Goal: Task Accomplishment & Management: Manage account settings

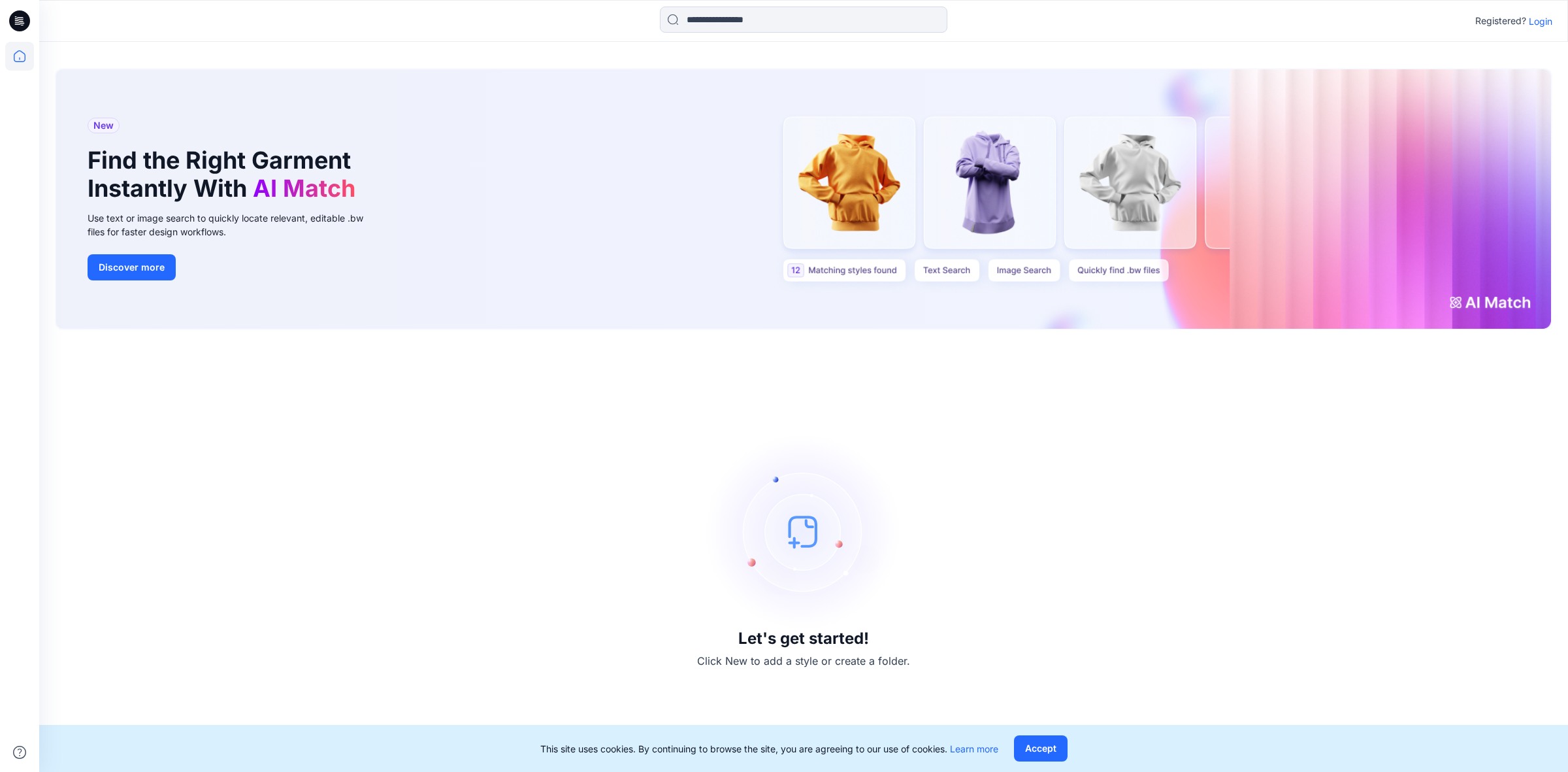
click at [1547, 21] on p "Login" at bounding box center [1540, 21] width 24 height 13
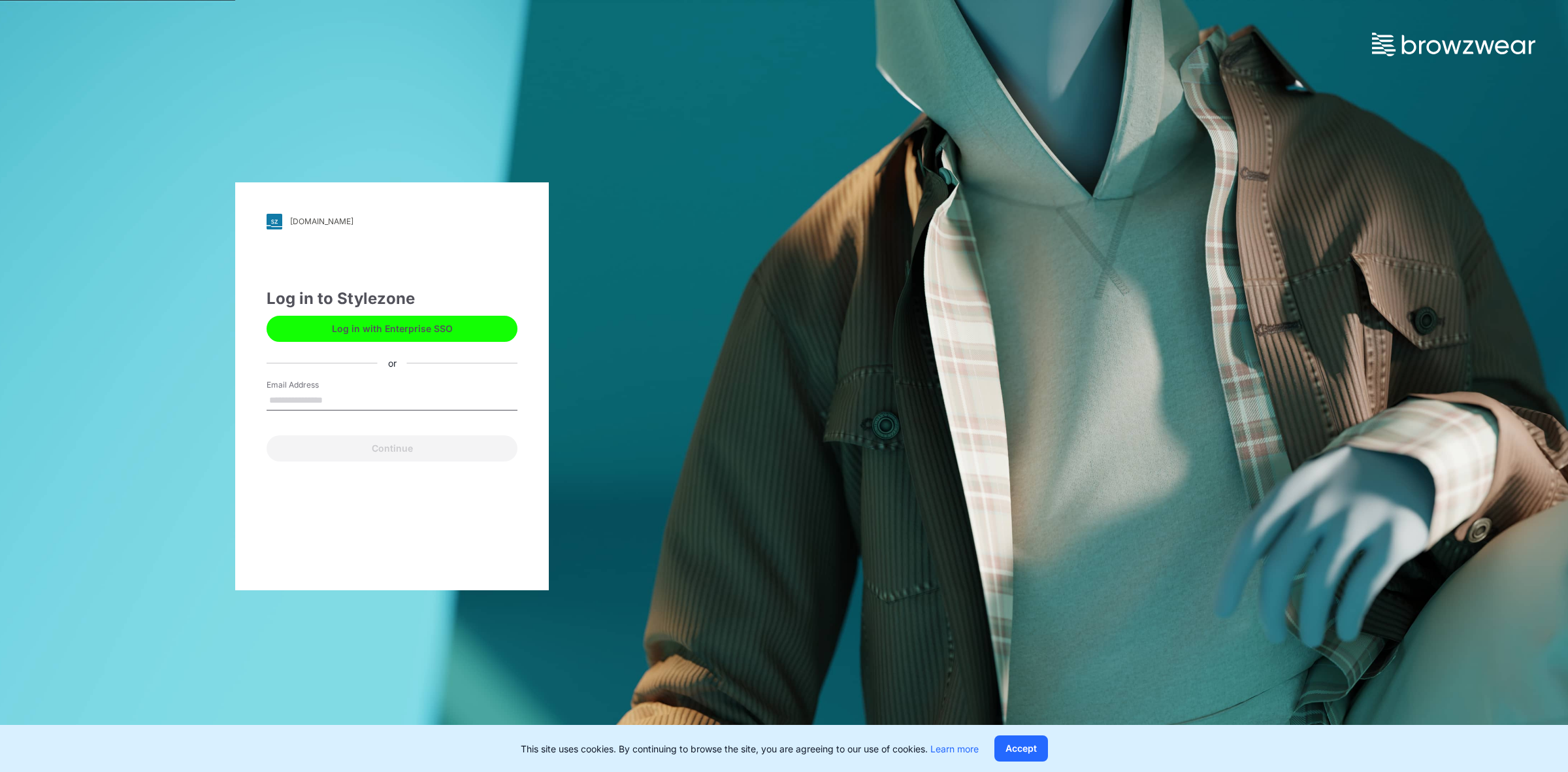
click at [377, 393] on input "Email Address" at bounding box center [392, 400] width 251 height 19
type input "**********"
click at [384, 447] on button "Continue" at bounding box center [392, 448] width 251 height 26
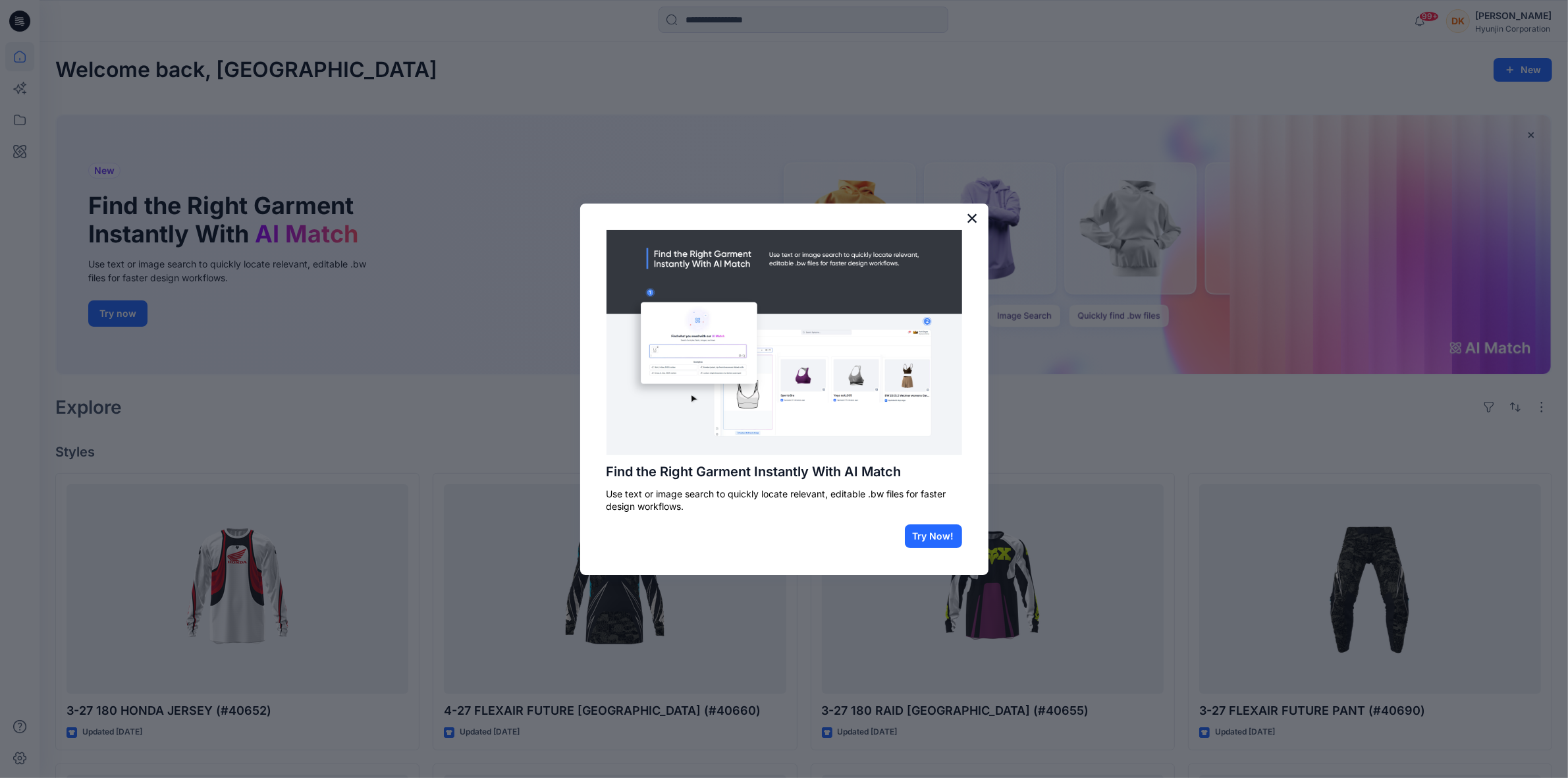
click at [970, 213] on button "×" at bounding box center [972, 217] width 12 height 21
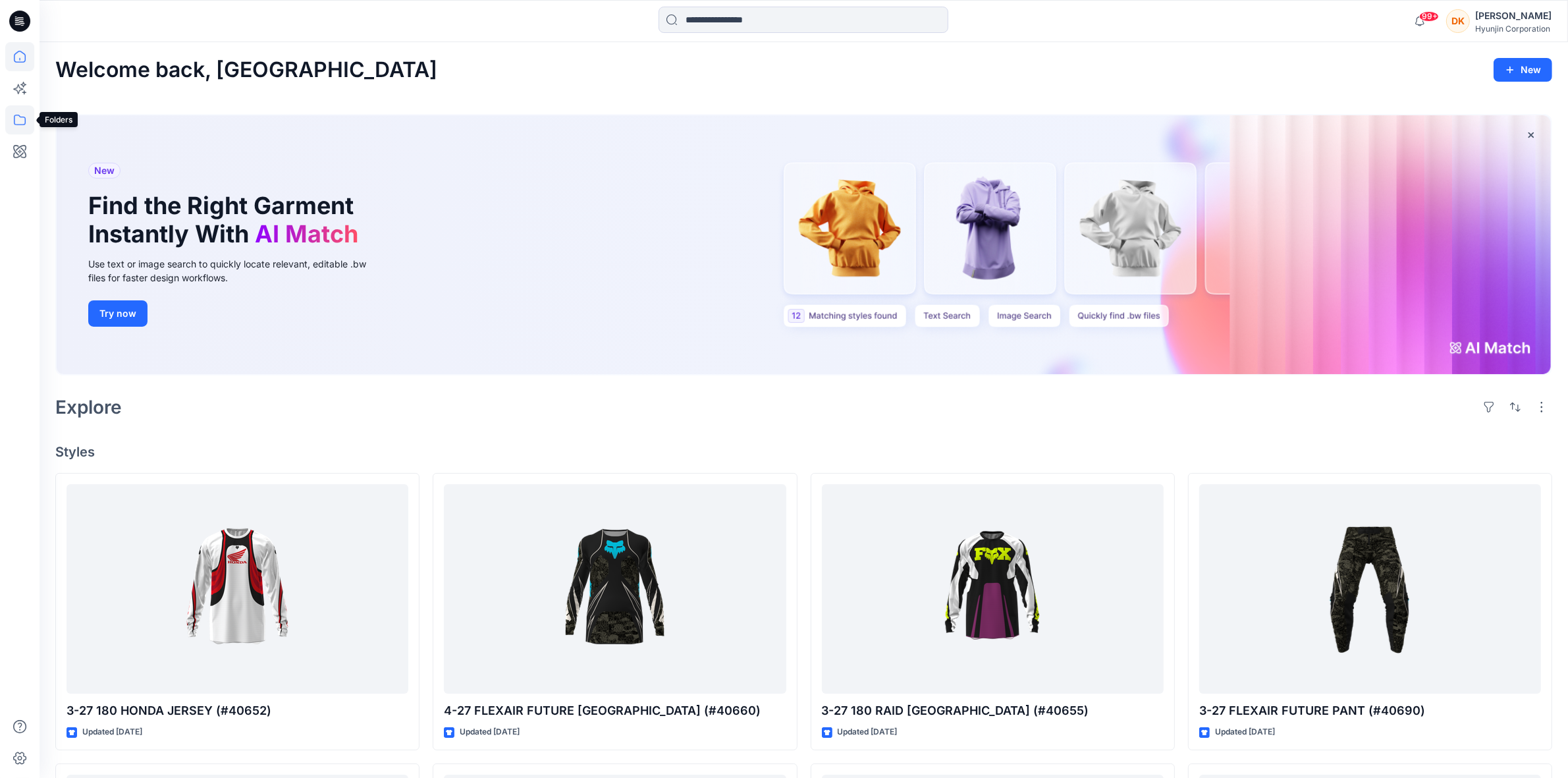
click at [14, 119] on icon at bounding box center [20, 120] width 12 height 11
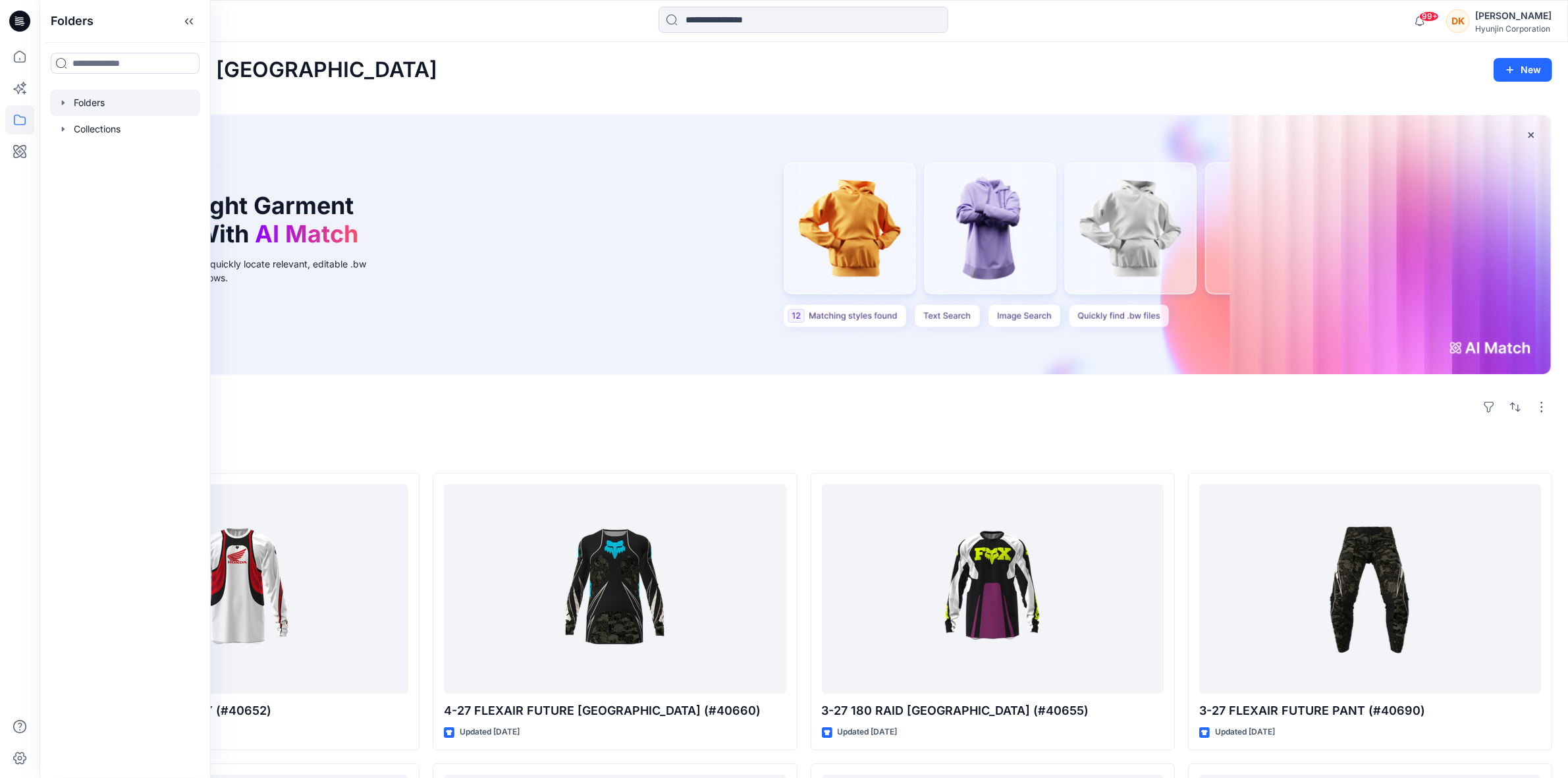
click at [97, 110] on div at bounding box center [125, 102] width 150 height 26
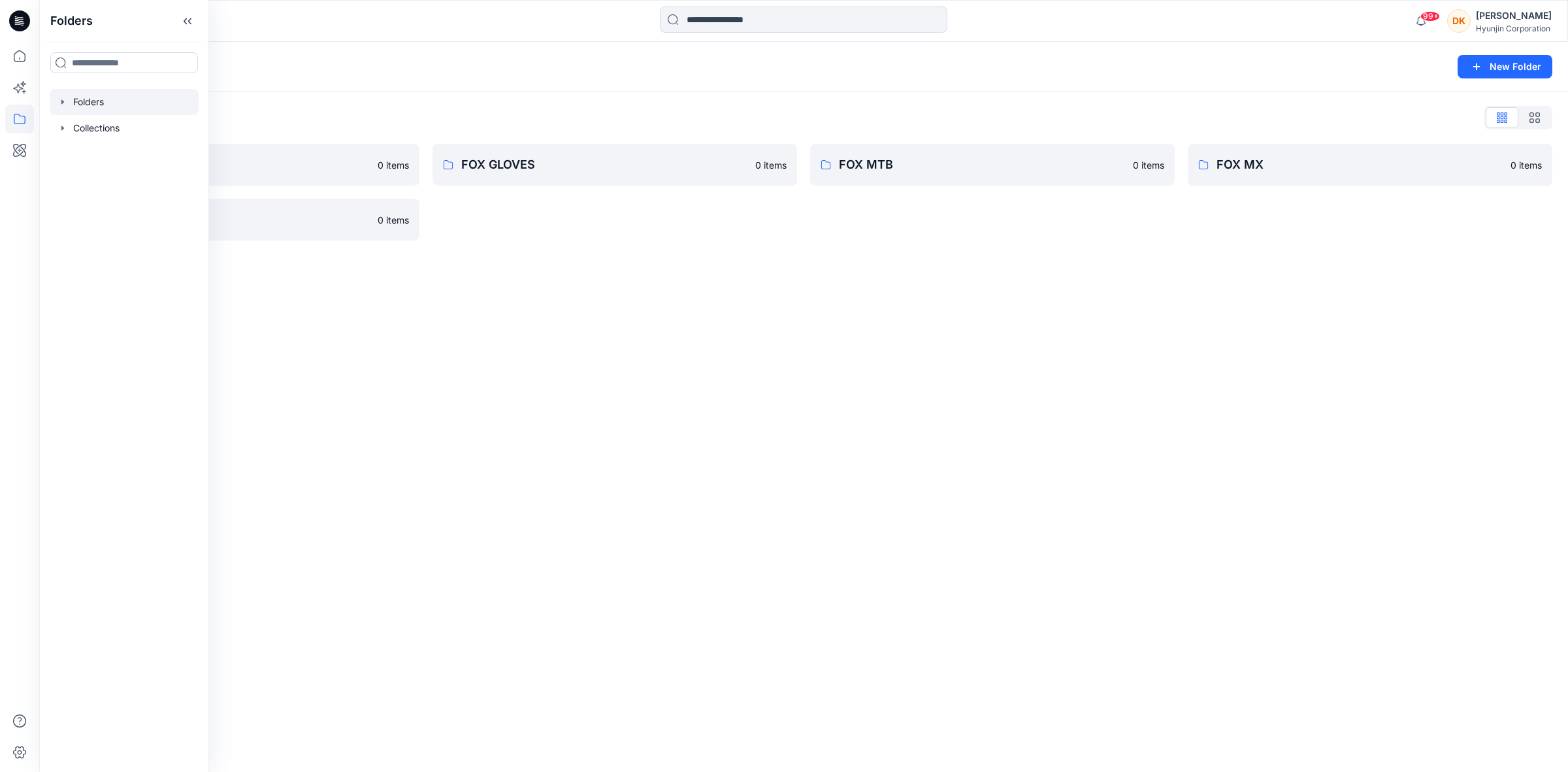
click at [702, 357] on div "Folders New Folder Folders List 0-HYUNJIN 0 items 영업2팀-FOXRACING 0 items FOX GL…" at bounding box center [803, 406] width 1528 height 730
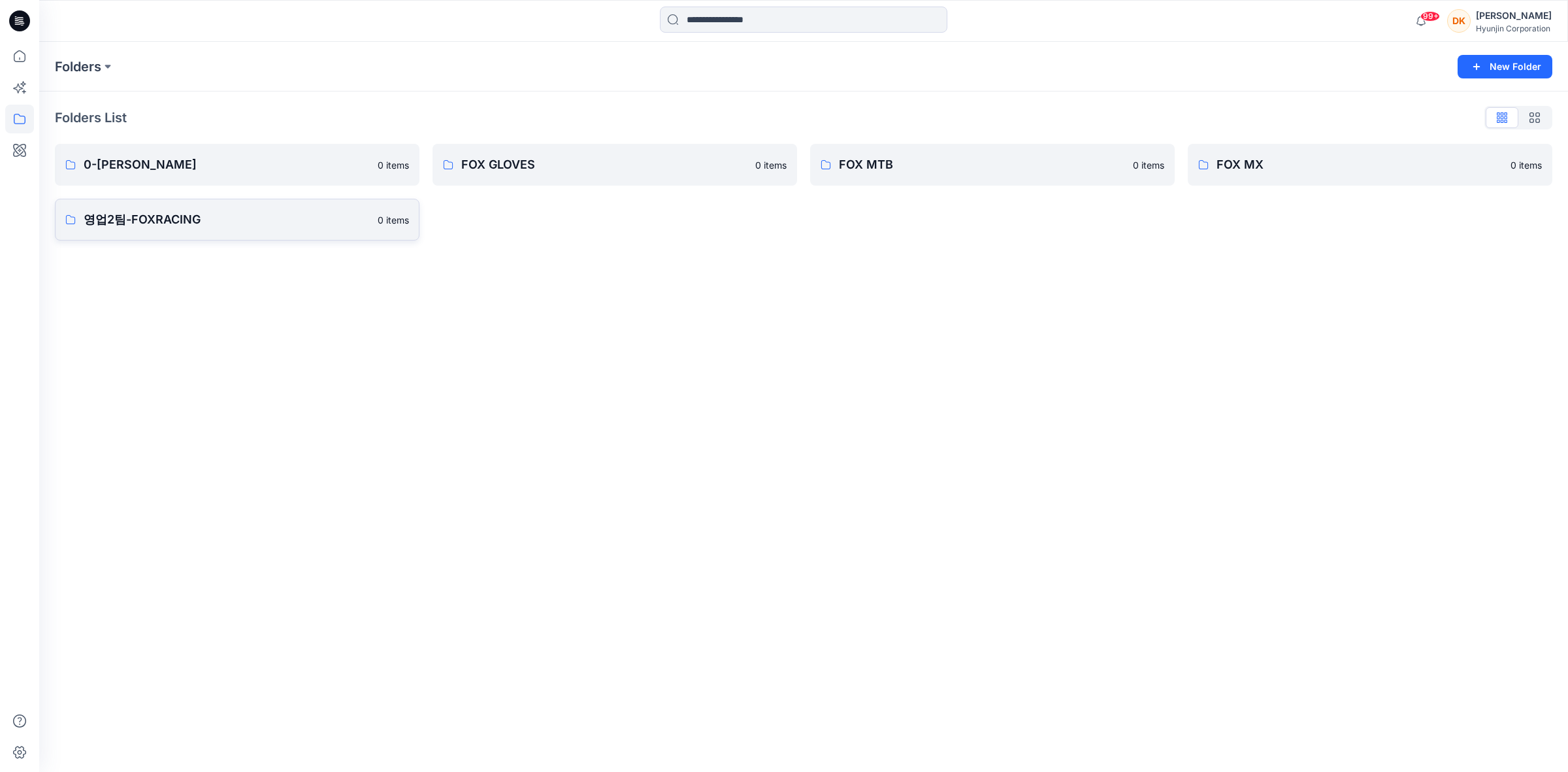
click at [282, 226] on p "영업2팀-FOXRACING" at bounding box center [227, 219] width 286 height 18
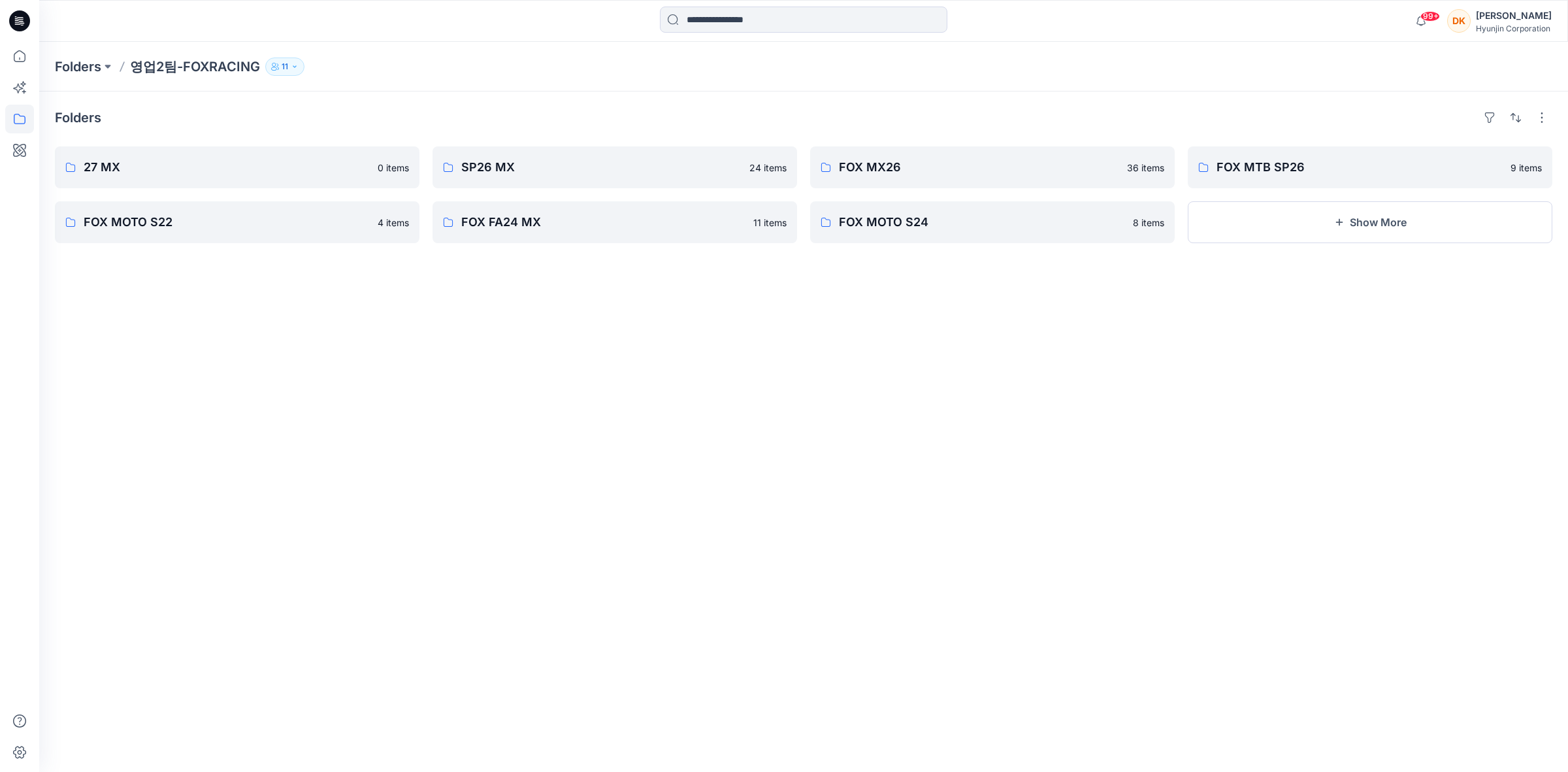
click at [144, 64] on p "영업2팀-FOXRACING" at bounding box center [195, 67] width 130 height 18
click at [184, 167] on p "27 MX" at bounding box center [227, 167] width 286 height 18
click at [353, 60] on p "11" at bounding box center [353, 67] width 7 height 14
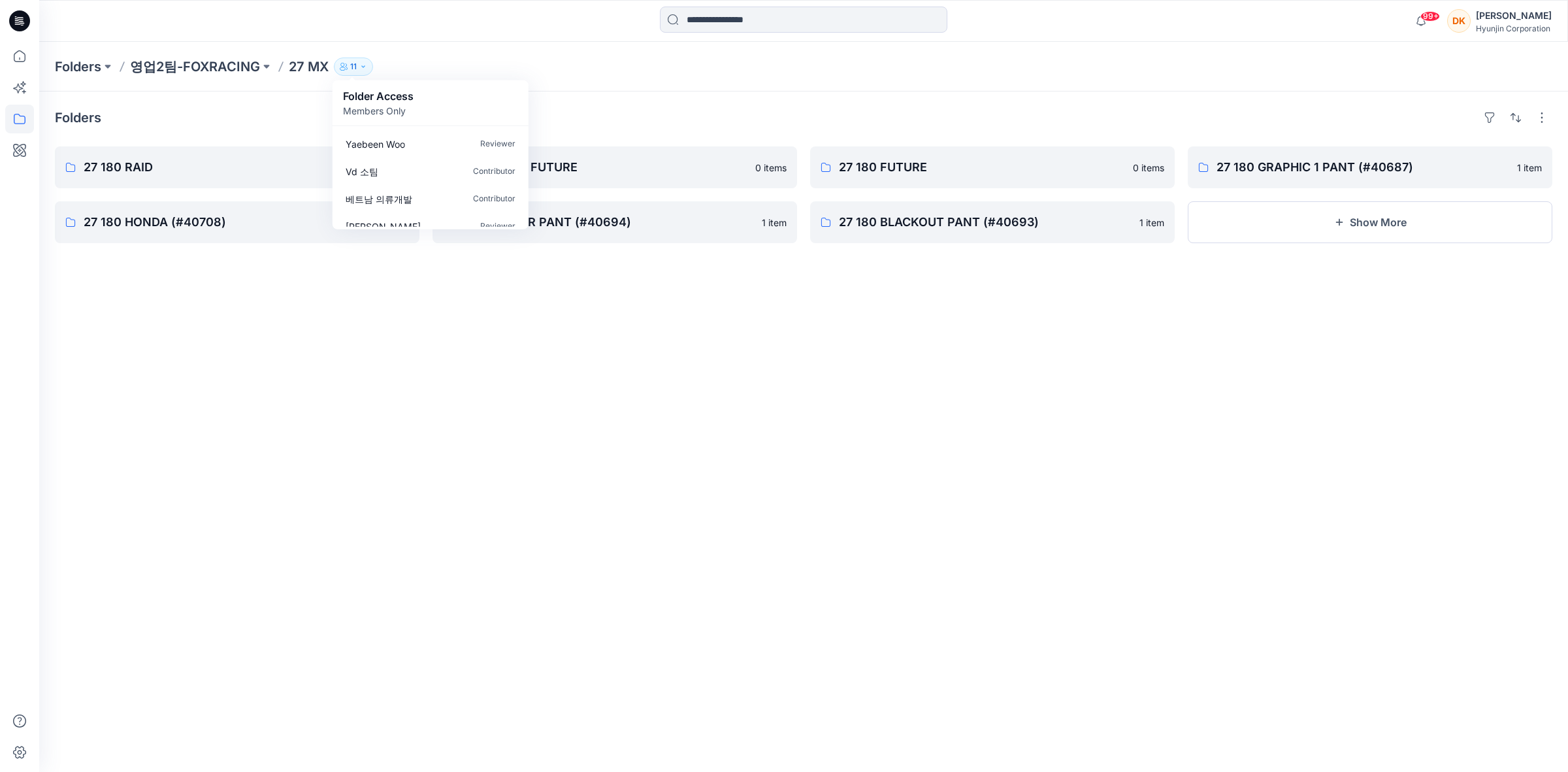
scroll to position [204, 0]
click at [432, 341] on div "Folders 27 180 RAID 0 items 27 180 HONDA (#40708) 0 items 27 FLEXAIR FUTURE 0 i…" at bounding box center [803, 431] width 1528 height 681
click at [203, 70] on p "영업2팀-FOXRACING" at bounding box center [195, 67] width 130 height 18
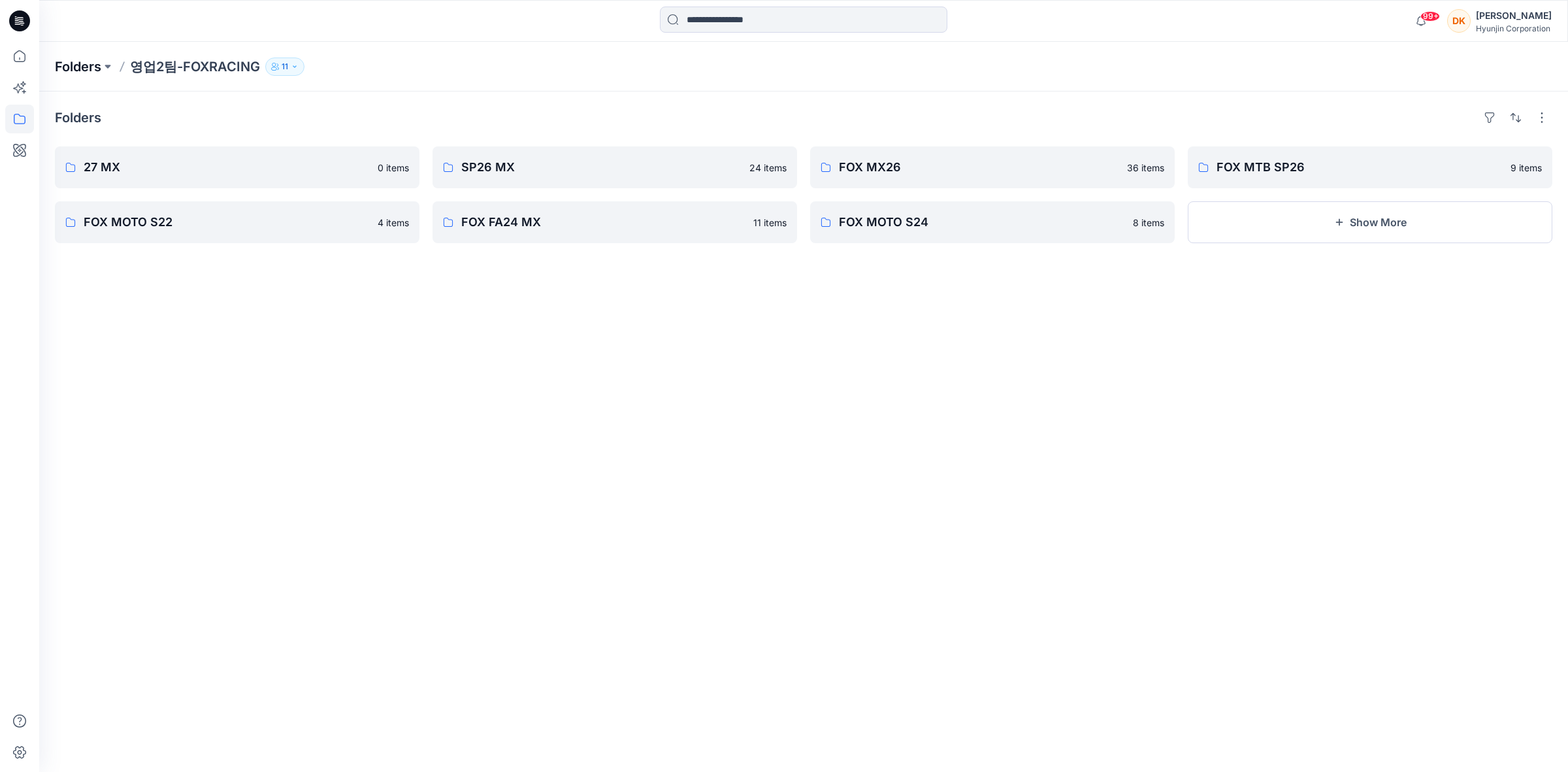
click at [85, 66] on p "Folders" at bounding box center [78, 67] width 46 height 18
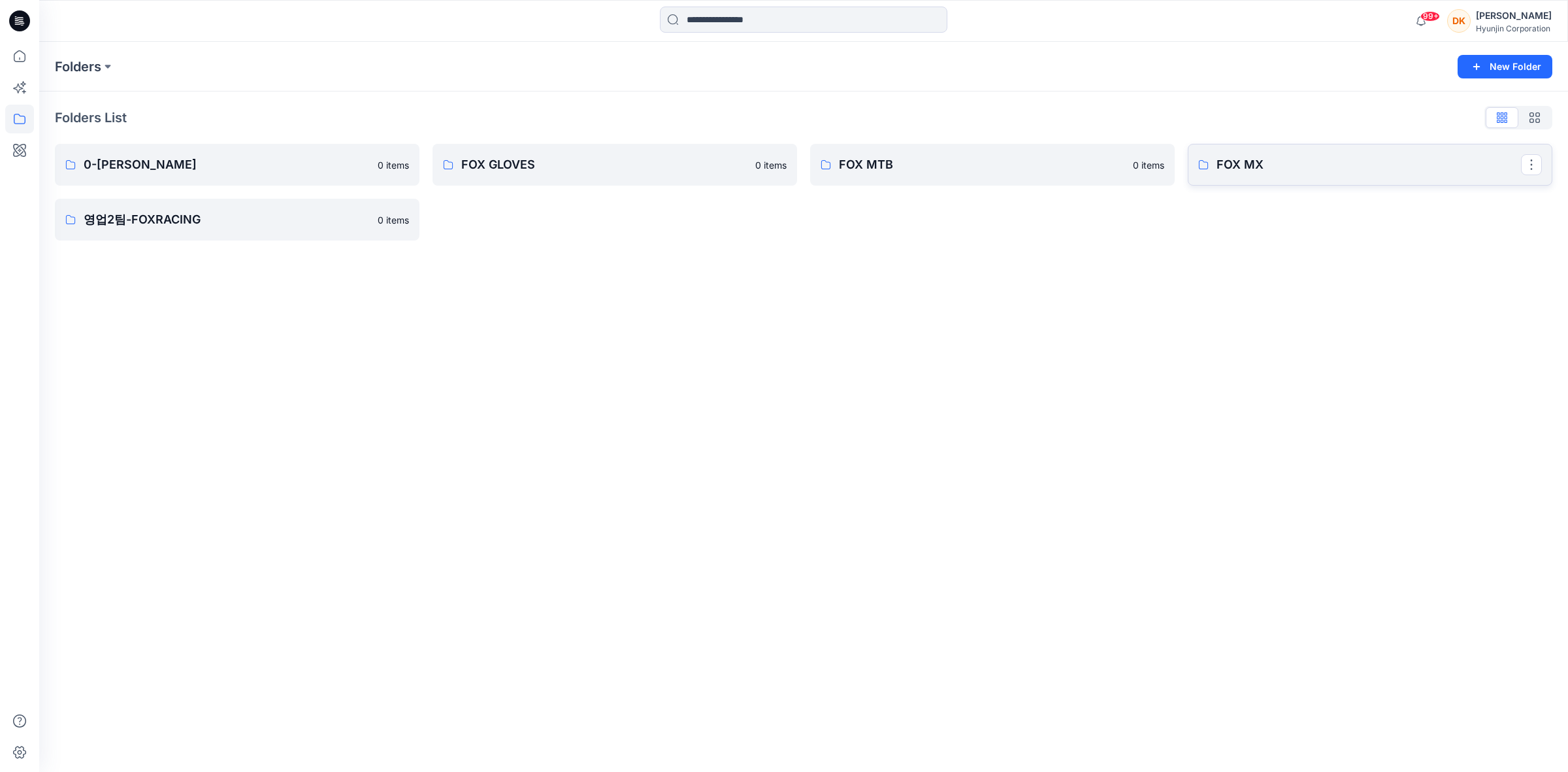
click at [1250, 165] on p "FOX MX" at bounding box center [1368, 165] width 304 height 18
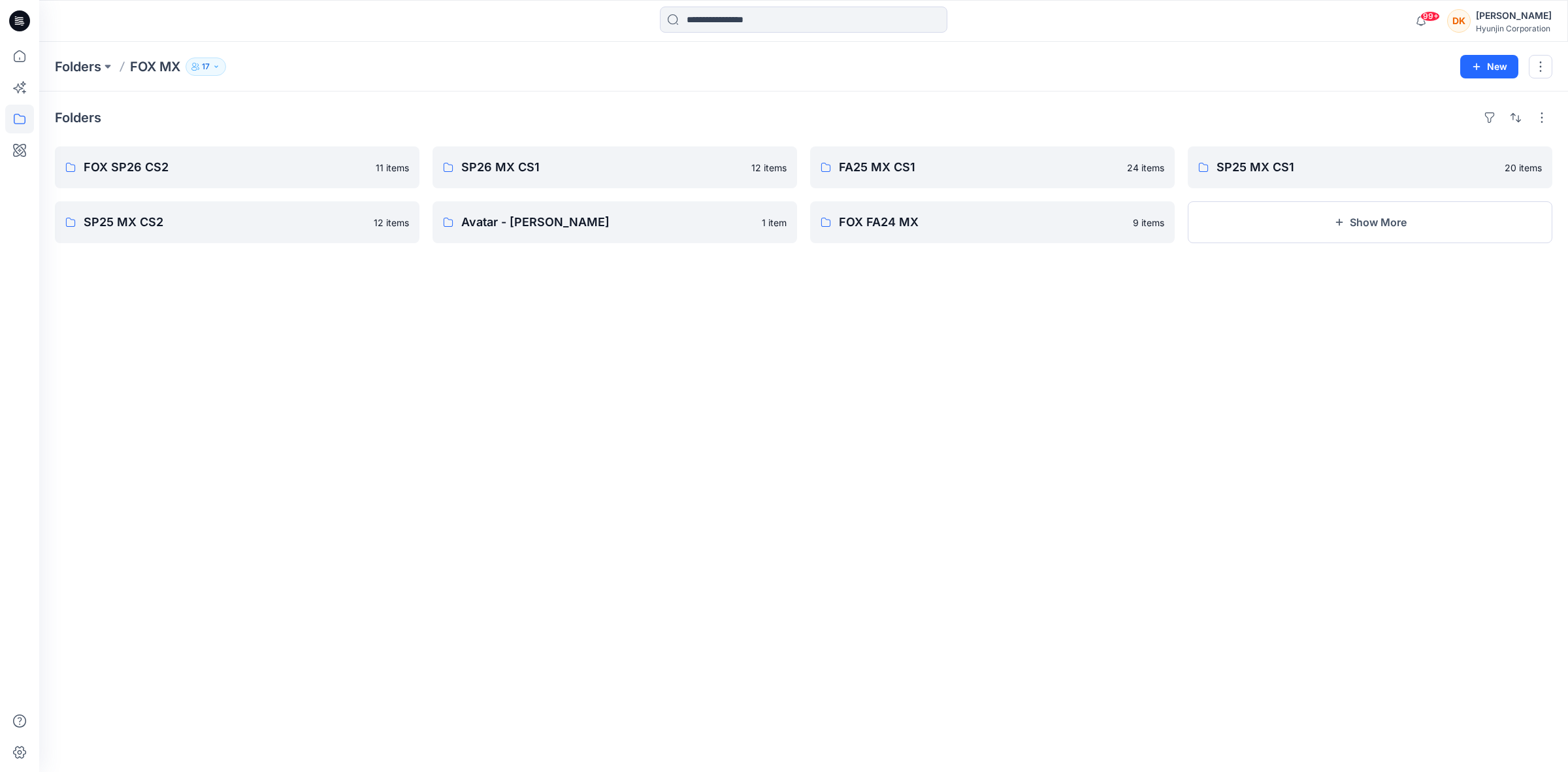
click at [207, 67] on p "17" at bounding box center [206, 67] width 8 height 14
click at [337, 202] on p "Moderator" at bounding box center [350, 208] width 39 height 13
click at [211, 66] on button "17" at bounding box center [205, 67] width 40 height 18
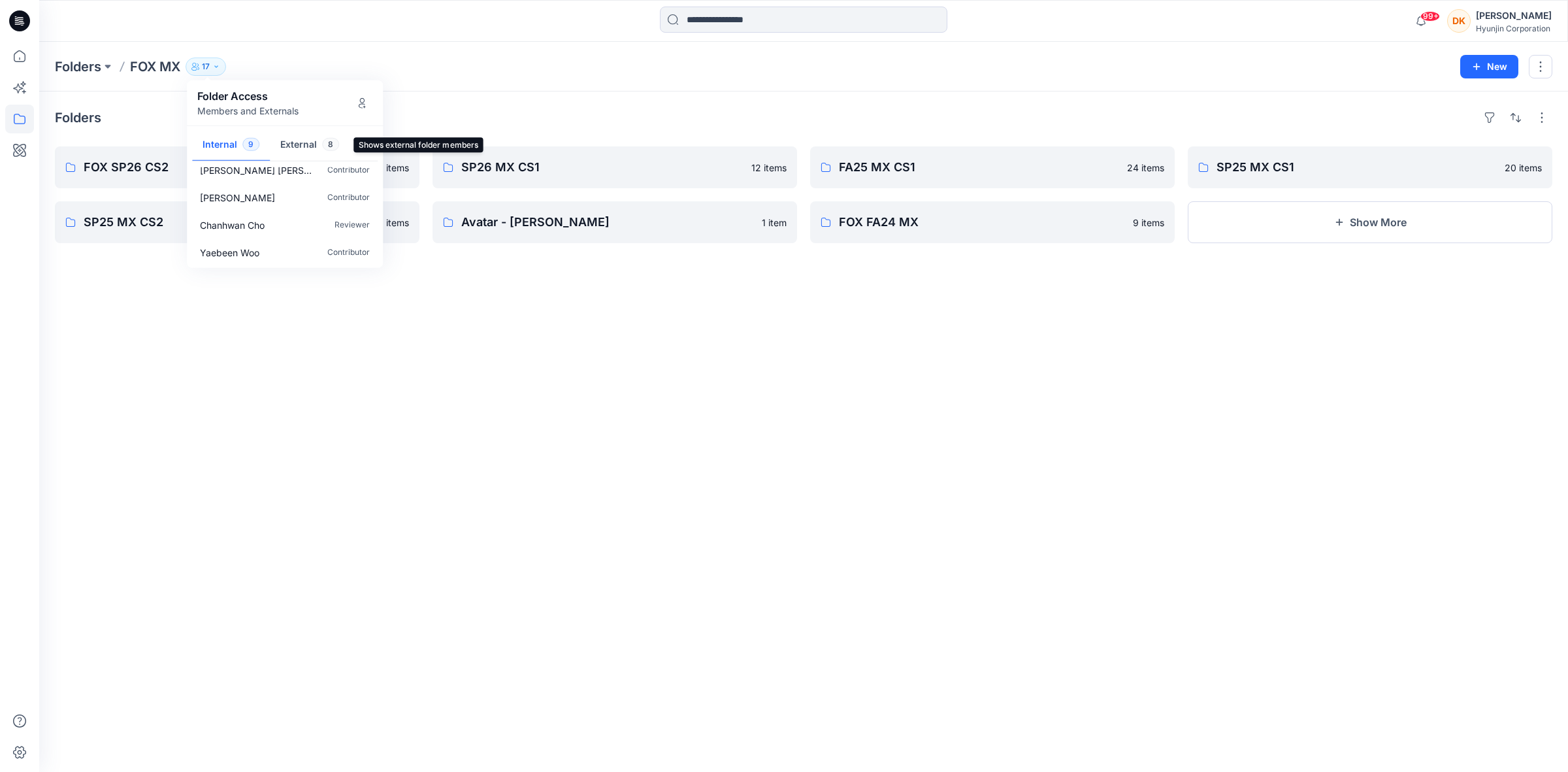
click at [314, 146] on button "External 8" at bounding box center [310, 146] width 80 height 34
click at [357, 180] on p "Reviewer" at bounding box center [352, 181] width 36 height 13
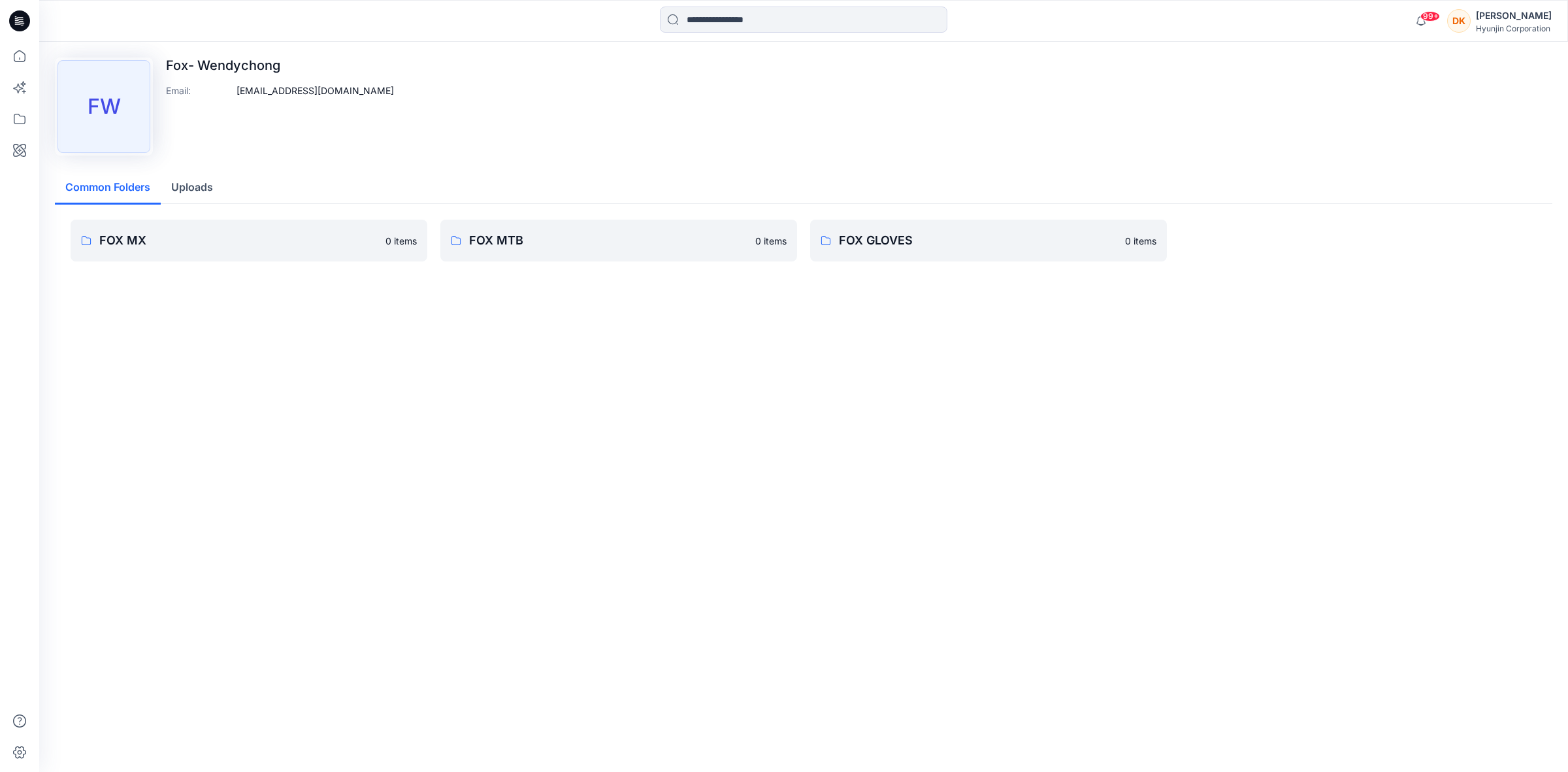
click at [295, 87] on p "[EMAIL_ADDRESS][DOMAIN_NAME]" at bounding box center [315, 91] width 157 height 13
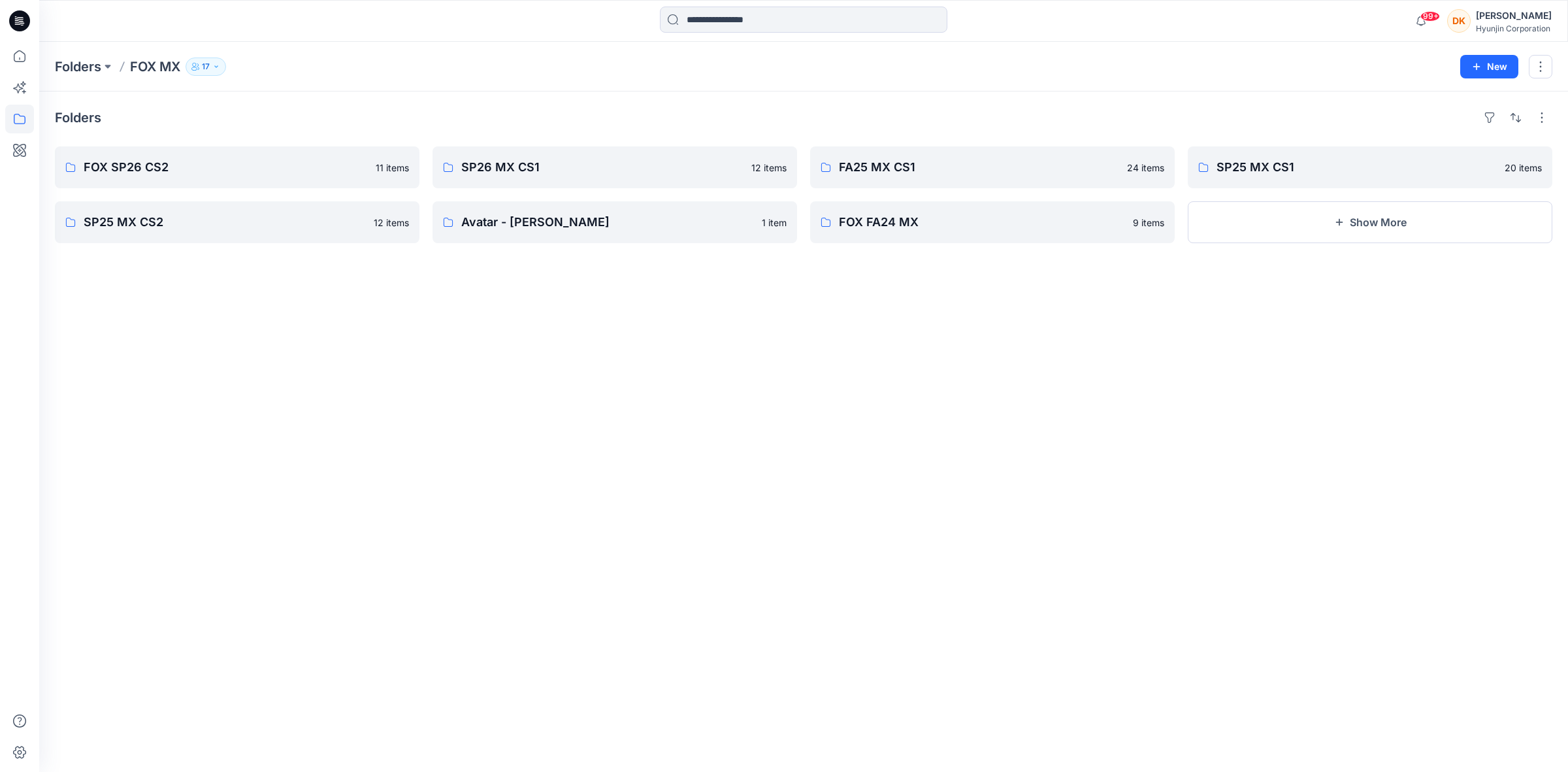
click at [211, 62] on button "17" at bounding box center [205, 67] width 40 height 18
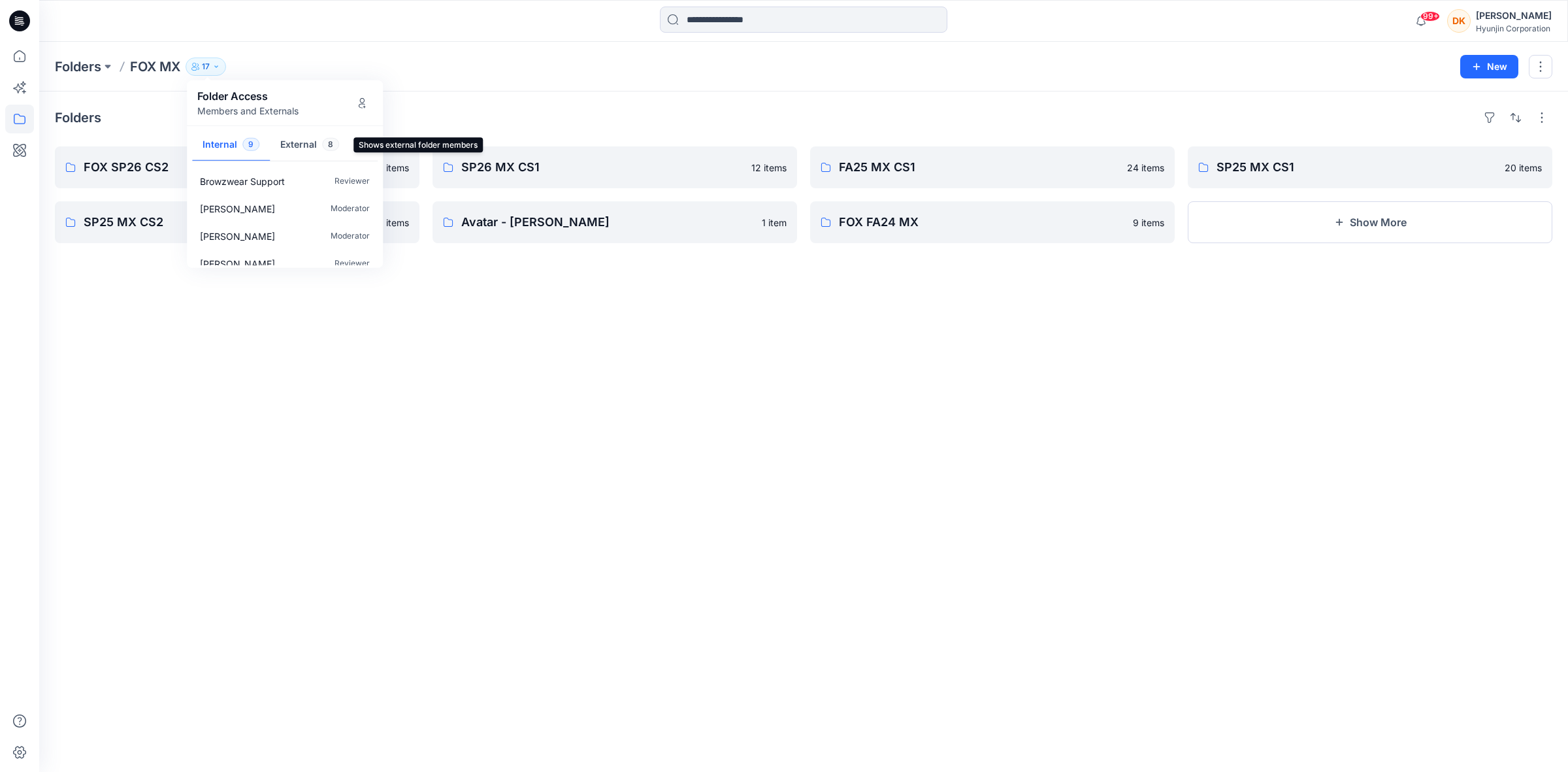
click at [305, 142] on button "External 8" at bounding box center [310, 146] width 80 height 34
click at [363, 101] on icon "Manage Users" at bounding box center [362, 103] width 11 height 11
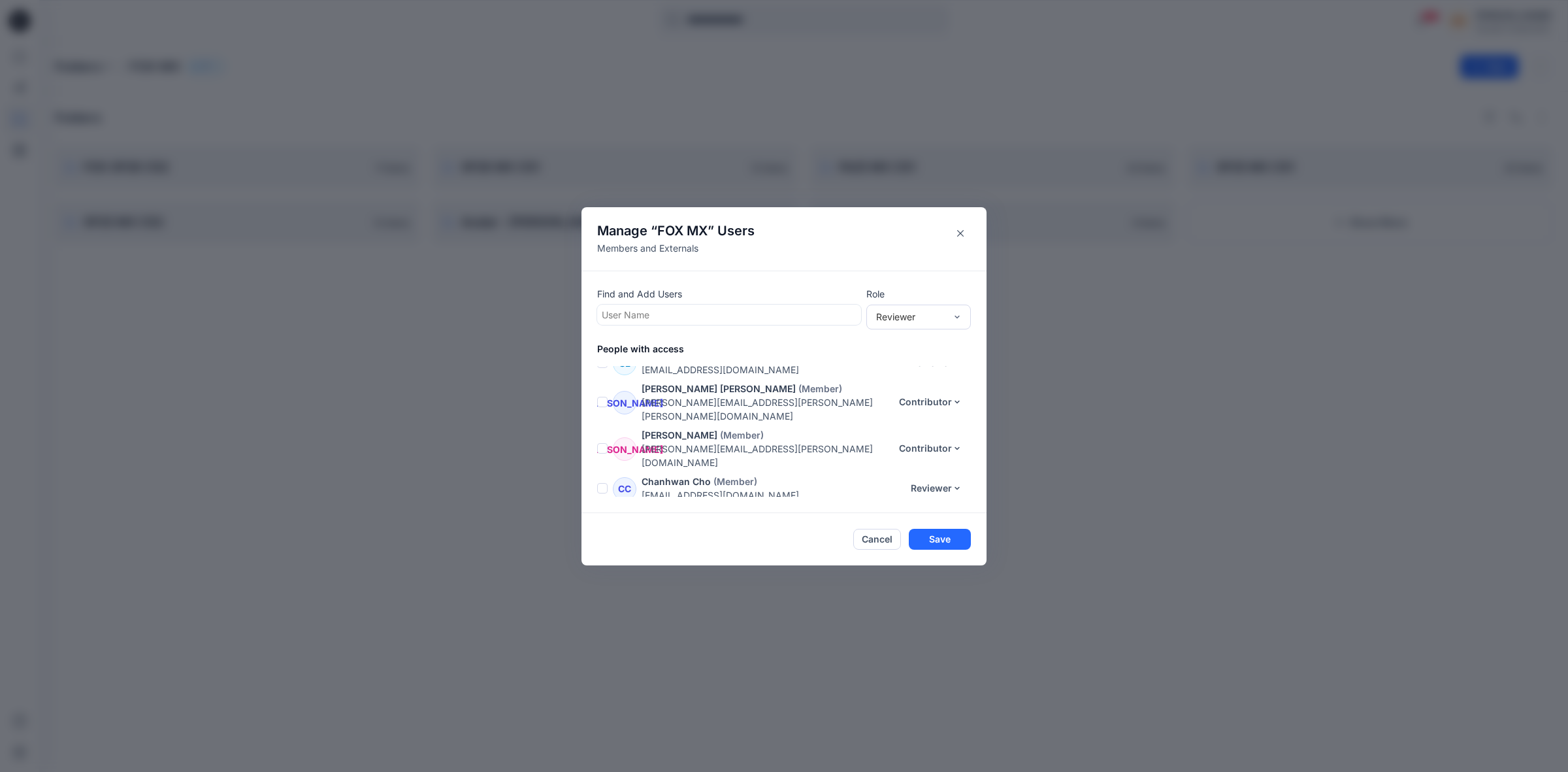
scroll to position [175, 0]
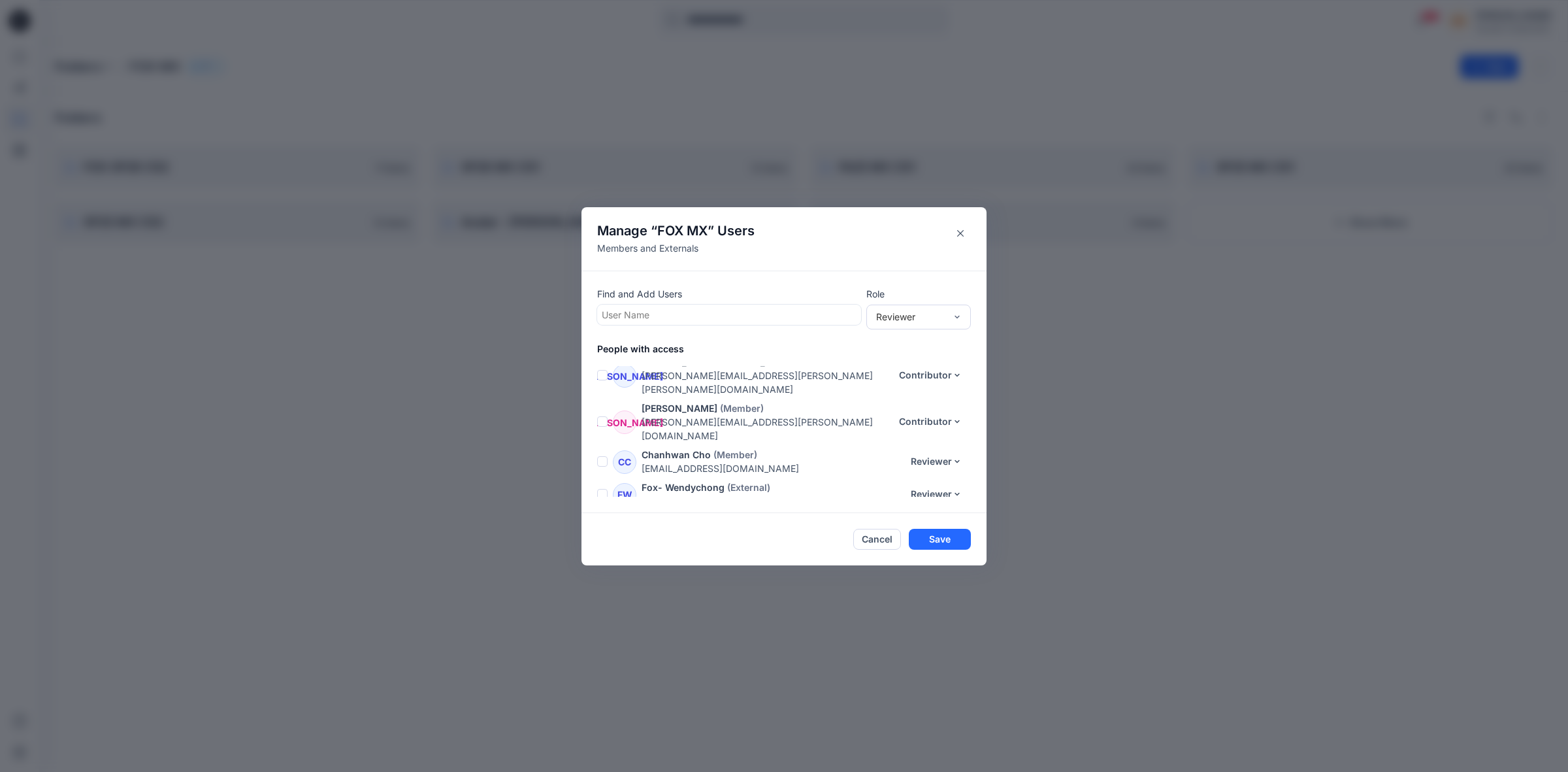
click at [602, 489] on span at bounding box center [602, 495] width 11 height 11
click at [886, 302] on icon "button" at bounding box center [888, 302] width 11 height 11
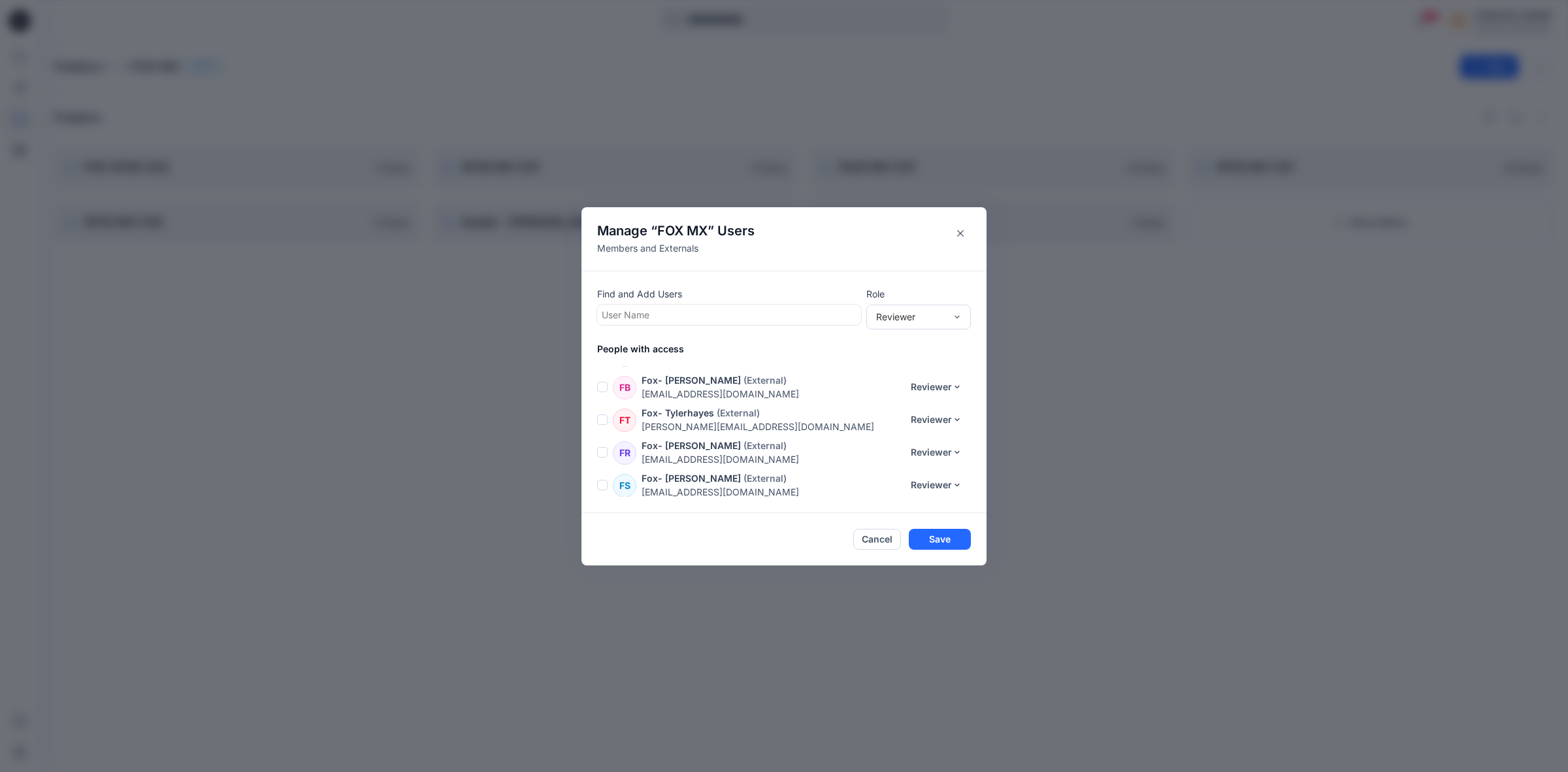
scroll to position [338, 0]
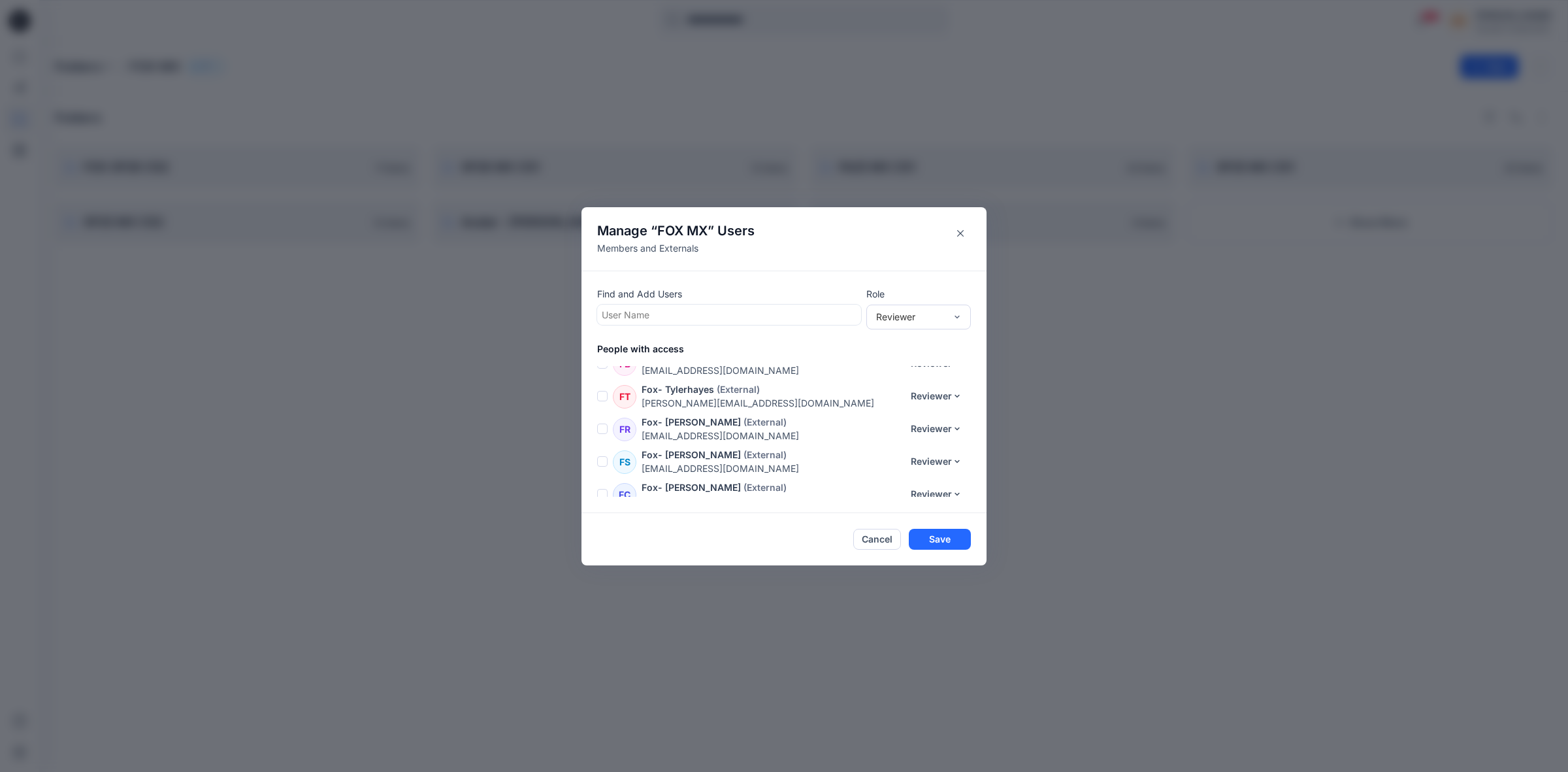
click at [598, 456] on span at bounding box center [602, 462] width 11 height 11
click at [898, 300] on button "button" at bounding box center [888, 301] width 28 height 24
click at [920, 533] on button "Save" at bounding box center [939, 539] width 62 height 21
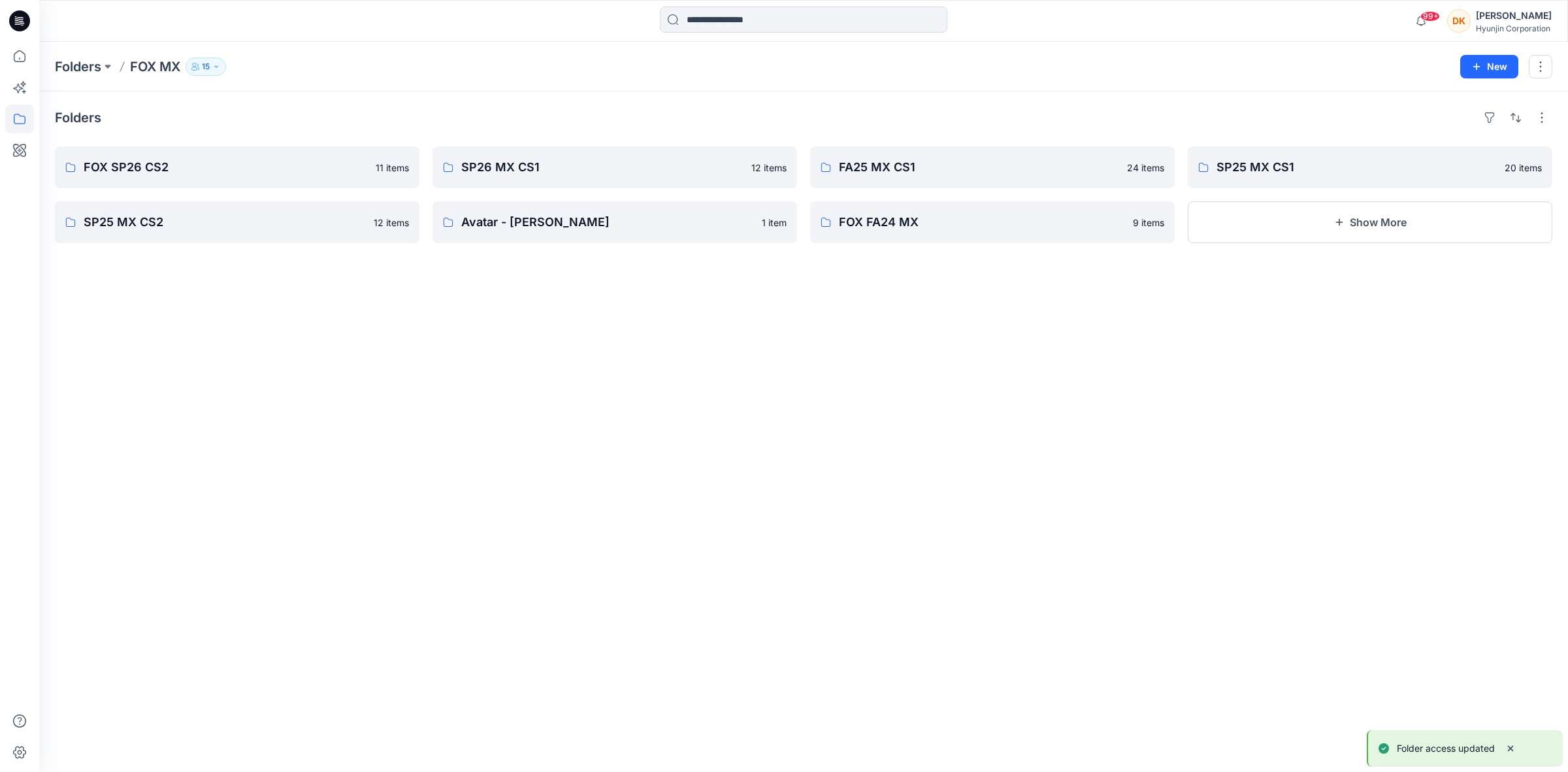
click at [197, 69] on icon "button" at bounding box center [195, 67] width 8 height 8
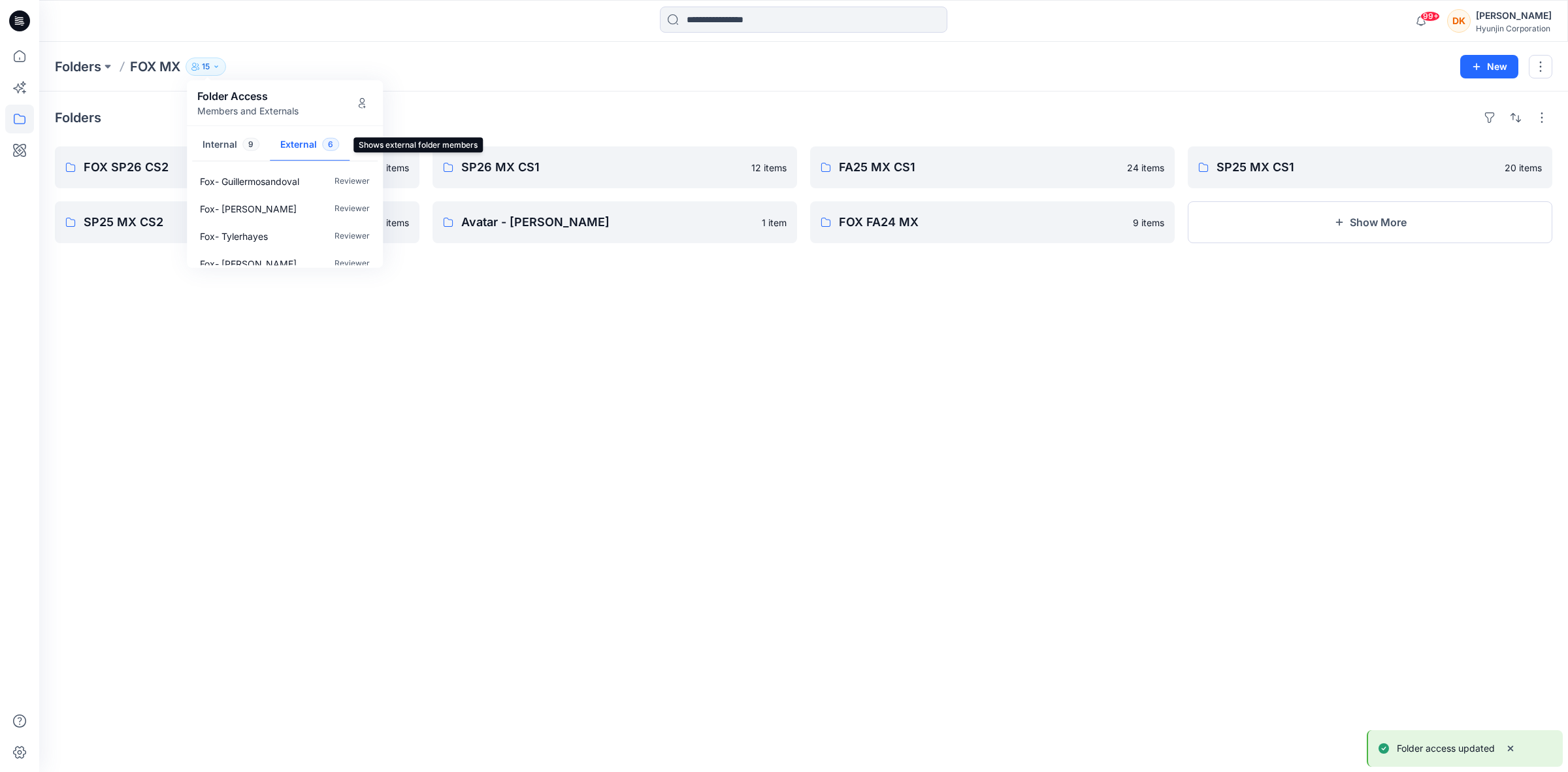
click at [316, 147] on button "External 6" at bounding box center [310, 146] width 80 height 34
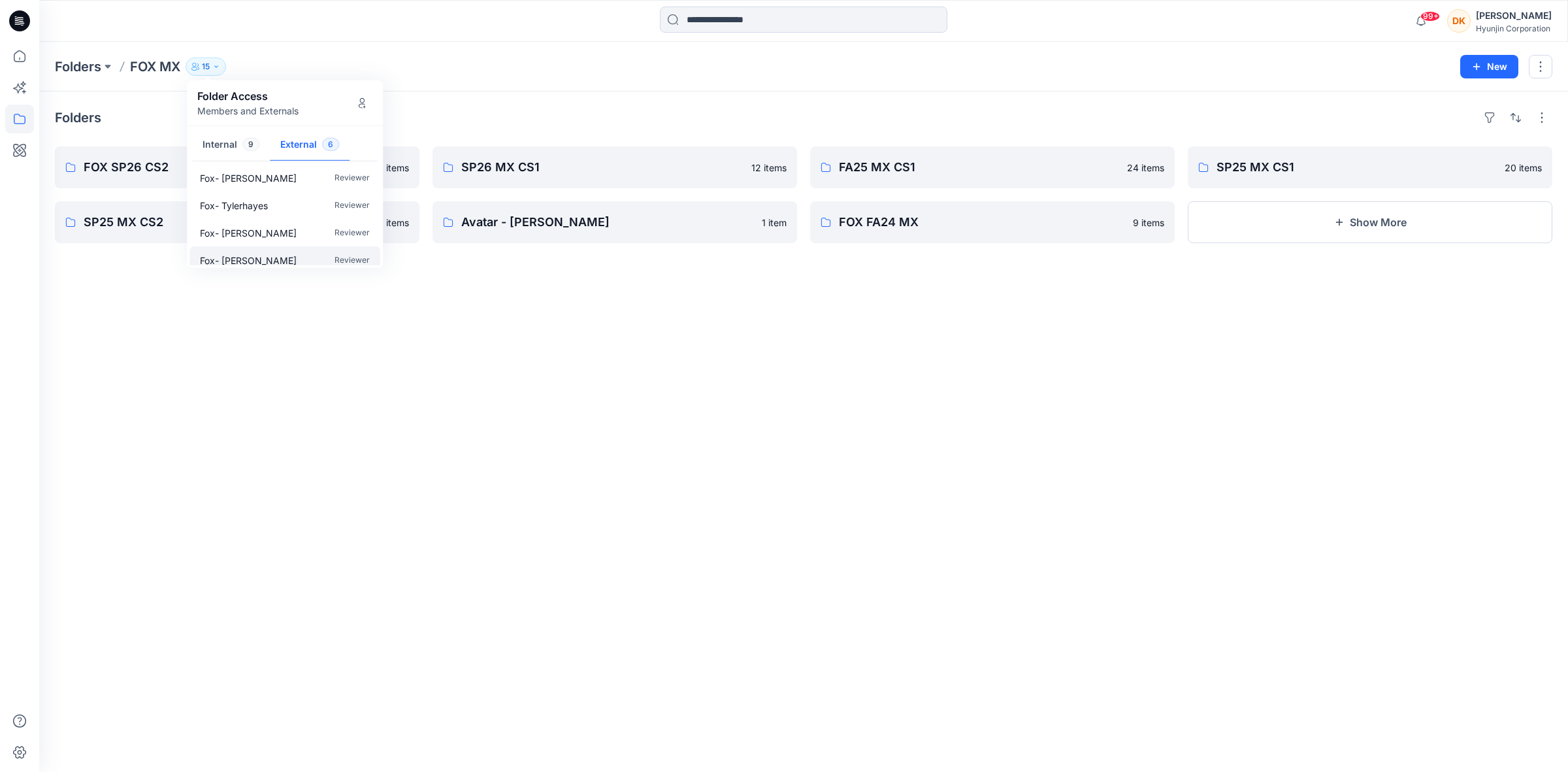
scroll to position [0, 0]
click at [336, 181] on p "Reviewer" at bounding box center [352, 181] width 36 height 13
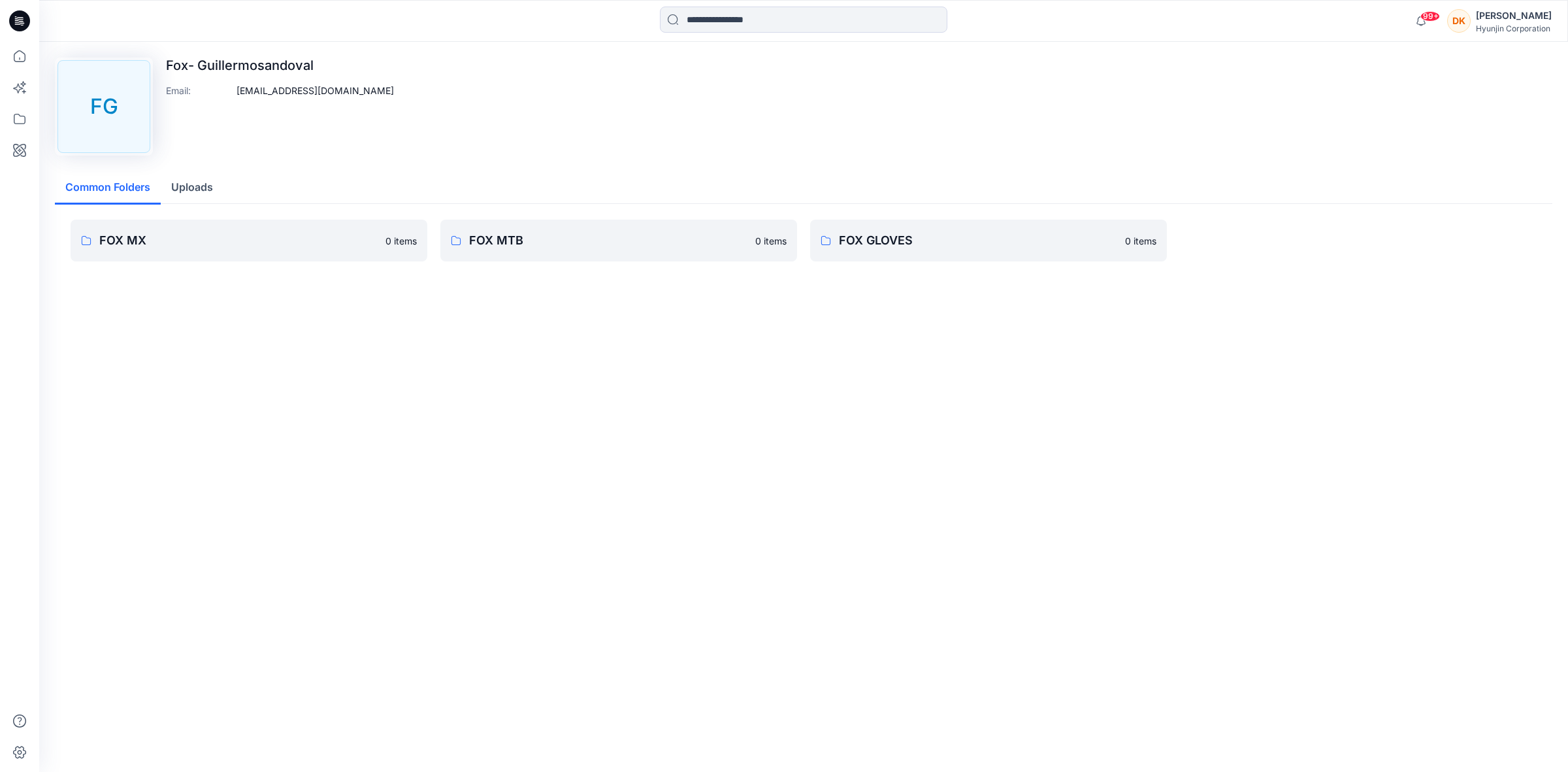
drag, startPoint x: 407, startPoint y: 89, endPoint x: 295, endPoint y: 132, distance: 120.0
click at [293, 132] on div "[PERSON_NAME]- Guillermosandoval Email : [EMAIL_ADDRESS][DOMAIN_NAME]" at bounding box center [804, 107] width 1497 height 98
click at [296, 134] on div "Fox- Guillermosandoval Email : [EMAIL_ADDRESS][DOMAIN_NAME]" at bounding box center [280, 107] width 228 height 98
drag, startPoint x: 324, startPoint y: 62, endPoint x: 199, endPoint y: 66, distance: 125.1
click at [199, 66] on p "Fox- Guillermosandoval" at bounding box center [280, 65] width 228 height 15
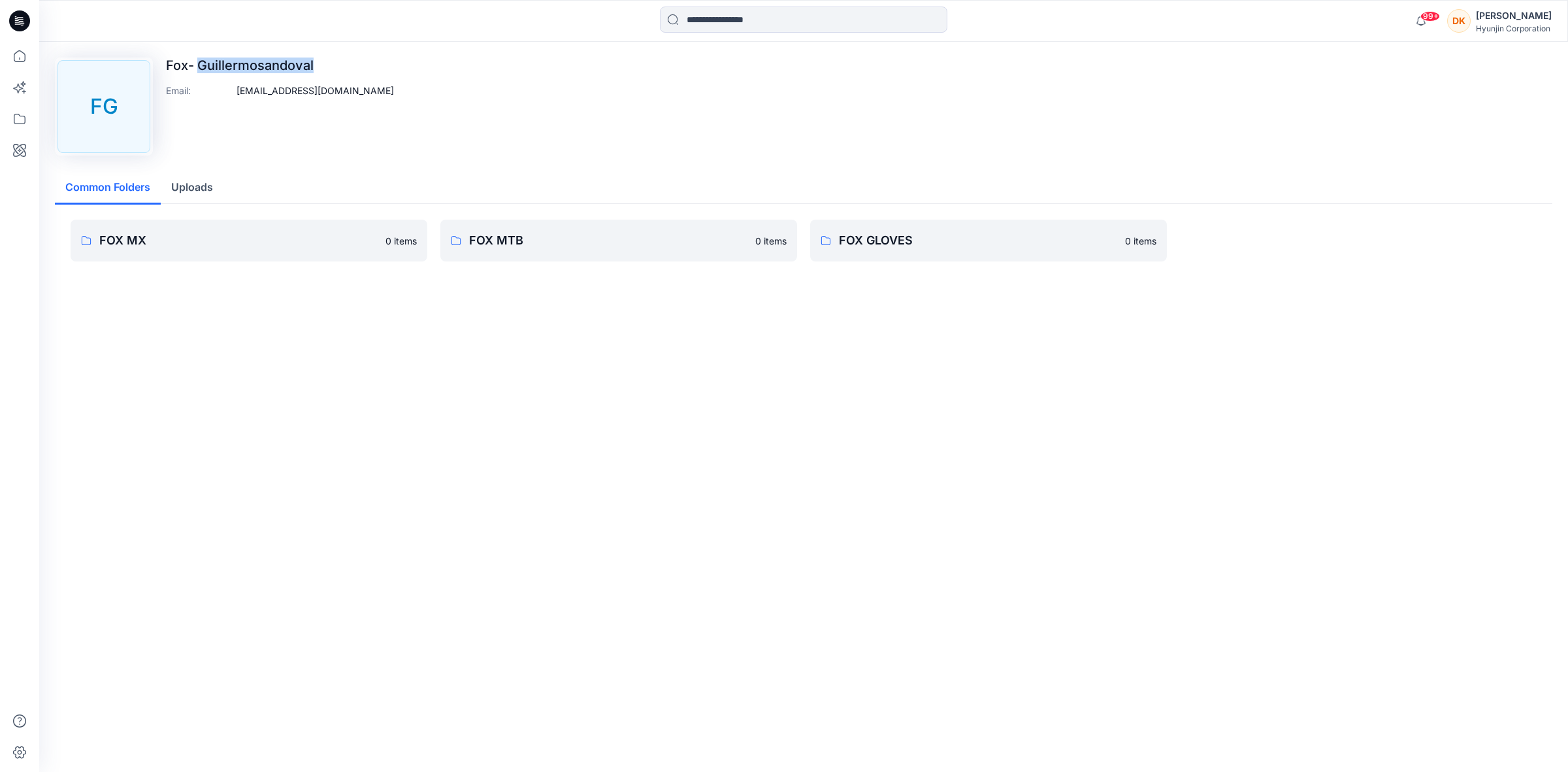
copy p "Guillermosandoval"
drag, startPoint x: 400, startPoint y: 92, endPoint x: 221, endPoint y: 99, distance: 179.1
click at [221, 99] on div "[PERSON_NAME]- Guillermosandoval Email : [EMAIL_ADDRESS][DOMAIN_NAME]" at bounding box center [804, 107] width 1497 height 98
copy div "[EMAIL_ADDRESS][DOMAIN_NAME]"
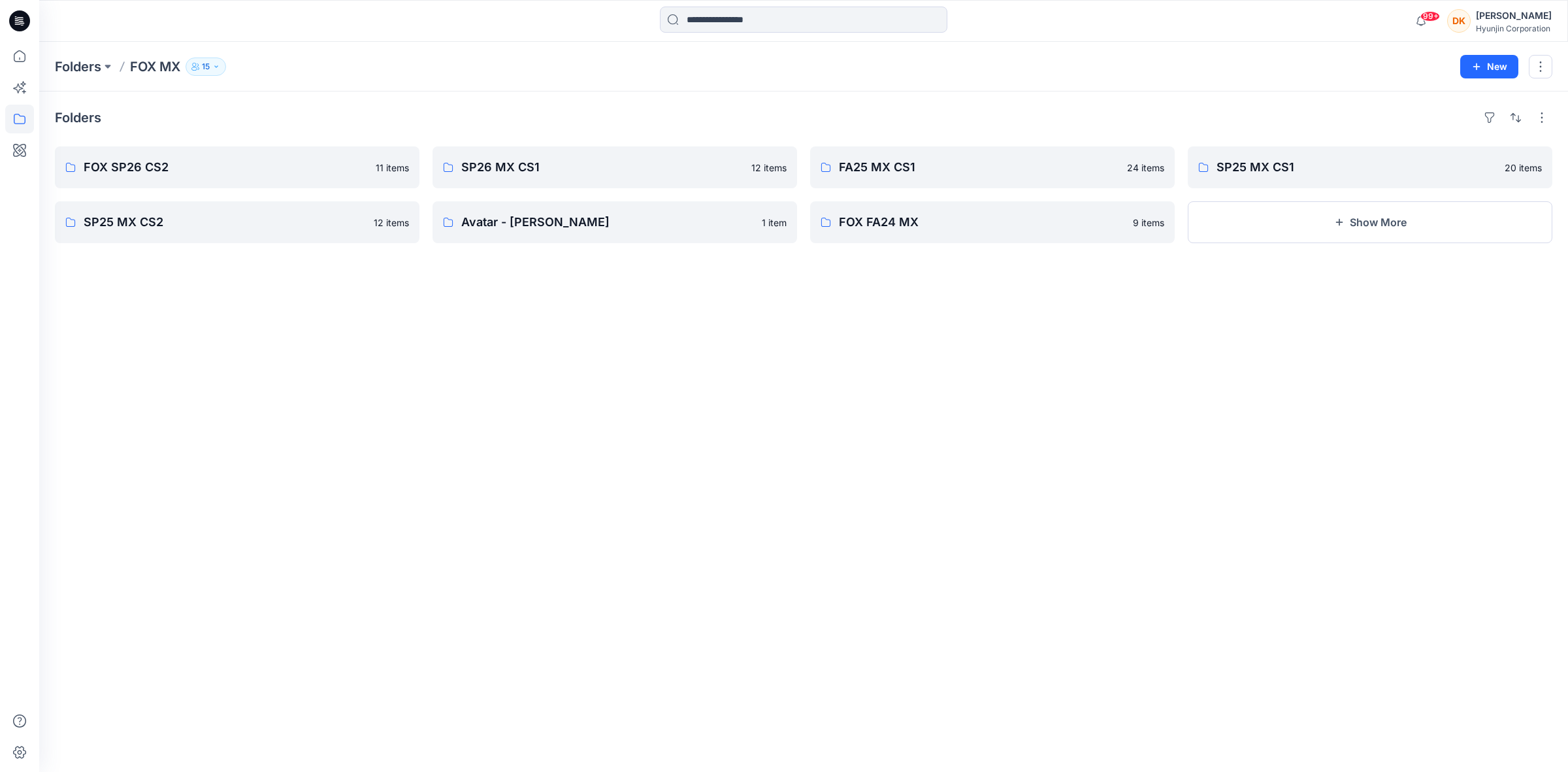
click at [201, 65] on button "15" at bounding box center [205, 67] width 40 height 18
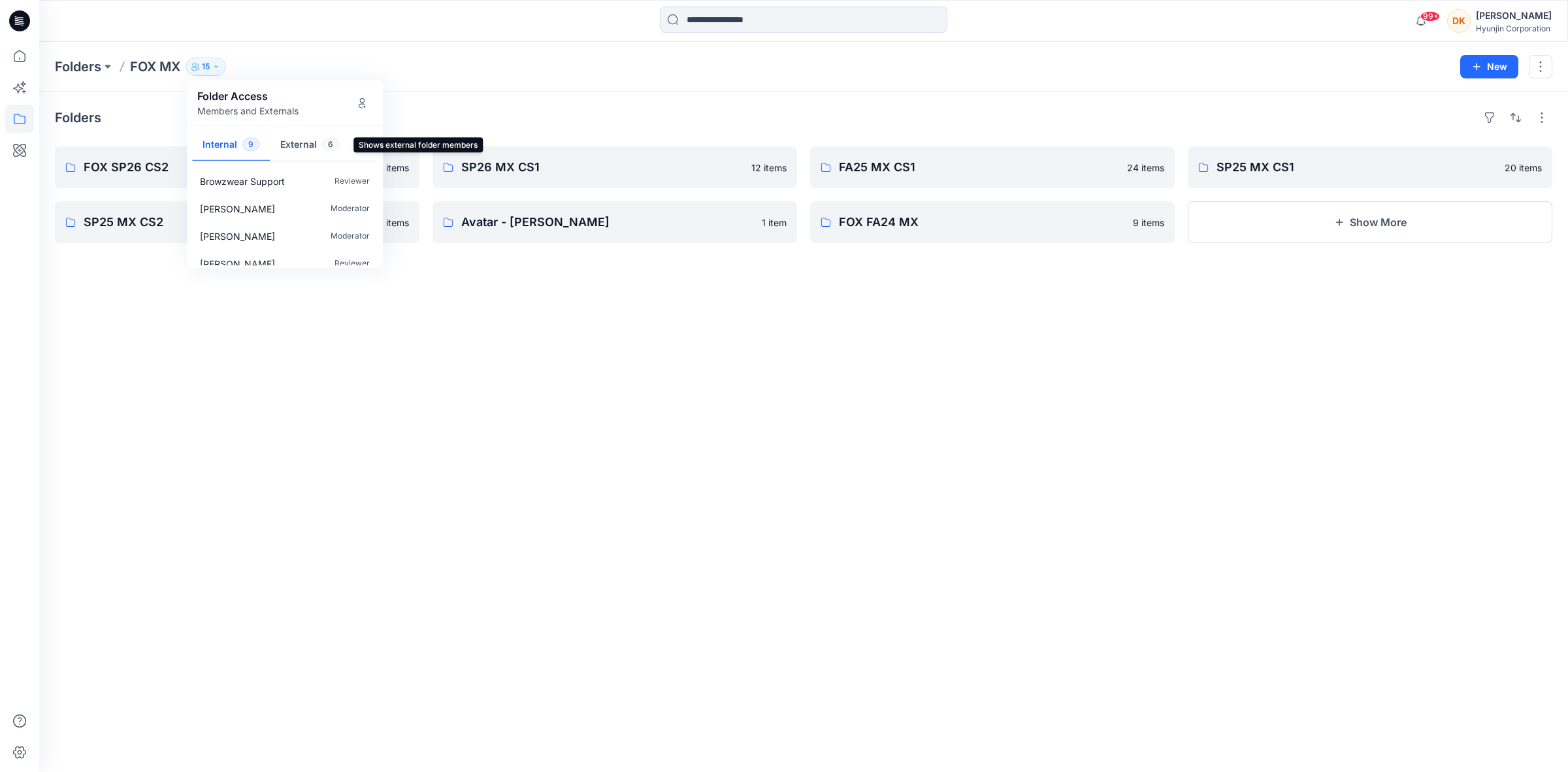
click at [302, 139] on button "External 6" at bounding box center [310, 146] width 80 height 34
click at [351, 204] on p "Reviewer" at bounding box center [352, 208] width 36 height 13
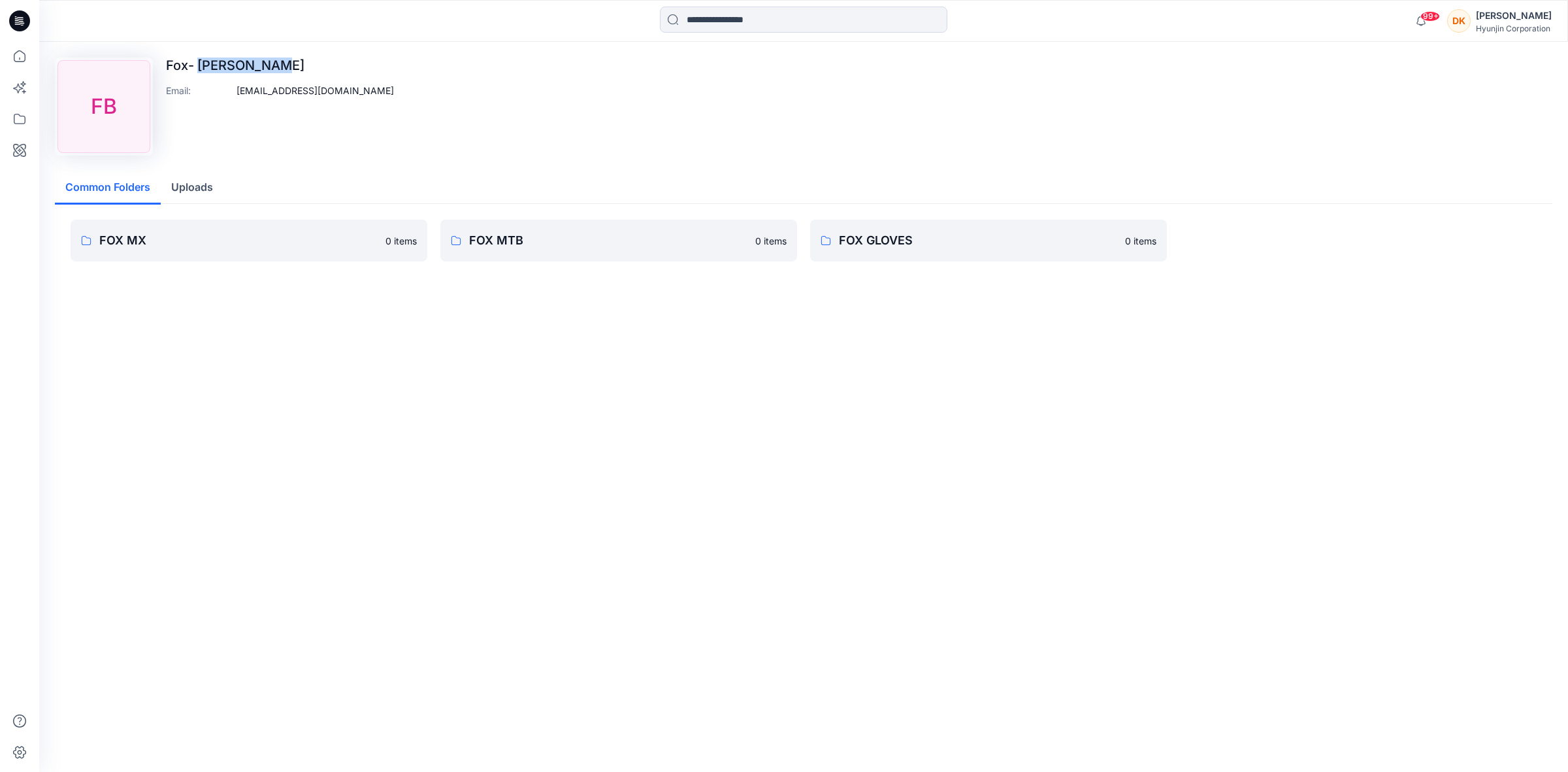
drag, startPoint x: 276, startPoint y: 67, endPoint x: 196, endPoint y: 69, distance: 80.0
click at [196, 69] on p "Fox- [PERSON_NAME]" at bounding box center [280, 65] width 228 height 15
copy p "[PERSON_NAME]"
drag, startPoint x: 375, startPoint y: 93, endPoint x: 234, endPoint y: 86, distance: 141.2
click at [234, 86] on div "[PERSON_NAME]- [PERSON_NAME] Email : [EMAIL_ADDRESS][DOMAIN_NAME]" at bounding box center [804, 107] width 1497 height 98
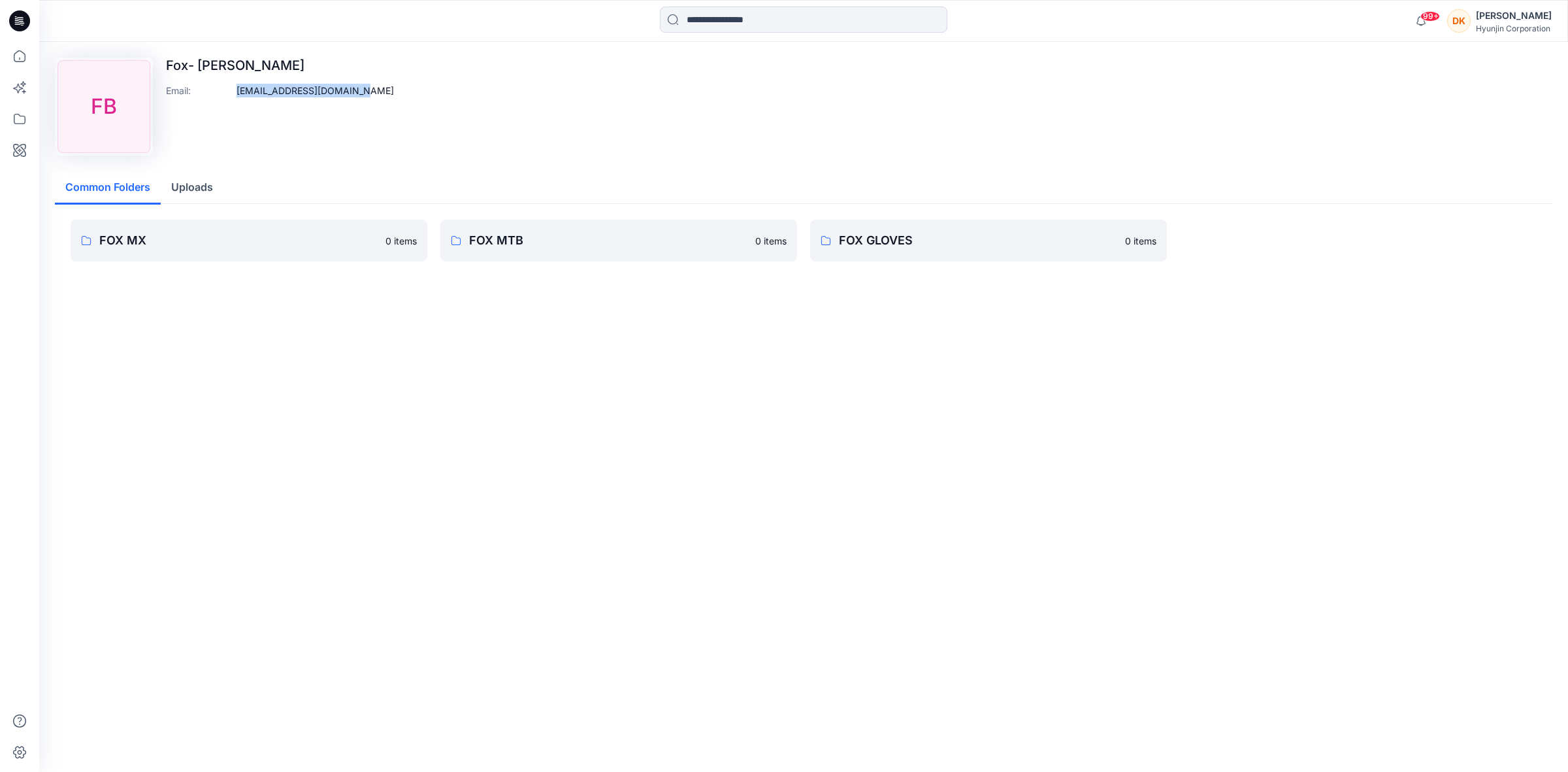
copy p "[EMAIL_ADDRESS][DOMAIN_NAME]"
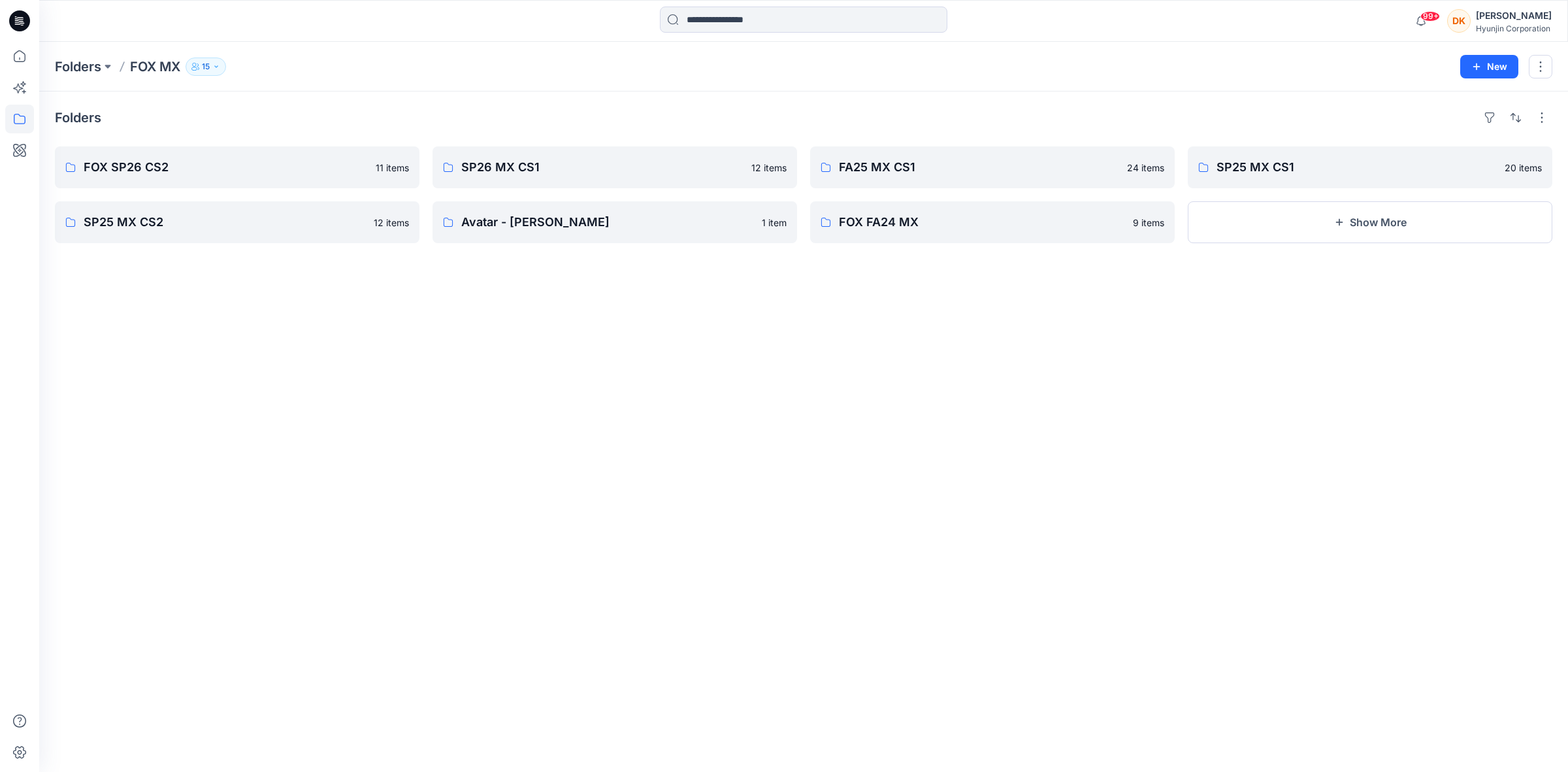
click at [207, 64] on p "15" at bounding box center [206, 67] width 8 height 14
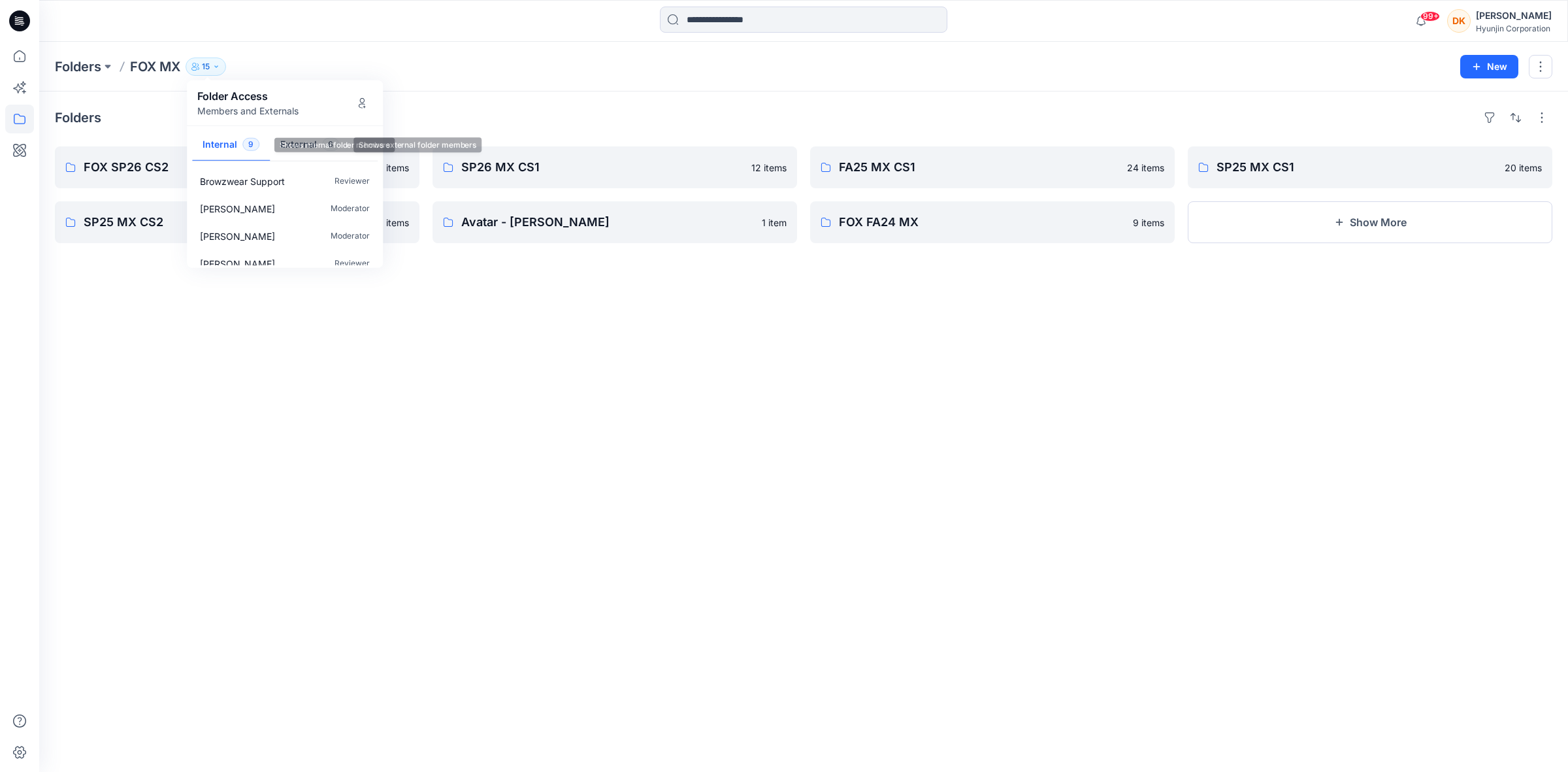
click at [291, 148] on button "External 6" at bounding box center [310, 146] width 80 height 34
click at [265, 235] on p "Fox- Tylerhayes" at bounding box center [234, 235] width 68 height 13
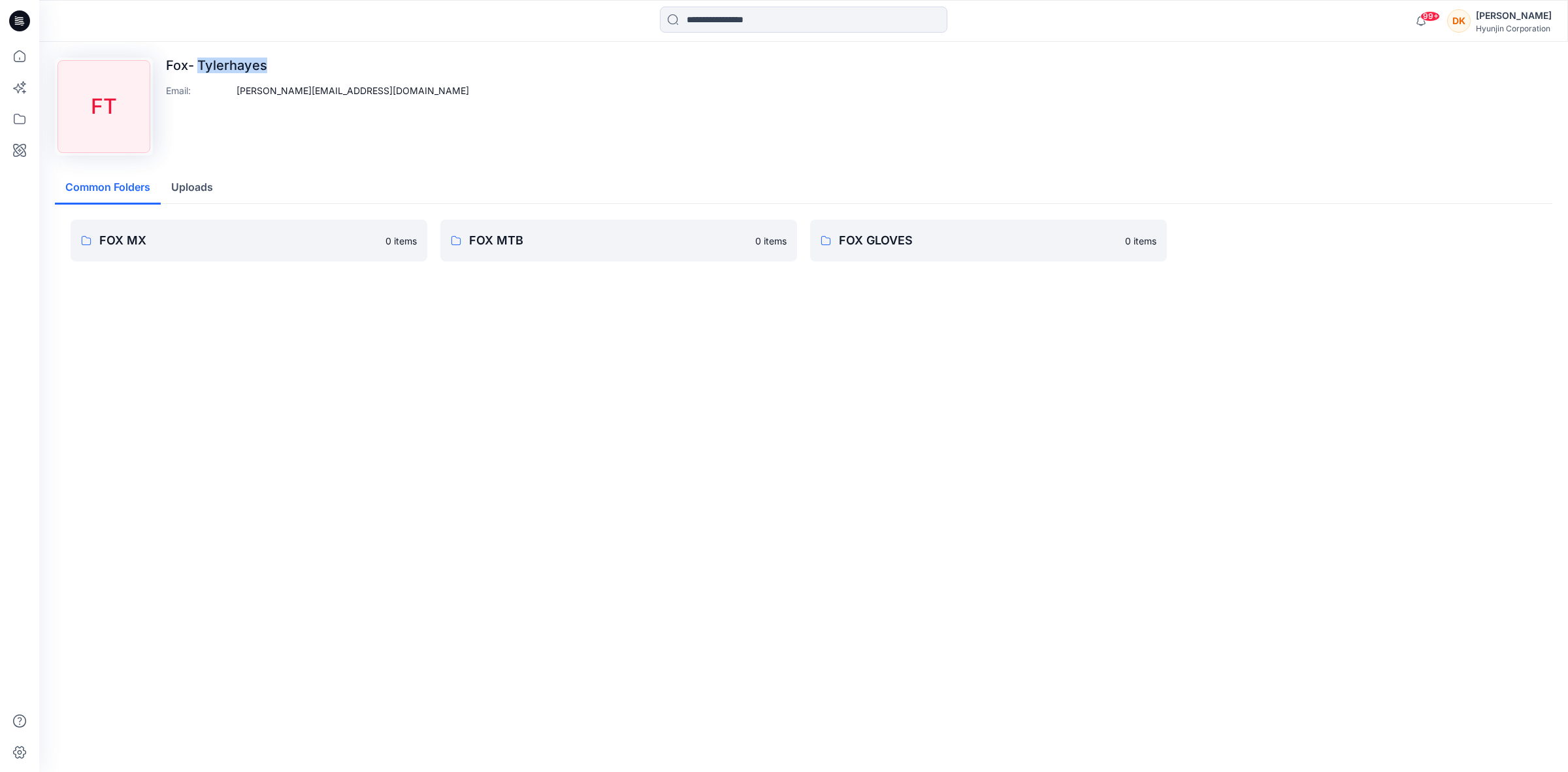
drag, startPoint x: 295, startPoint y: 70, endPoint x: 198, endPoint y: 70, distance: 97.0
click at [198, 70] on p "Fox- Tylerhayes" at bounding box center [317, 65] width 303 height 15
copy p "Tylerhayes"
drag, startPoint x: 384, startPoint y: 97, endPoint x: 230, endPoint y: 98, distance: 154.0
click at [230, 98] on div "FT Fox- [PERSON_NAME] Email : [PERSON_NAME][EMAIL_ADDRESS][DOMAIN_NAME]" at bounding box center [804, 107] width 1497 height 98
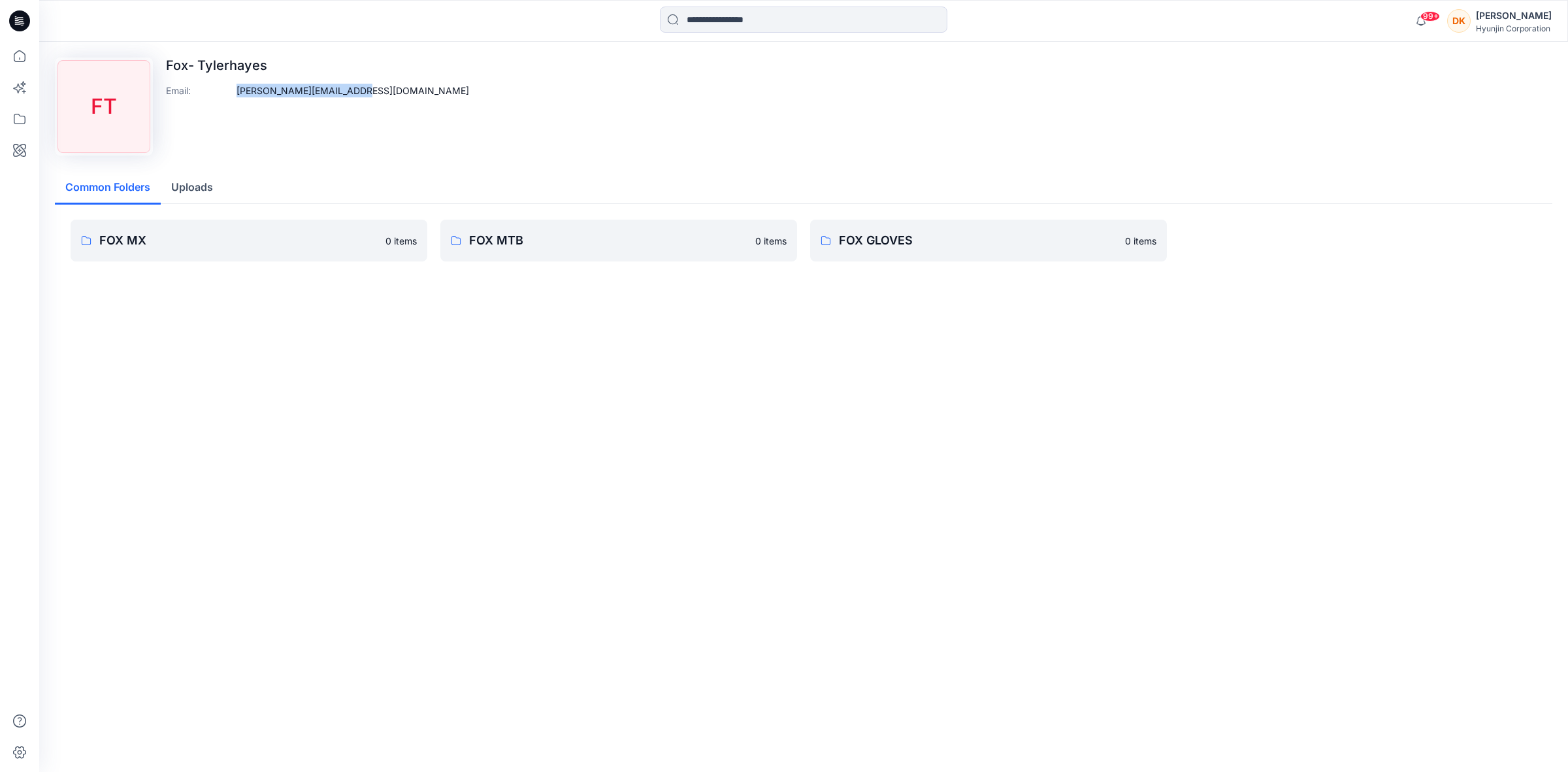
copy div "[PERSON_NAME][EMAIL_ADDRESS][DOMAIN_NAME]"
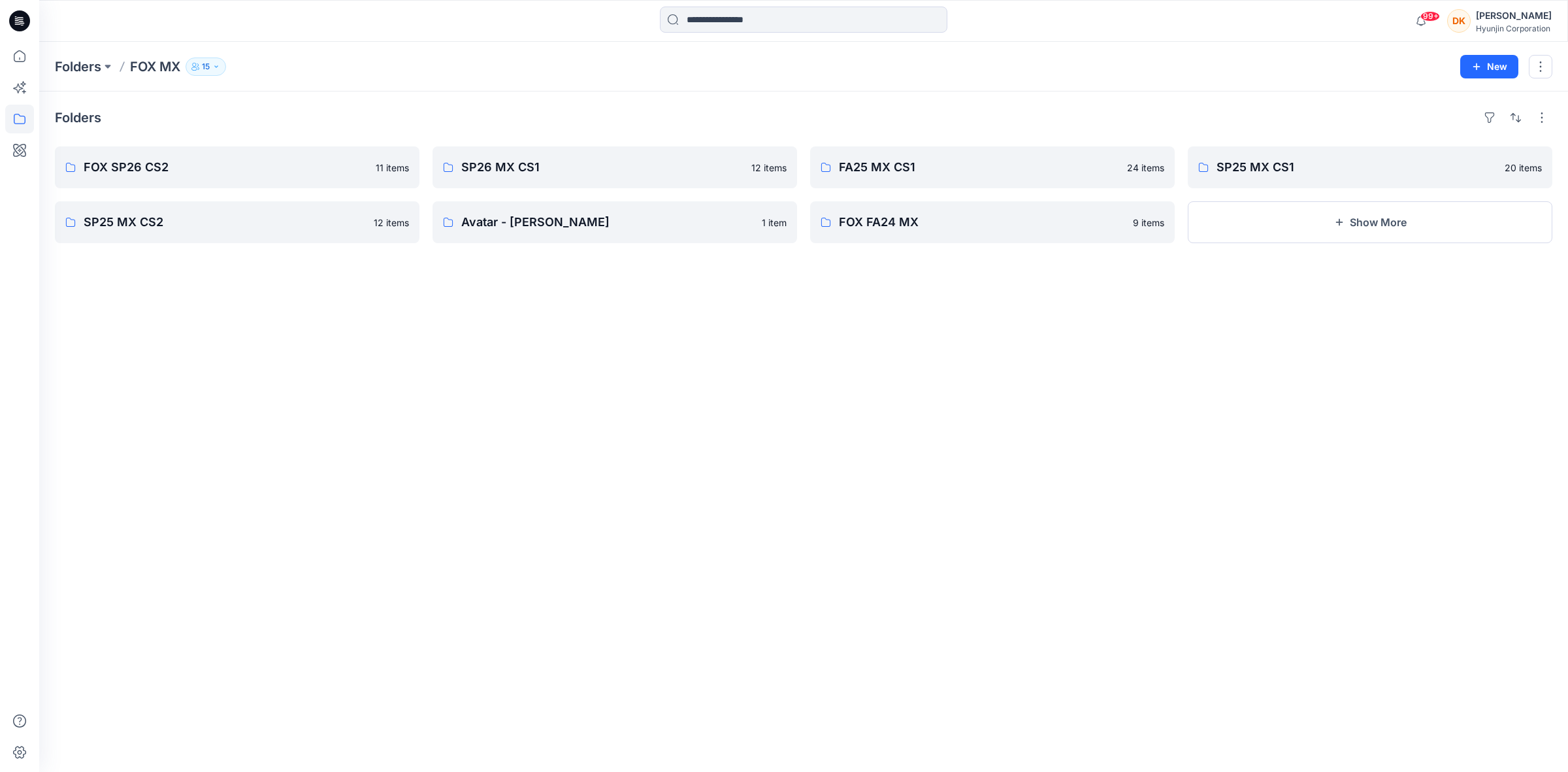
click at [216, 64] on icon "button" at bounding box center [216, 67] width 8 height 8
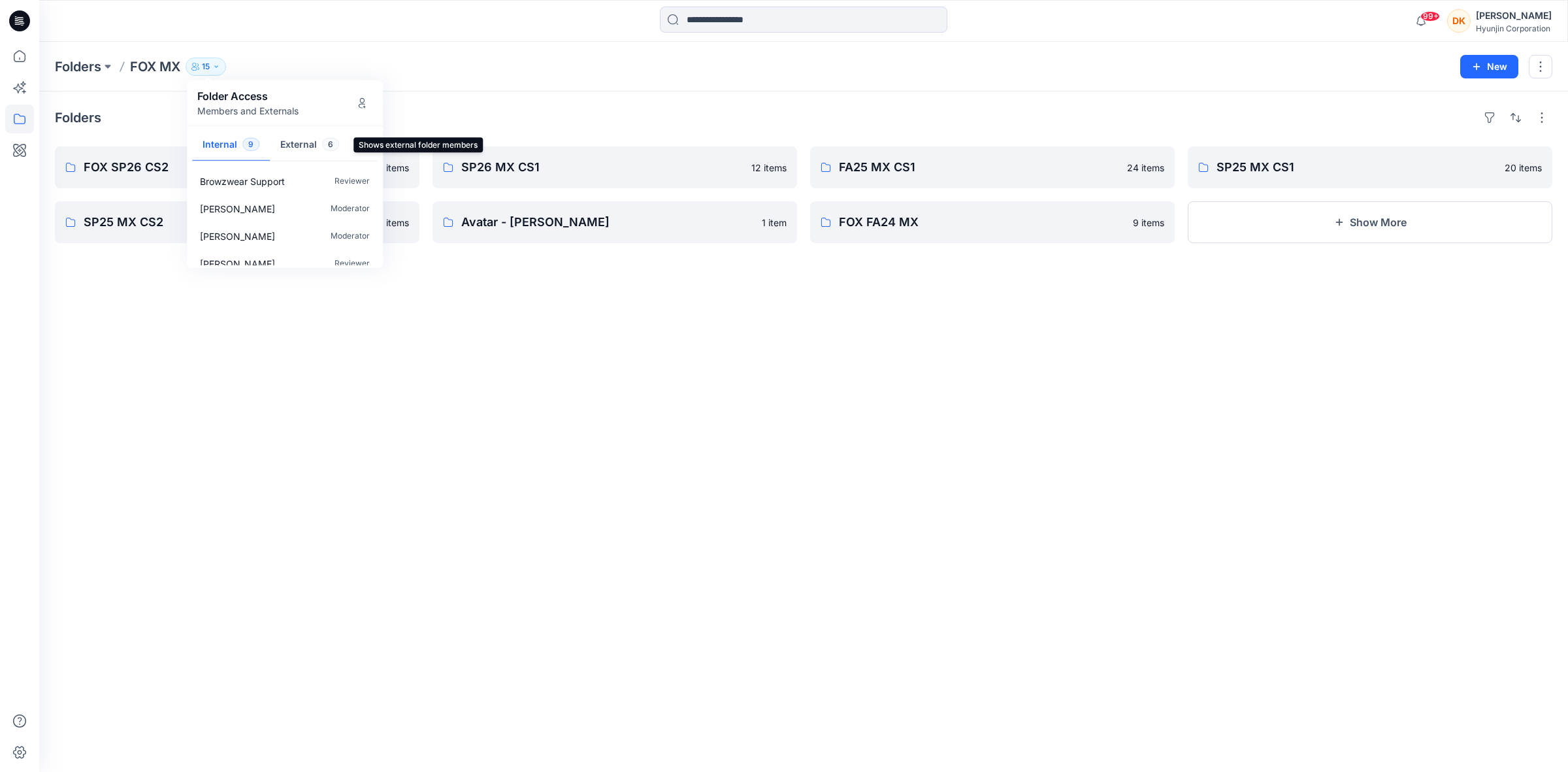
click at [309, 140] on button "External 6" at bounding box center [310, 146] width 80 height 34
click at [347, 221] on p "Reviewer" at bounding box center [352, 224] width 36 height 13
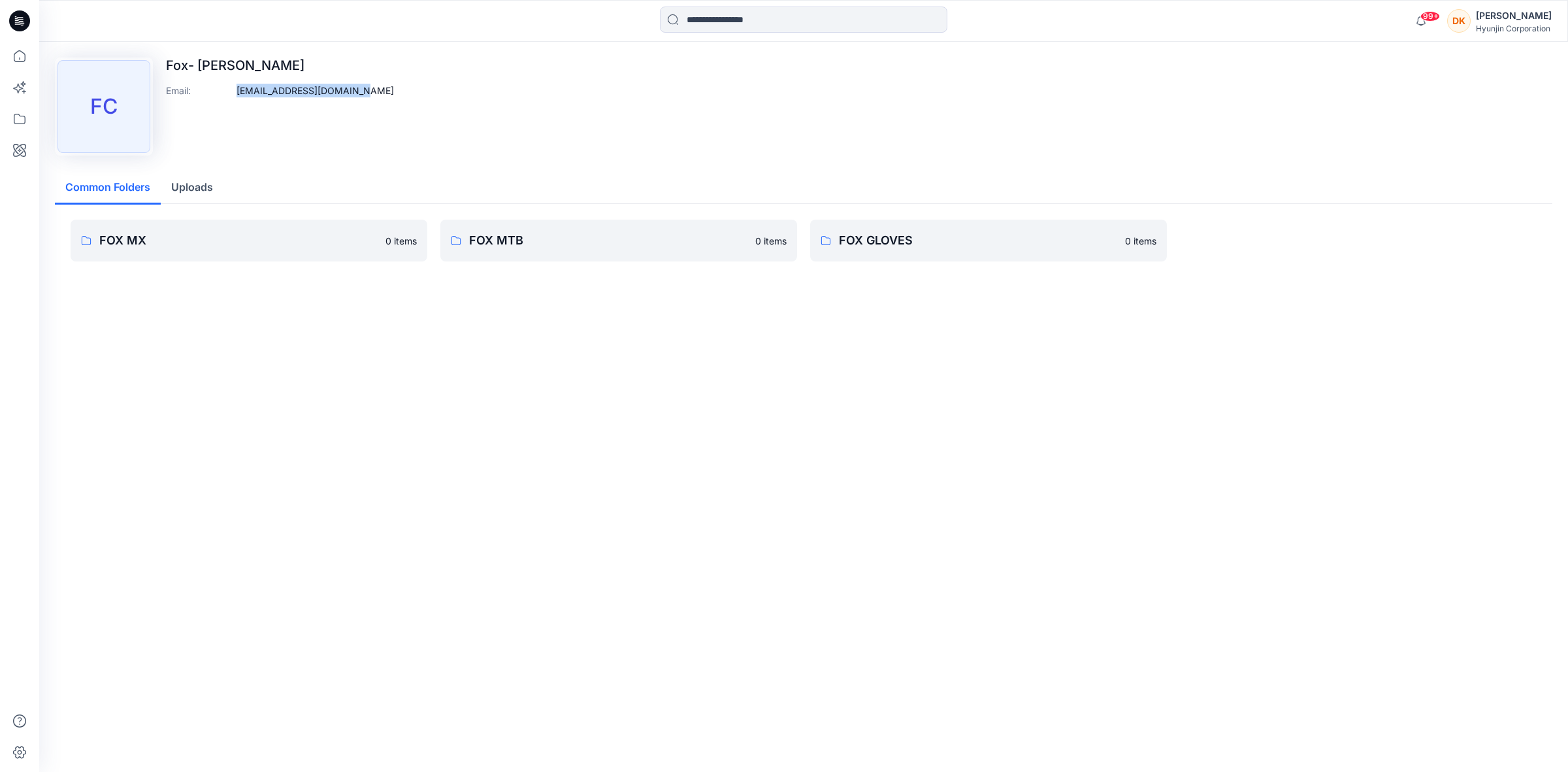
drag, startPoint x: 357, startPoint y: 93, endPoint x: 237, endPoint y: 89, distance: 120.1
click at [237, 89] on div "[PERSON_NAME]- [PERSON_NAME] Email : [EMAIL_ADDRESS][DOMAIN_NAME]" at bounding box center [804, 107] width 1497 height 98
drag, startPoint x: 270, startPoint y: 64, endPoint x: 200, endPoint y: 62, distance: 70.0
click at [200, 62] on p "Fox- [PERSON_NAME]" at bounding box center [280, 65] width 228 height 15
copy p "[PERSON_NAME]"
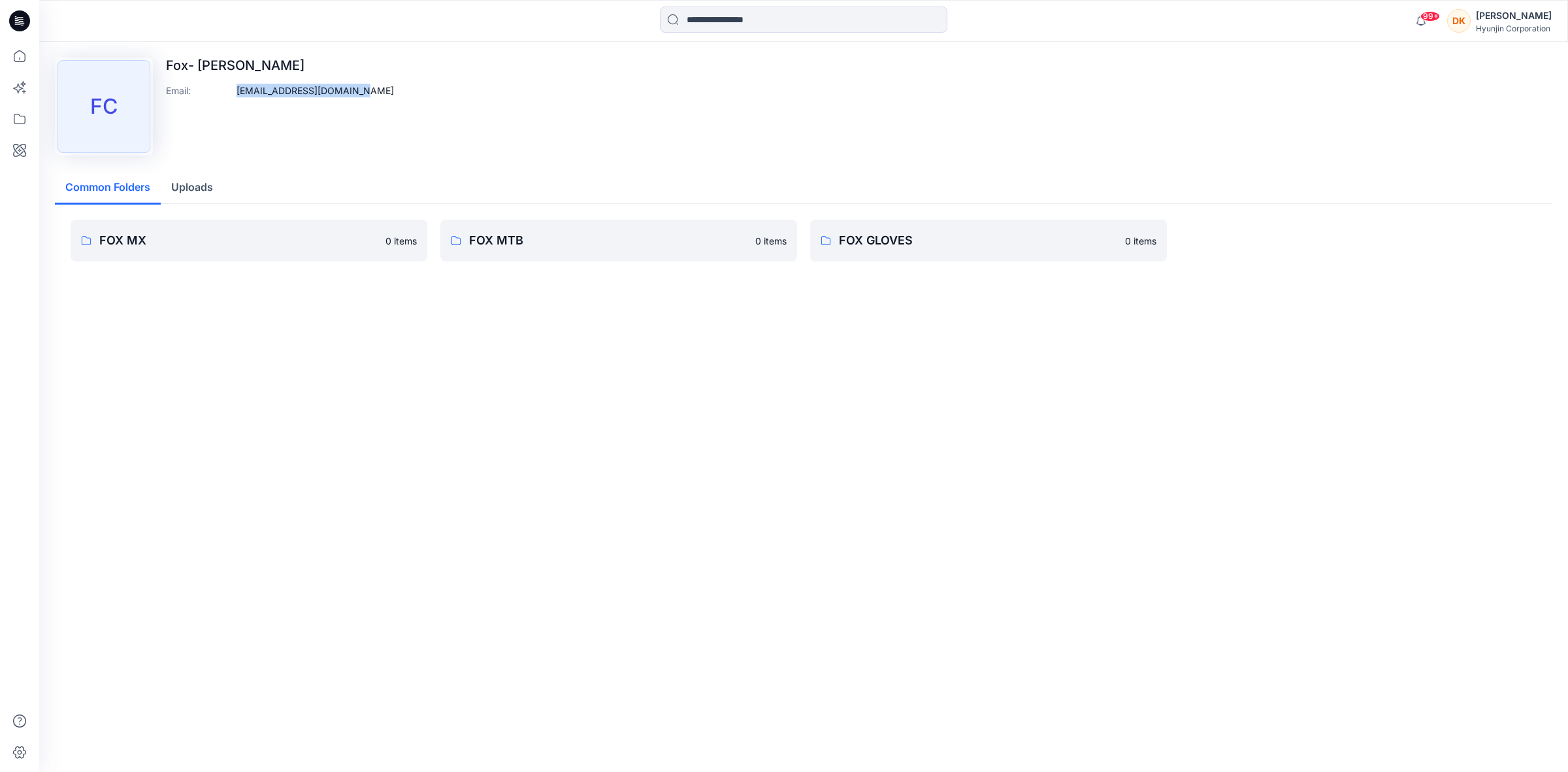
drag, startPoint x: 384, startPoint y: 99, endPoint x: 234, endPoint y: 98, distance: 150.0
click at [234, 98] on div "[PERSON_NAME]- [PERSON_NAME] Email : [EMAIL_ADDRESS][DOMAIN_NAME]" at bounding box center [804, 107] width 1497 height 98
copy p "[EMAIL_ADDRESS][DOMAIN_NAME]"
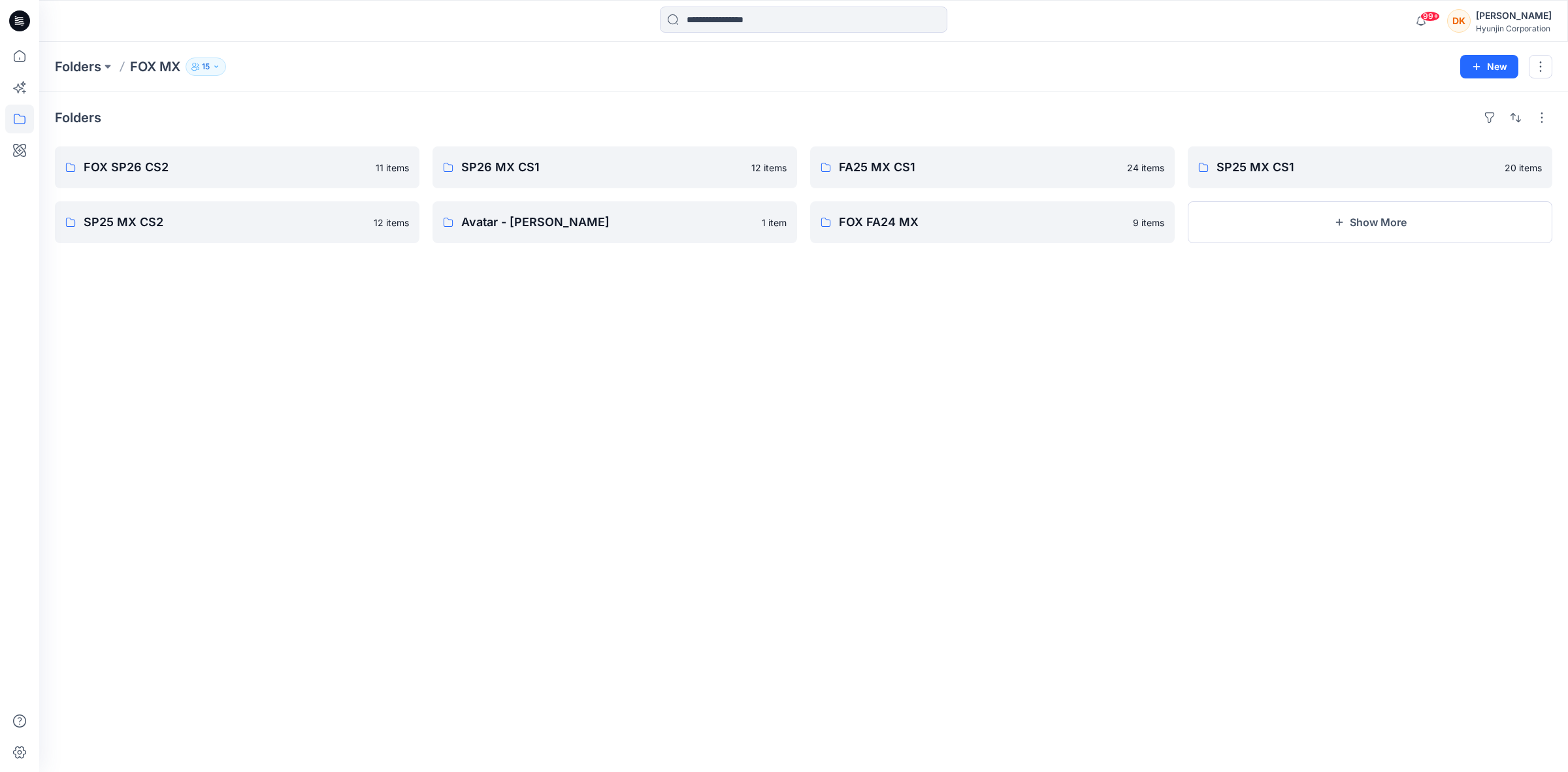
click at [220, 66] on icon "button" at bounding box center [216, 67] width 8 height 8
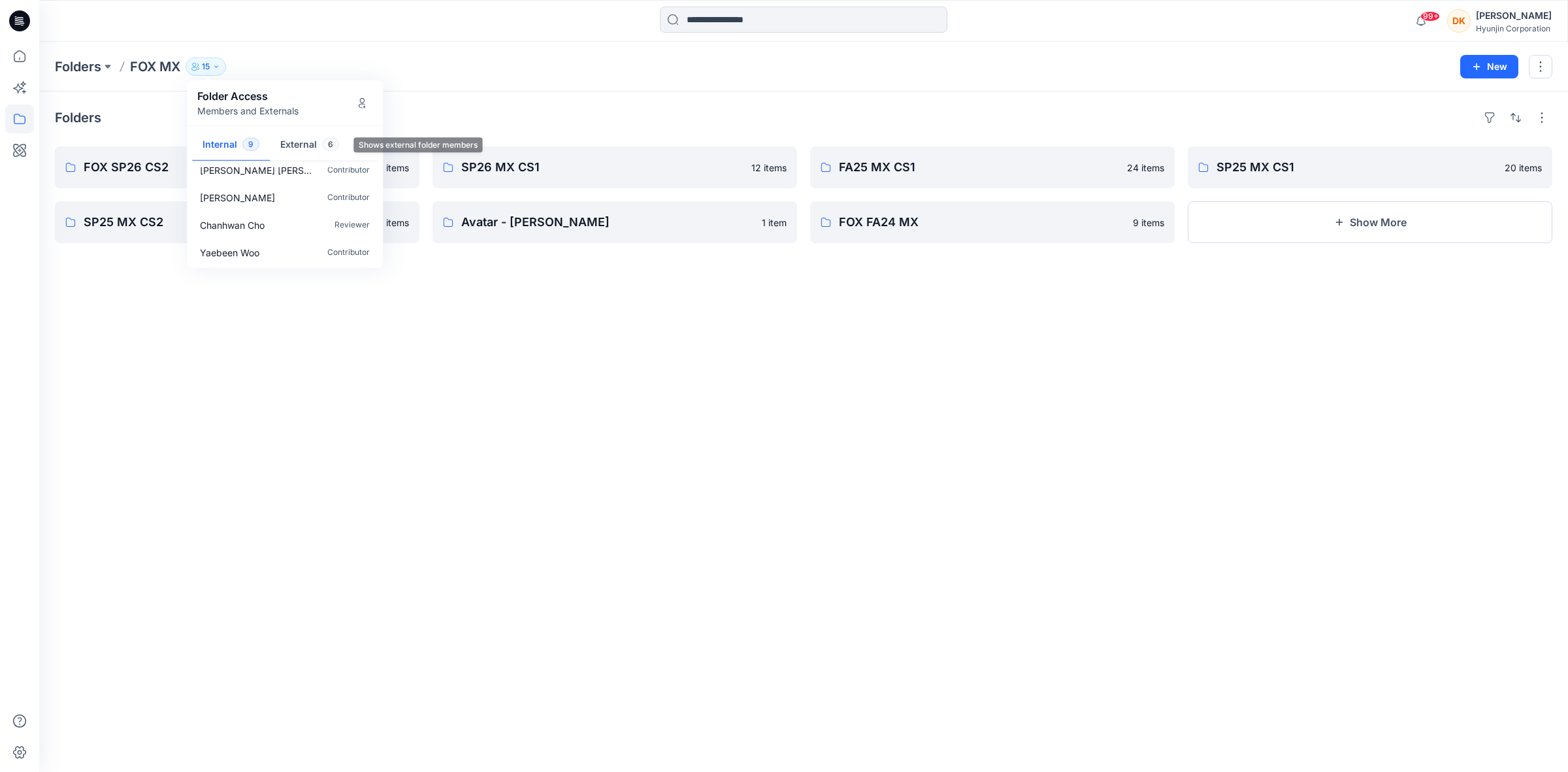
click at [288, 140] on button "External 6" at bounding box center [310, 146] width 80 height 34
click at [245, 251] on p "[PERSON_NAME] [PERSON_NAME]" at bounding box center [259, 251] width 118 height 13
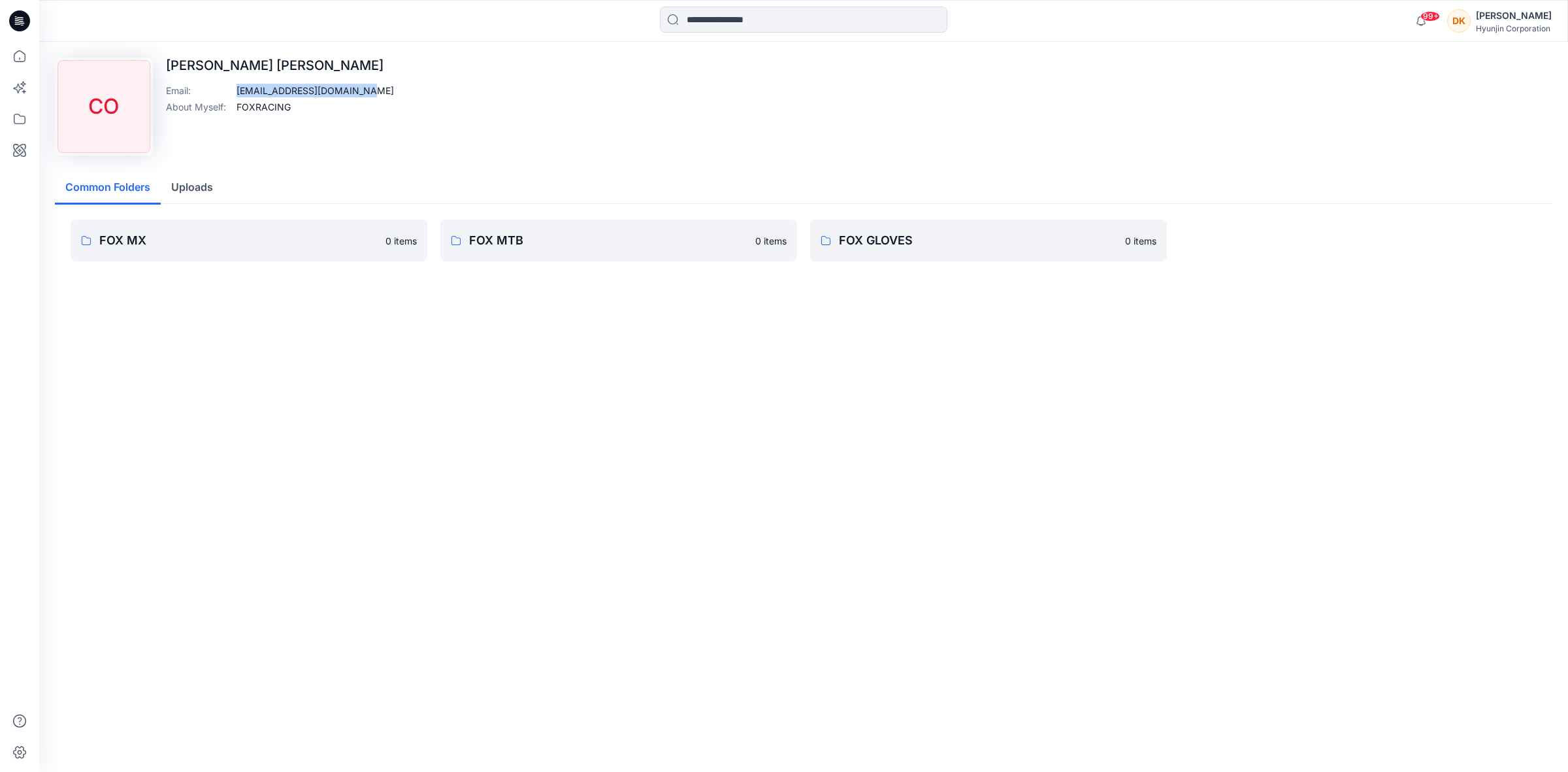
drag, startPoint x: 365, startPoint y: 91, endPoint x: 224, endPoint y: 93, distance: 141.0
click at [224, 93] on div "CO [PERSON_NAME] [PERSON_NAME] Email : [EMAIL_ADDRESS][DOMAIN_NAME] About Mysel…" at bounding box center [804, 107] width 1497 height 98
drag, startPoint x: 265, startPoint y: 58, endPoint x: 161, endPoint y: 67, distance: 104.4
click at [161, 67] on div "CO [PERSON_NAME] [PERSON_NAME] Email : [EMAIL_ADDRESS][DOMAIN_NAME] About Mysel…" at bounding box center [804, 107] width 1497 height 98
copy p "[PERSON_NAME] [PERSON_NAME]"
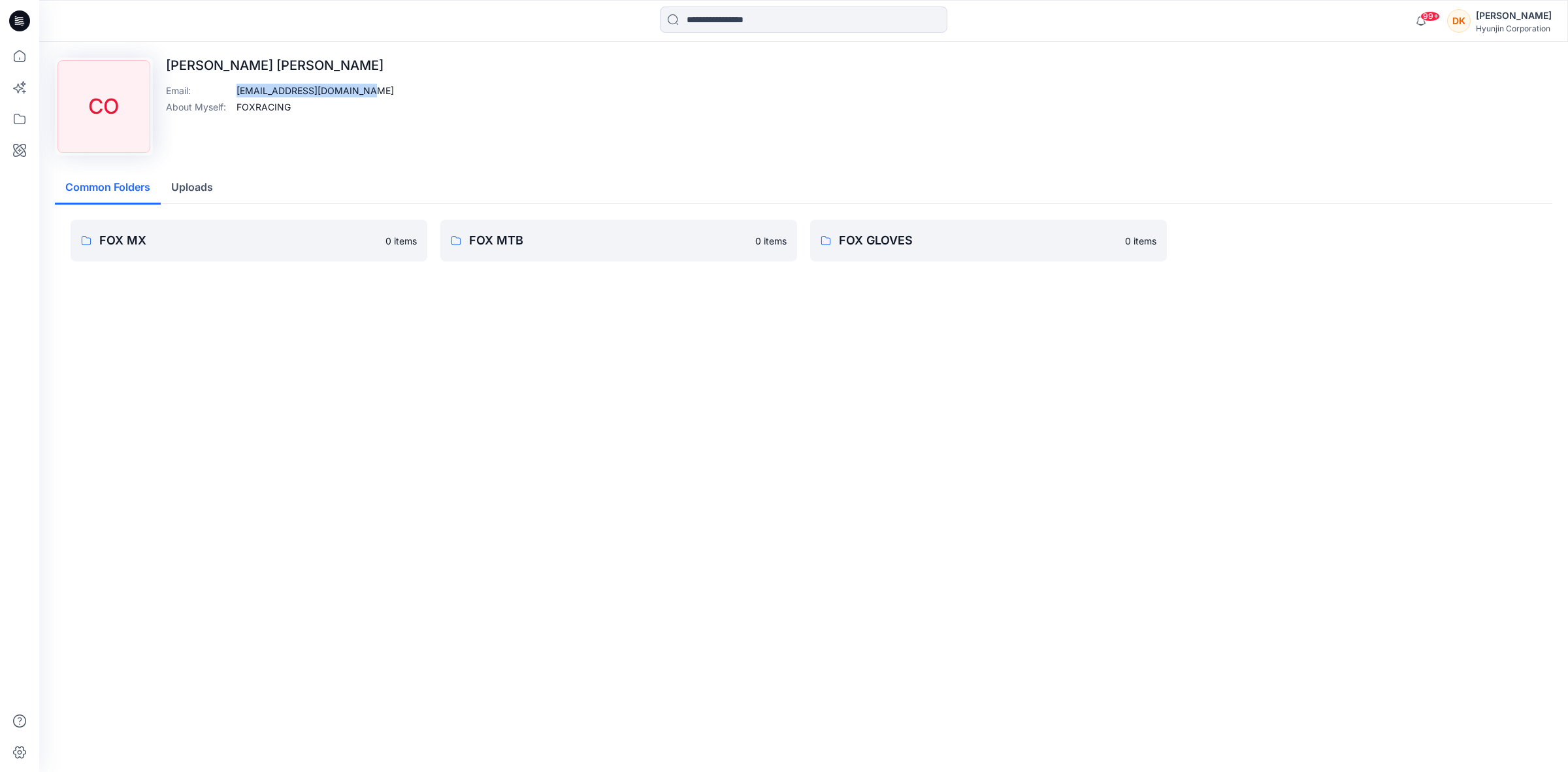
drag, startPoint x: 311, startPoint y: 96, endPoint x: 237, endPoint y: 92, distance: 74.1
click at [237, 92] on div "CO [PERSON_NAME] [PERSON_NAME] Email : [EMAIL_ADDRESS][DOMAIN_NAME] About Mysel…" at bounding box center [804, 107] width 1497 height 98
copy p "[EMAIL_ADDRESS][DOMAIN_NAME]"
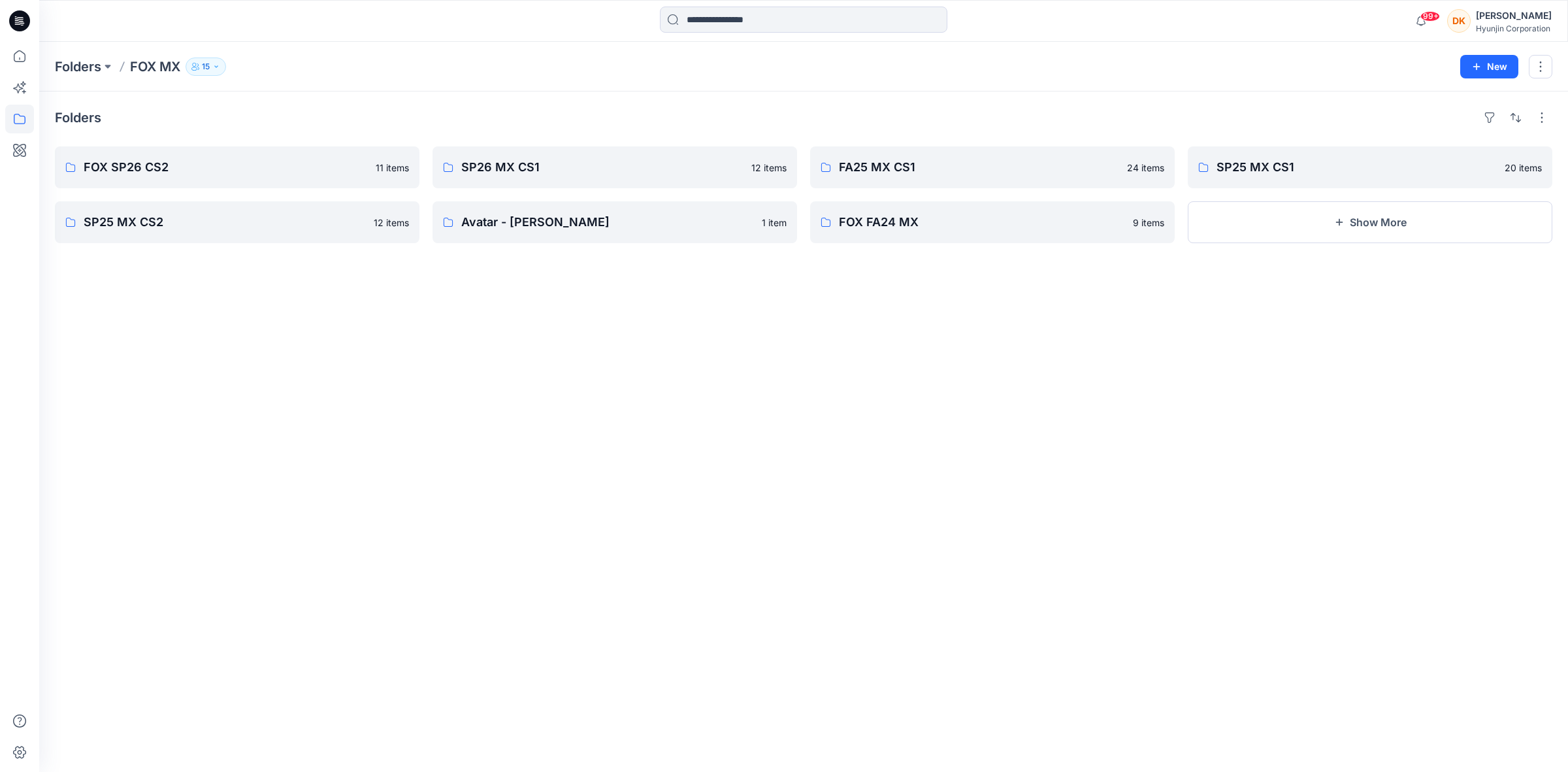
click at [212, 66] on button "15" at bounding box center [205, 67] width 40 height 18
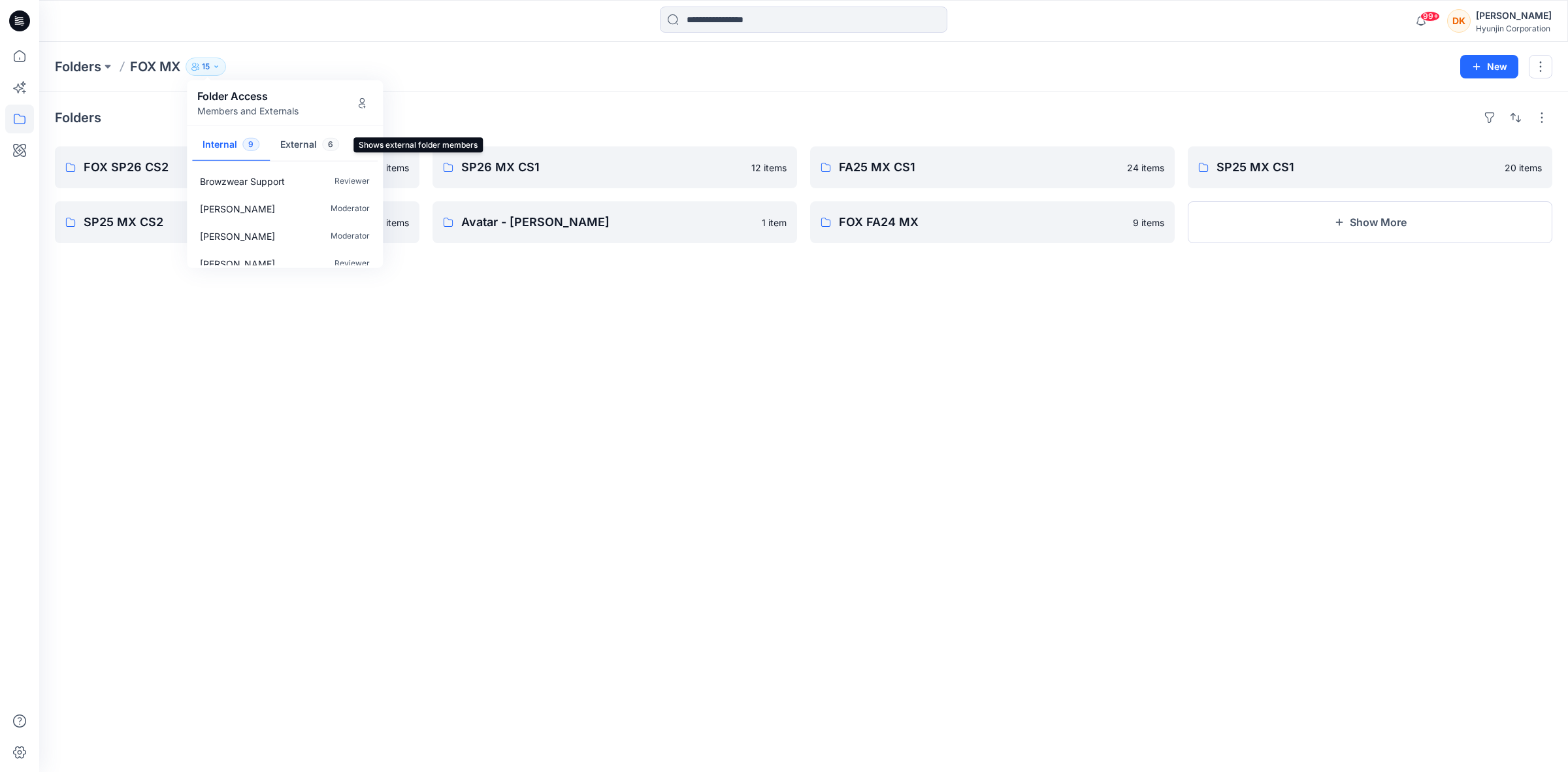
click at [295, 145] on button "External 6" at bounding box center [310, 146] width 80 height 34
drag, startPoint x: 301, startPoint y: 337, endPoint x: 71, endPoint y: 24, distance: 388.4
click at [299, 330] on div "Folders FOX SP26 CS2 11 items SP25 MX CS2 12 items SP26 MX CS1 12 items Avatar …" at bounding box center [803, 431] width 1528 height 681
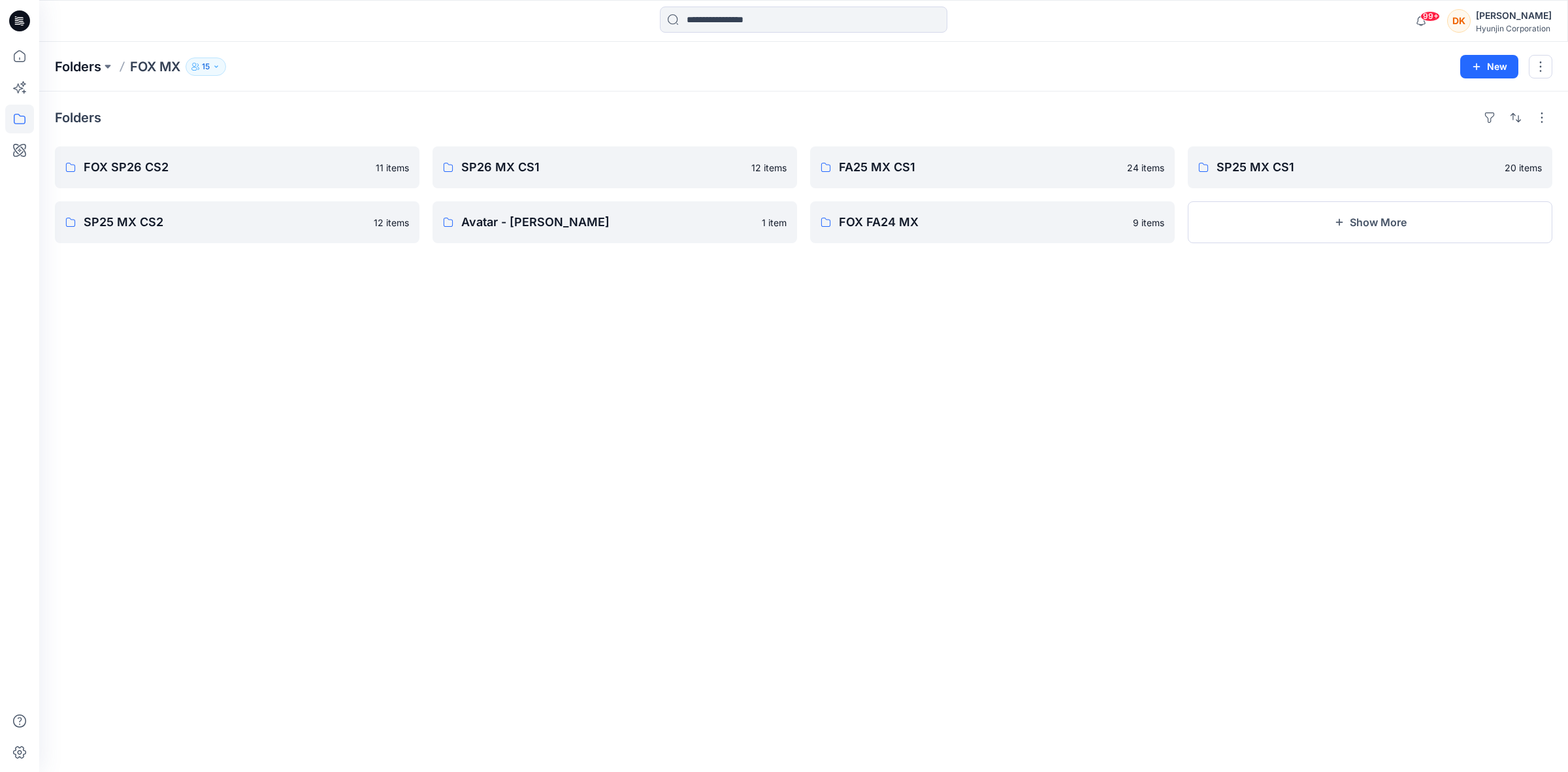
click at [72, 65] on p "Folders" at bounding box center [78, 67] width 46 height 18
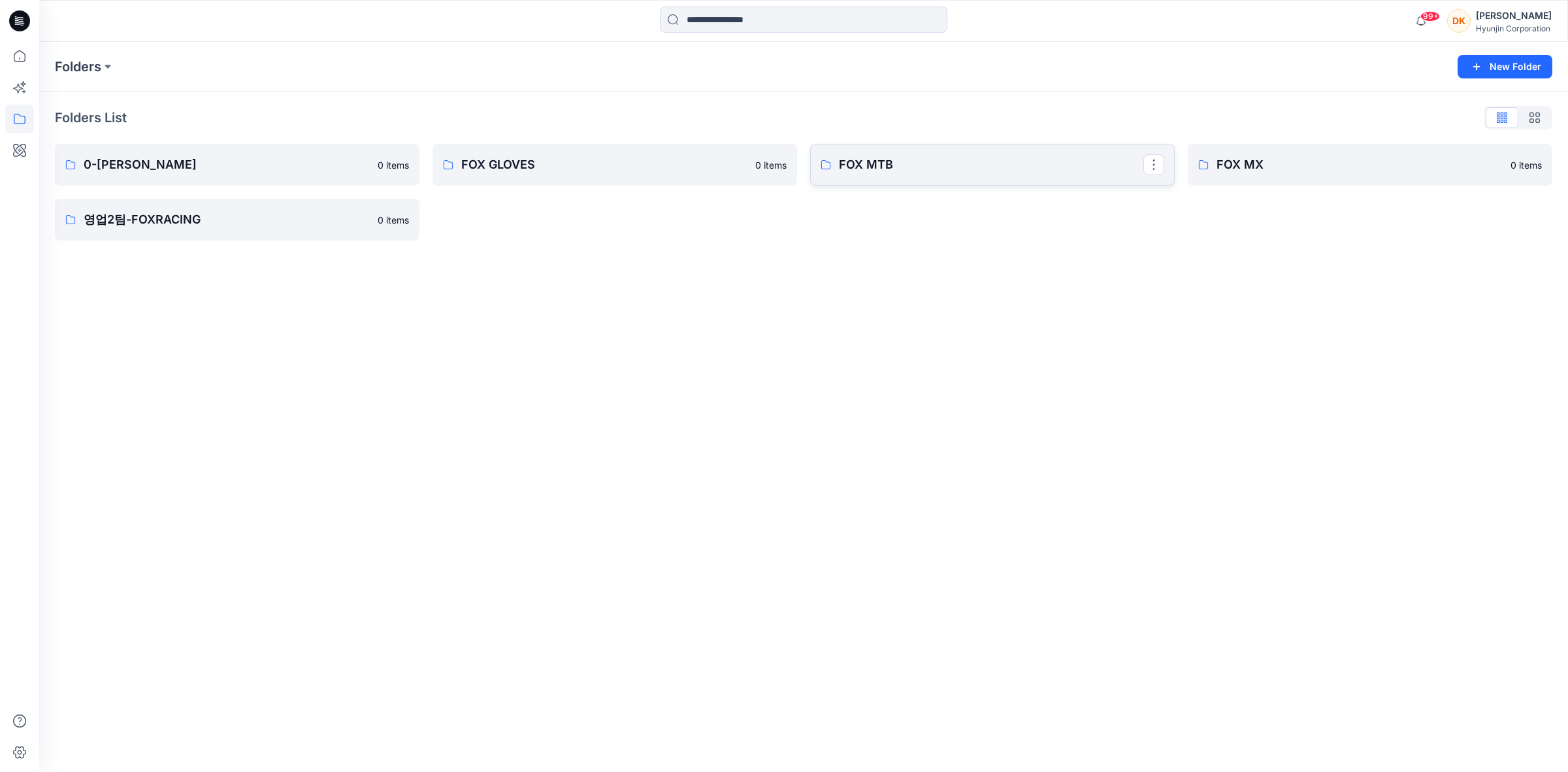
click at [890, 171] on p "FOX MTB" at bounding box center [990, 165] width 304 height 18
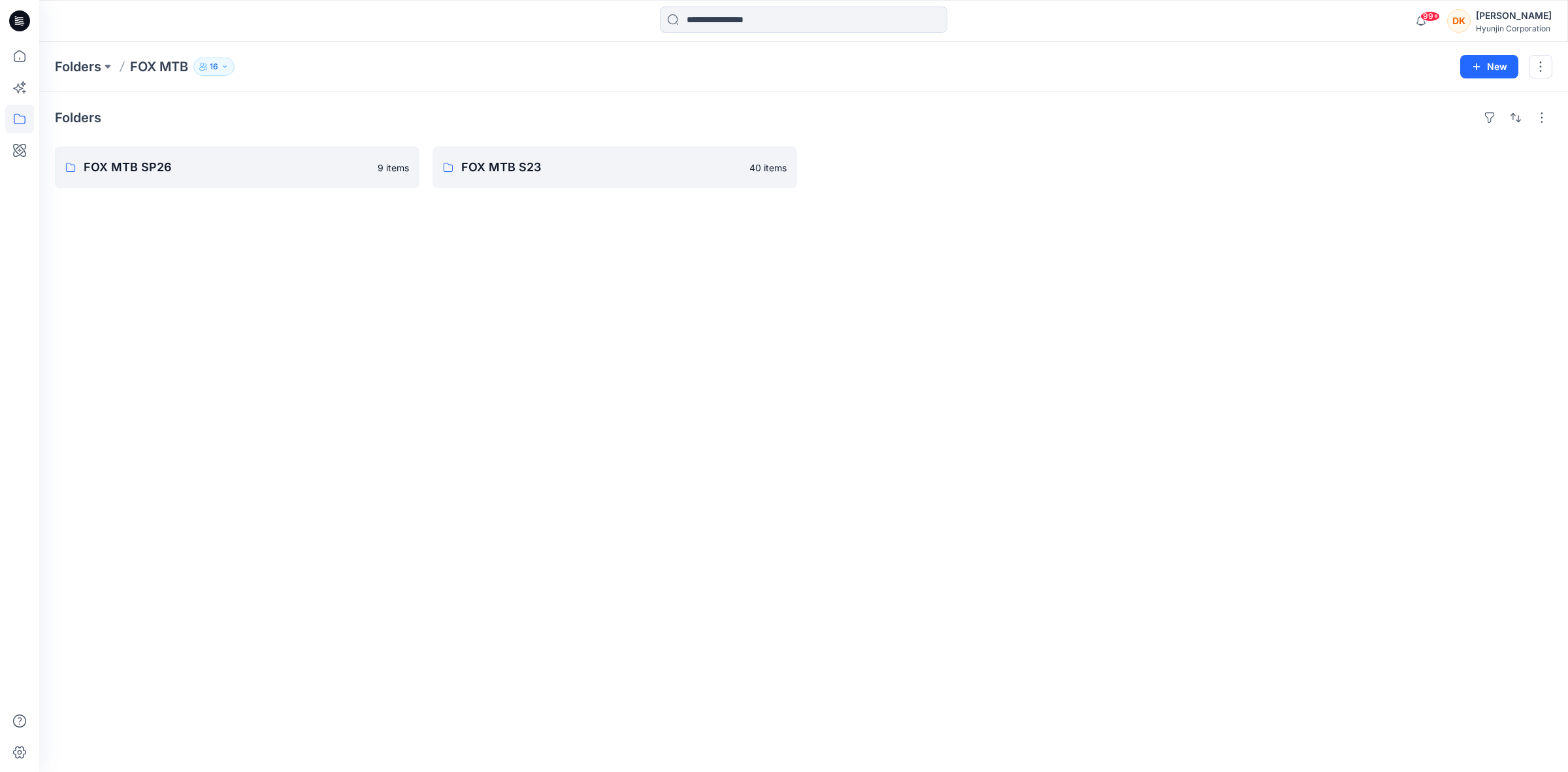
click at [218, 64] on p "16" at bounding box center [214, 67] width 9 height 14
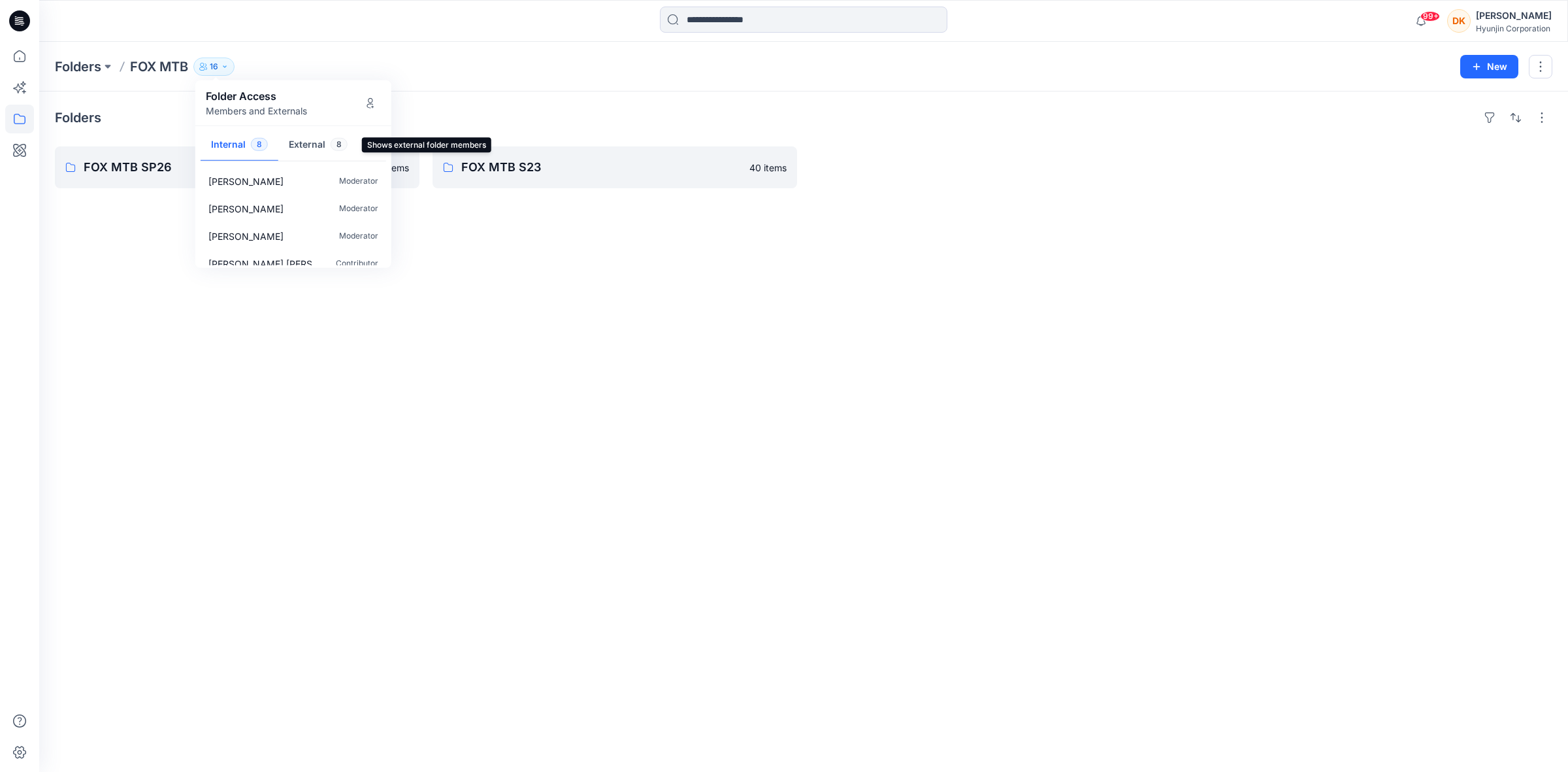
click at [316, 142] on button "External 8" at bounding box center [318, 146] width 80 height 34
click at [365, 101] on icon "Manage Users" at bounding box center [371, 103] width 11 height 11
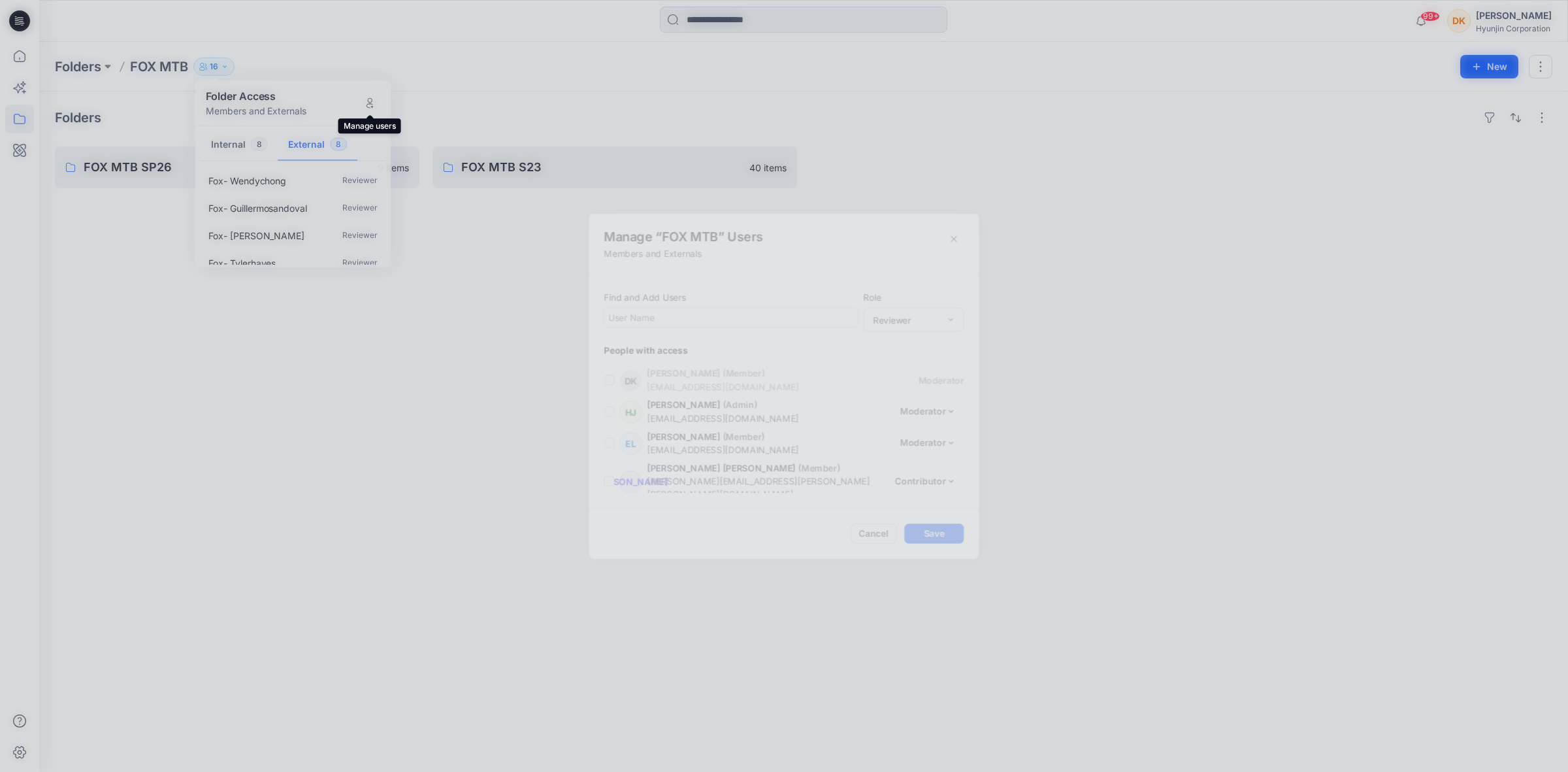
scroll to position [386, 0]
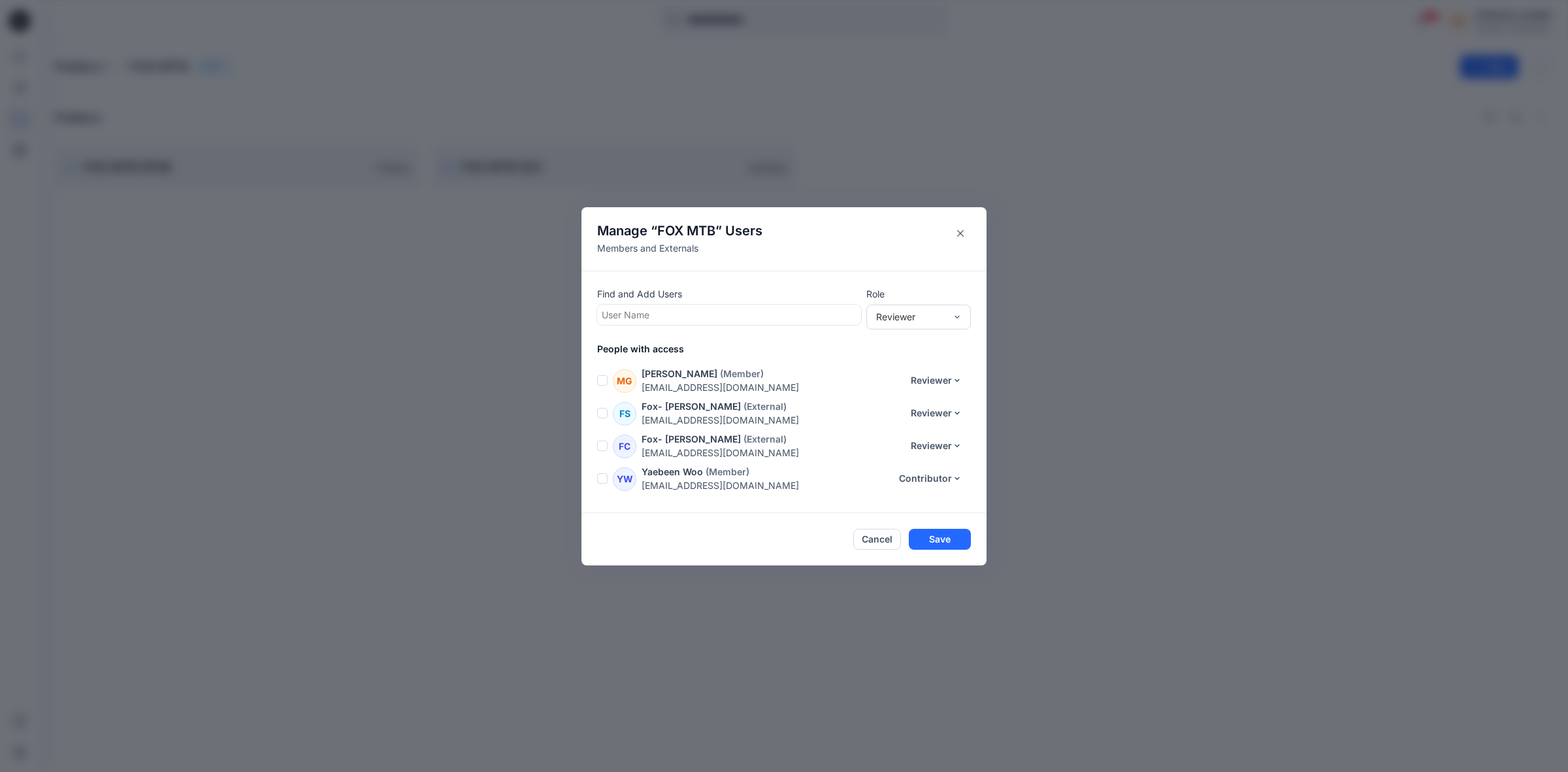
click at [600, 408] on span at bounding box center [602, 413] width 11 height 11
click at [888, 298] on icon "button" at bounding box center [887, 300] width 9 height 9
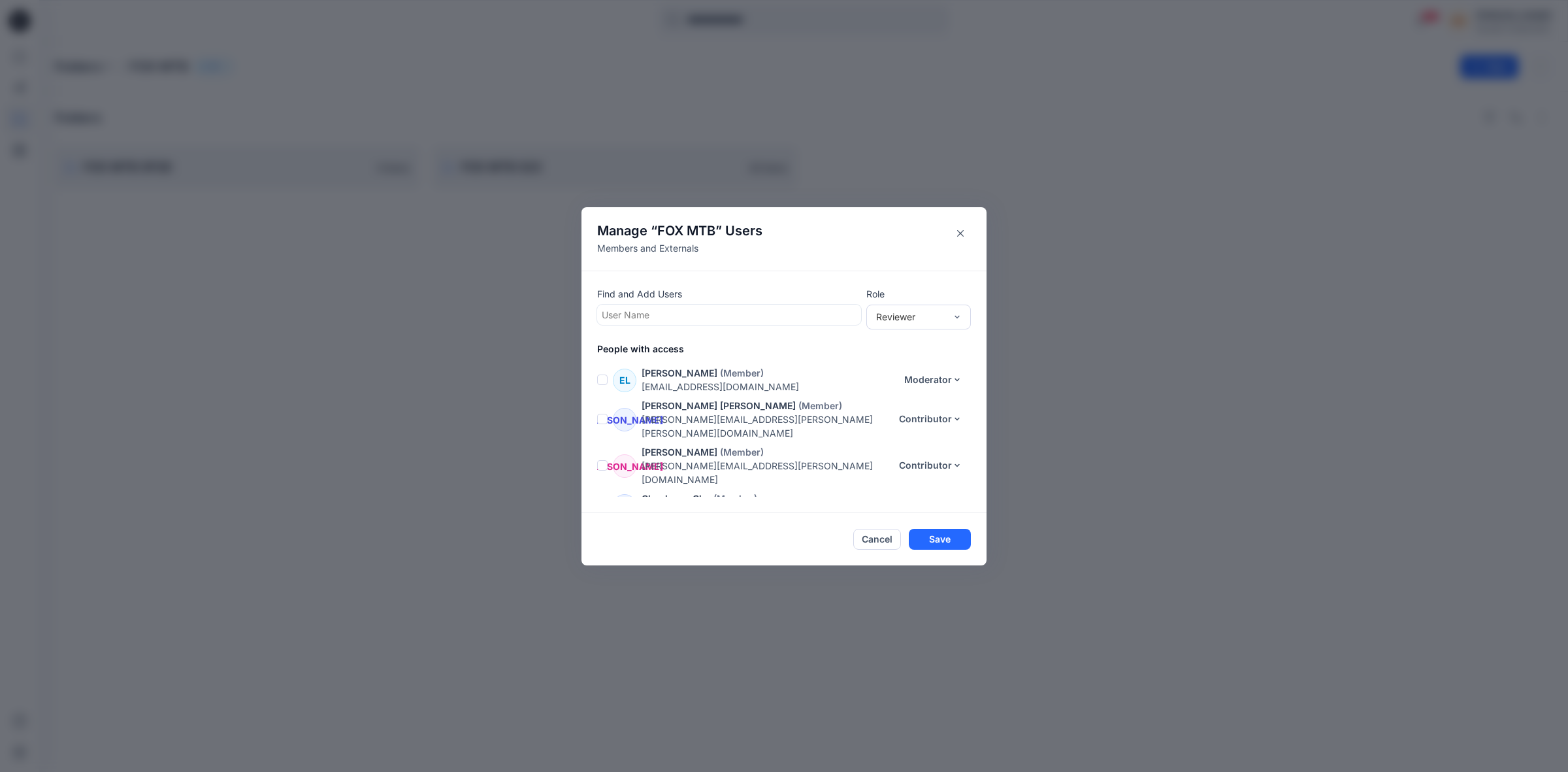
scroll to position [82, 0]
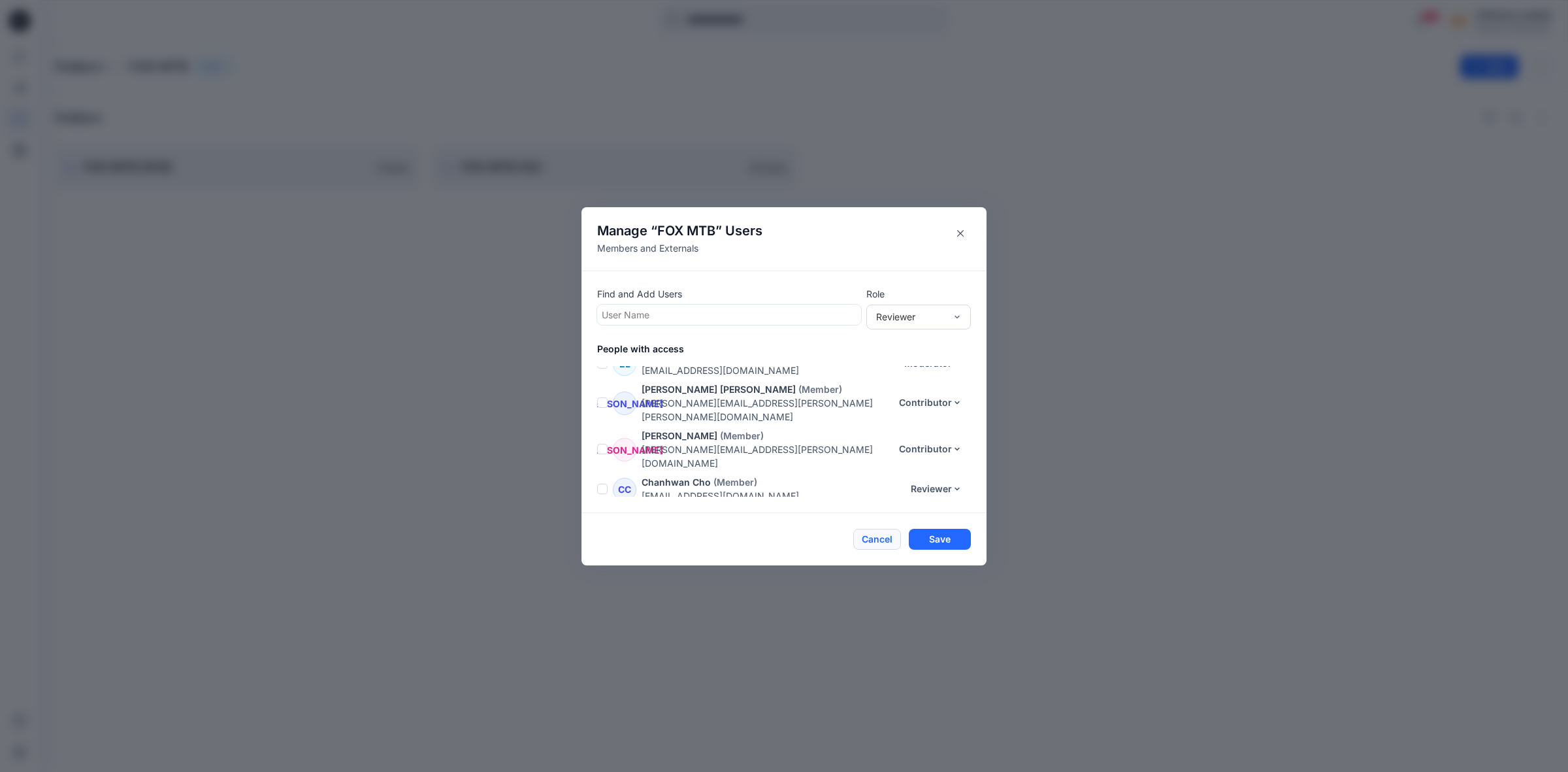
click at [861, 537] on button "Cancel" at bounding box center [876, 539] width 48 height 21
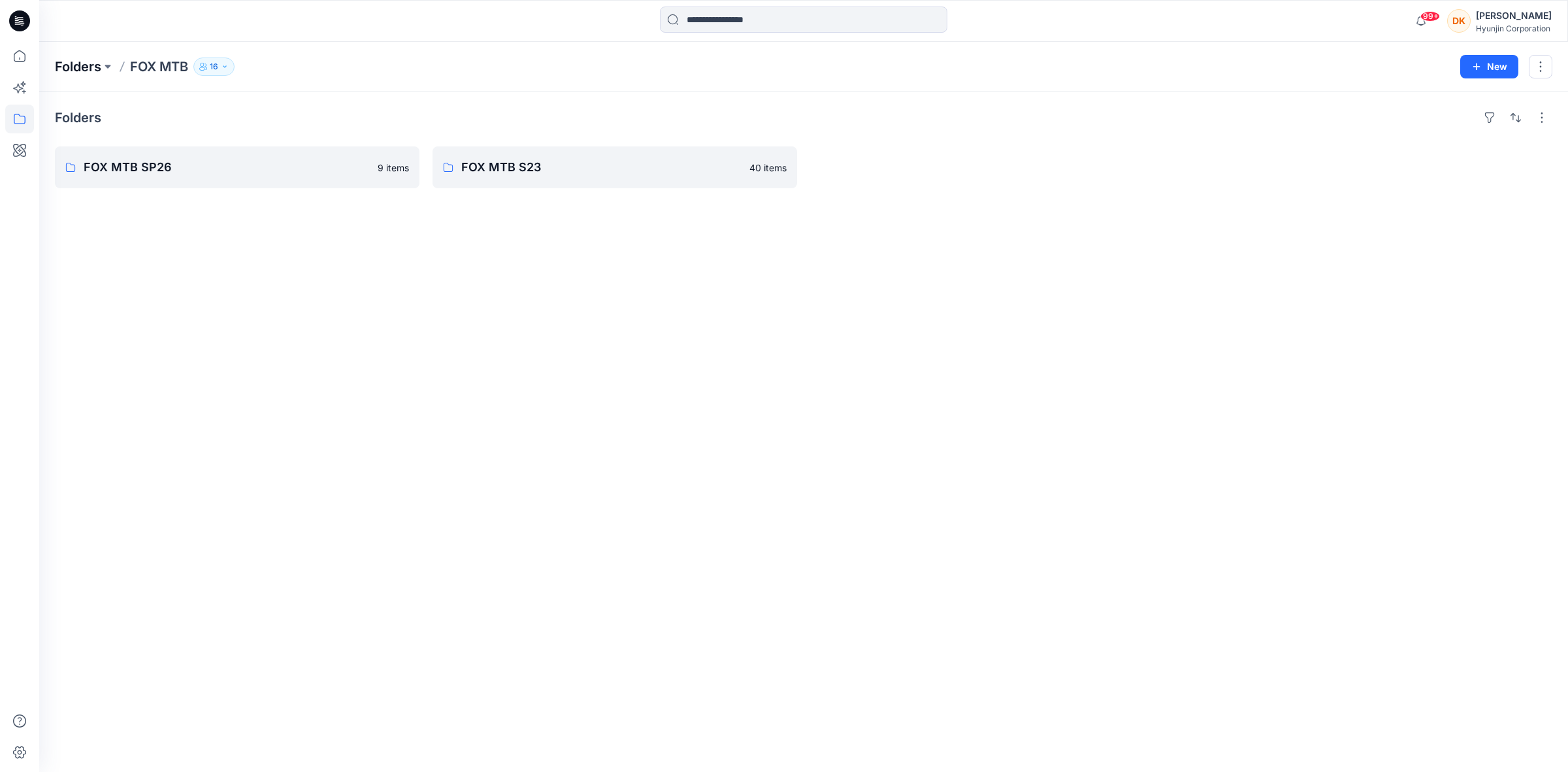
click at [86, 70] on p "Folders" at bounding box center [78, 67] width 46 height 18
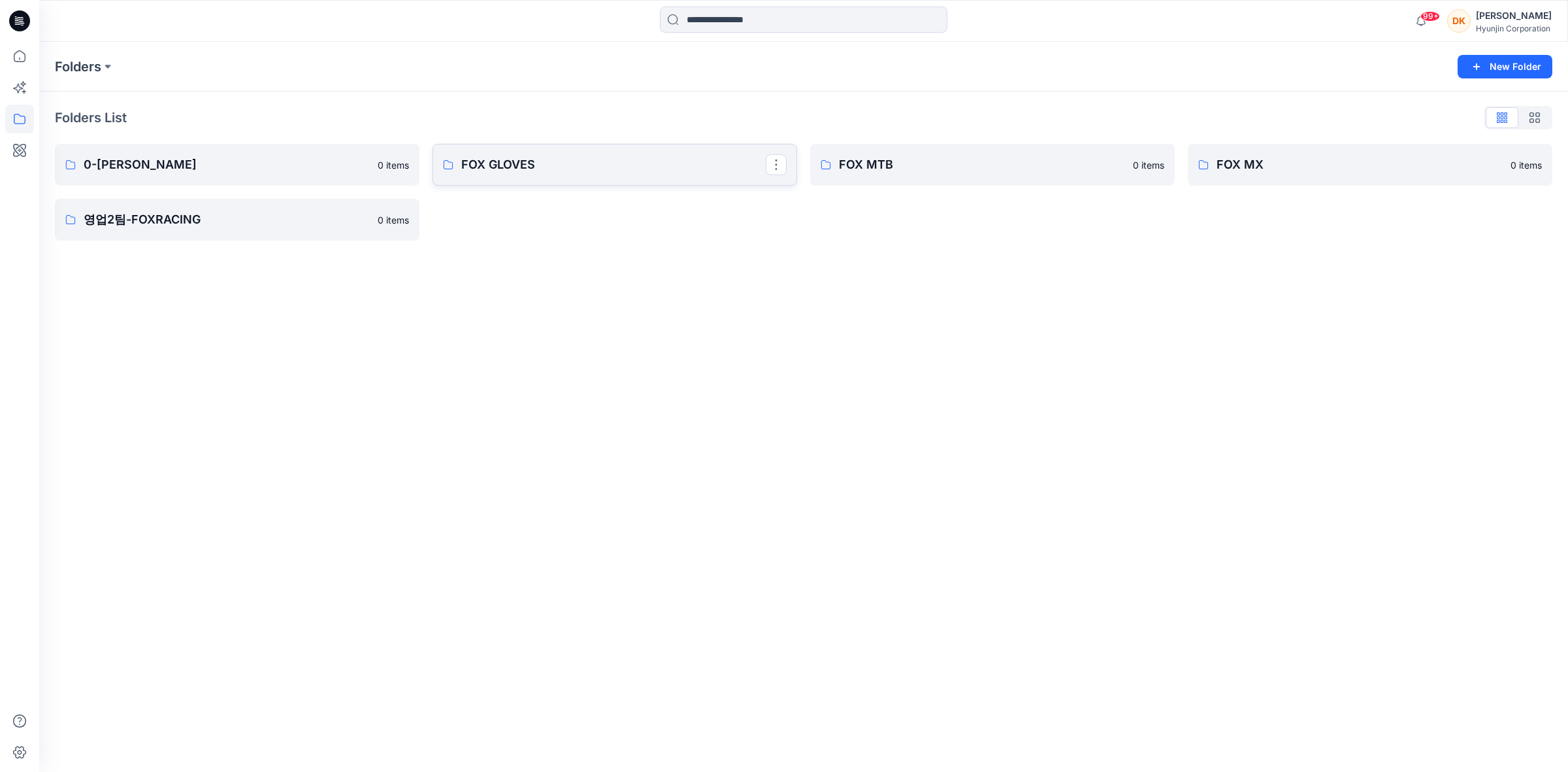
click at [488, 165] on p "FOX GLOVES" at bounding box center [613, 165] width 304 height 18
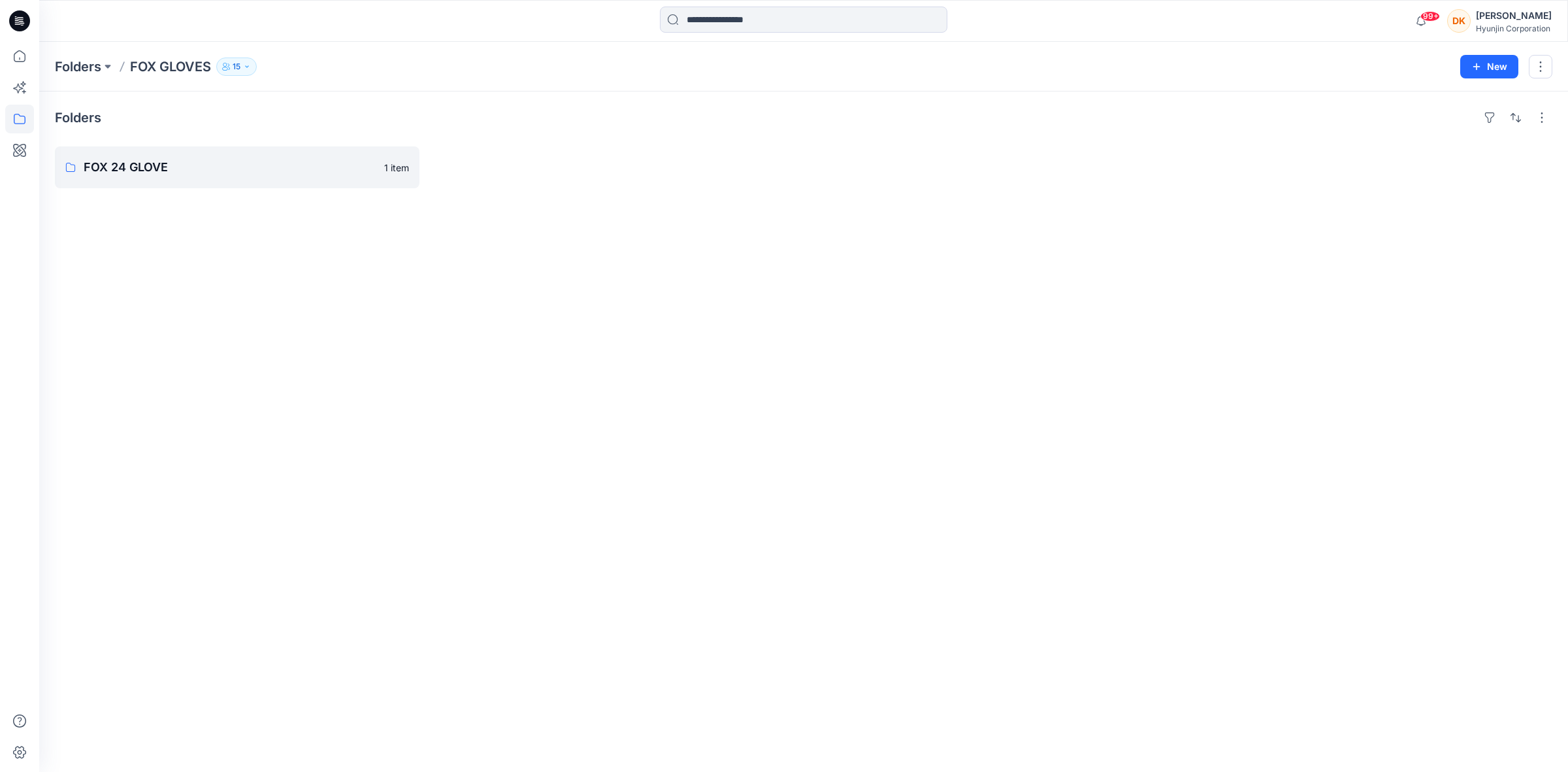
click at [239, 66] on p "15" at bounding box center [236, 67] width 8 height 14
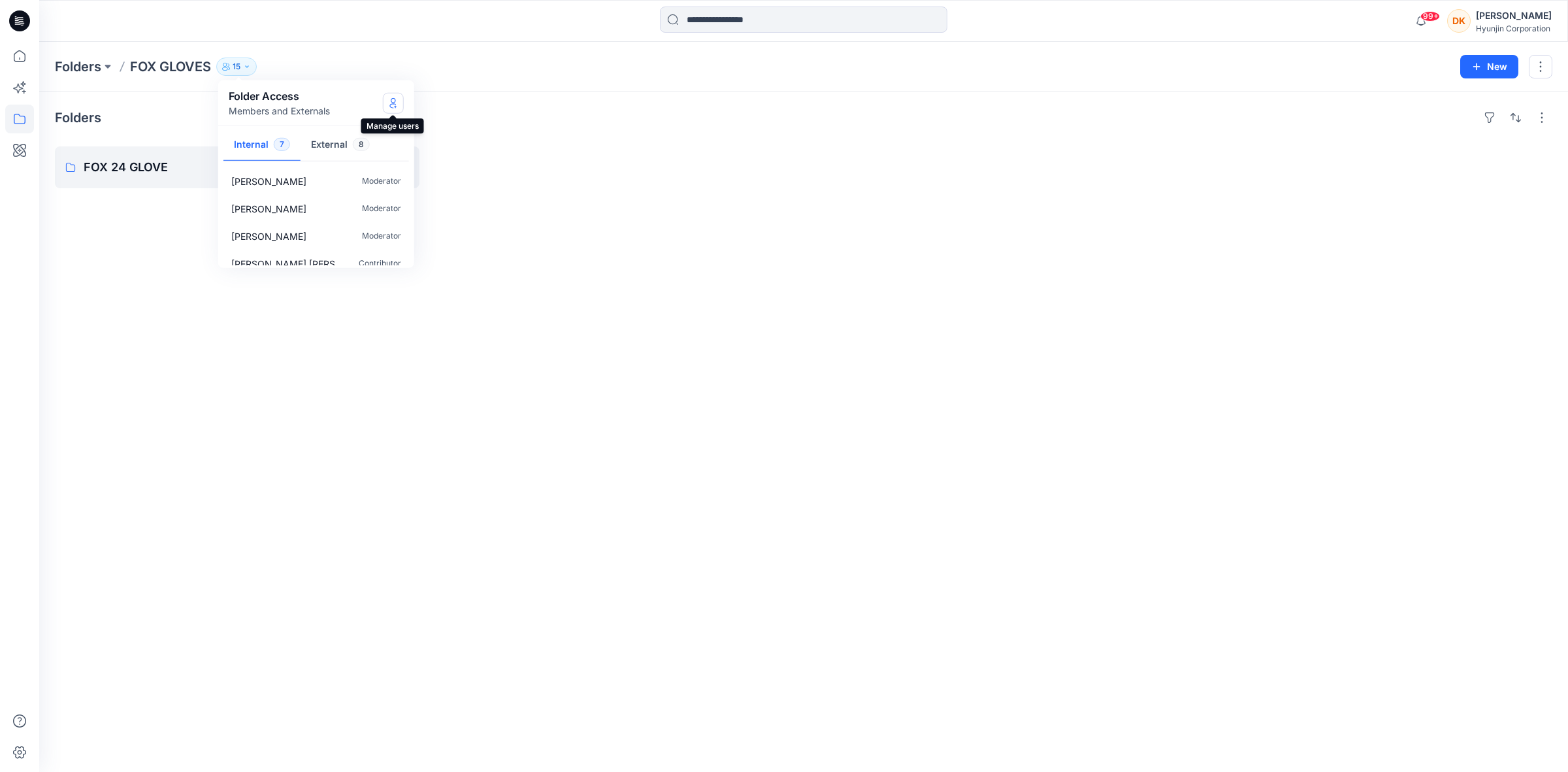
click at [400, 99] on button "Manage Users" at bounding box center [393, 102] width 21 height 21
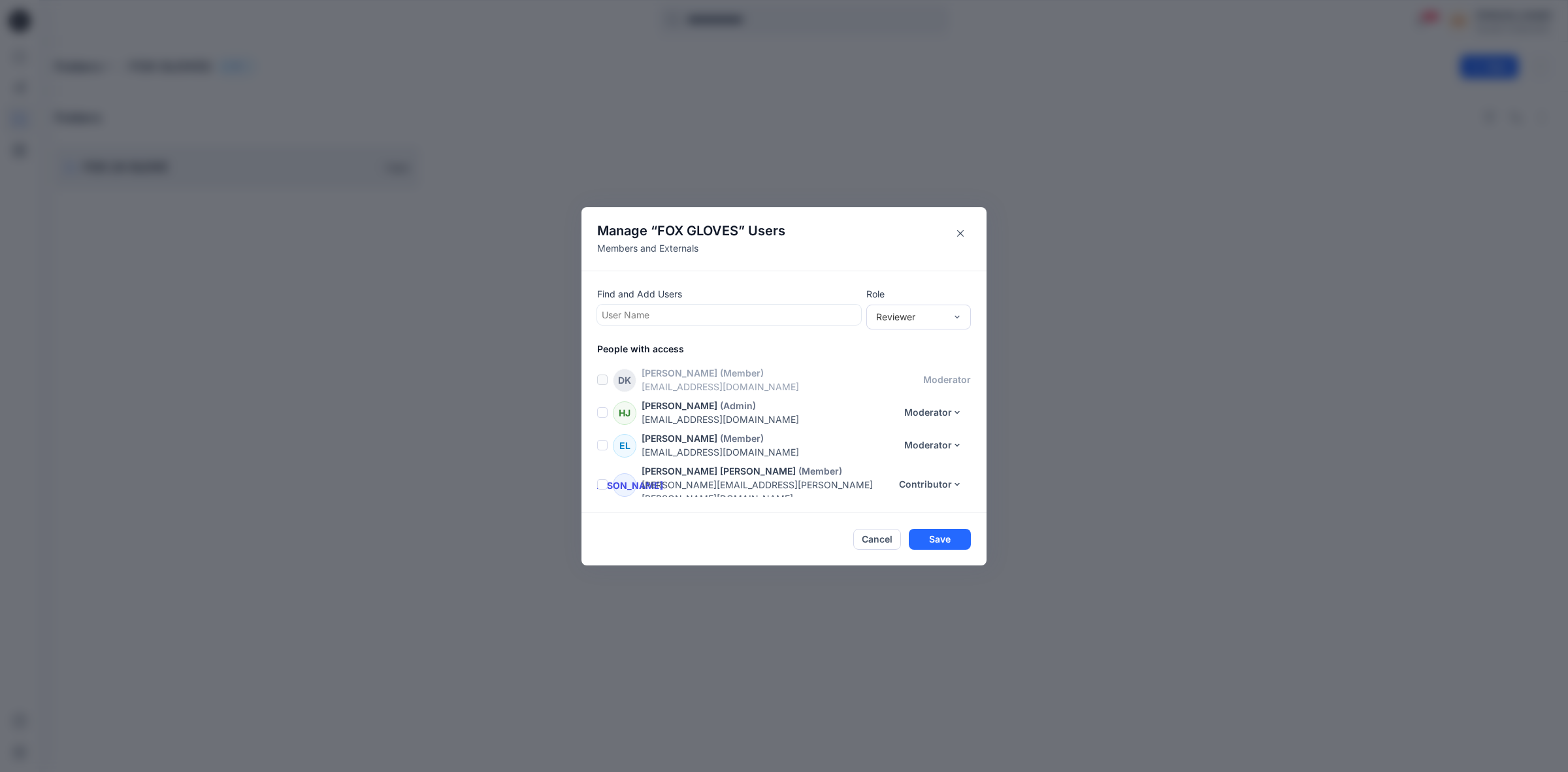
scroll to position [82, 0]
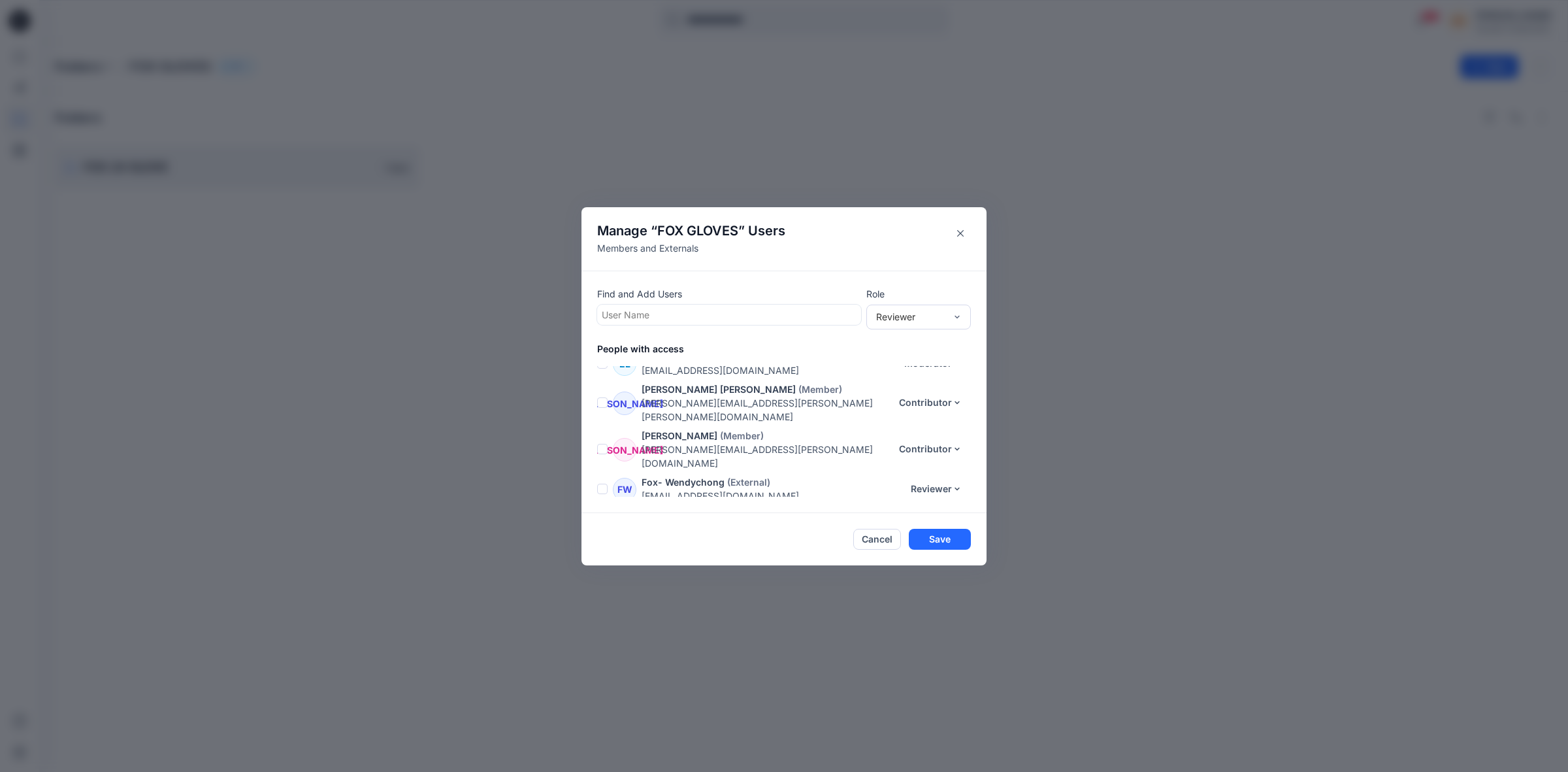
click at [600, 484] on span at bounding box center [602, 489] width 11 height 11
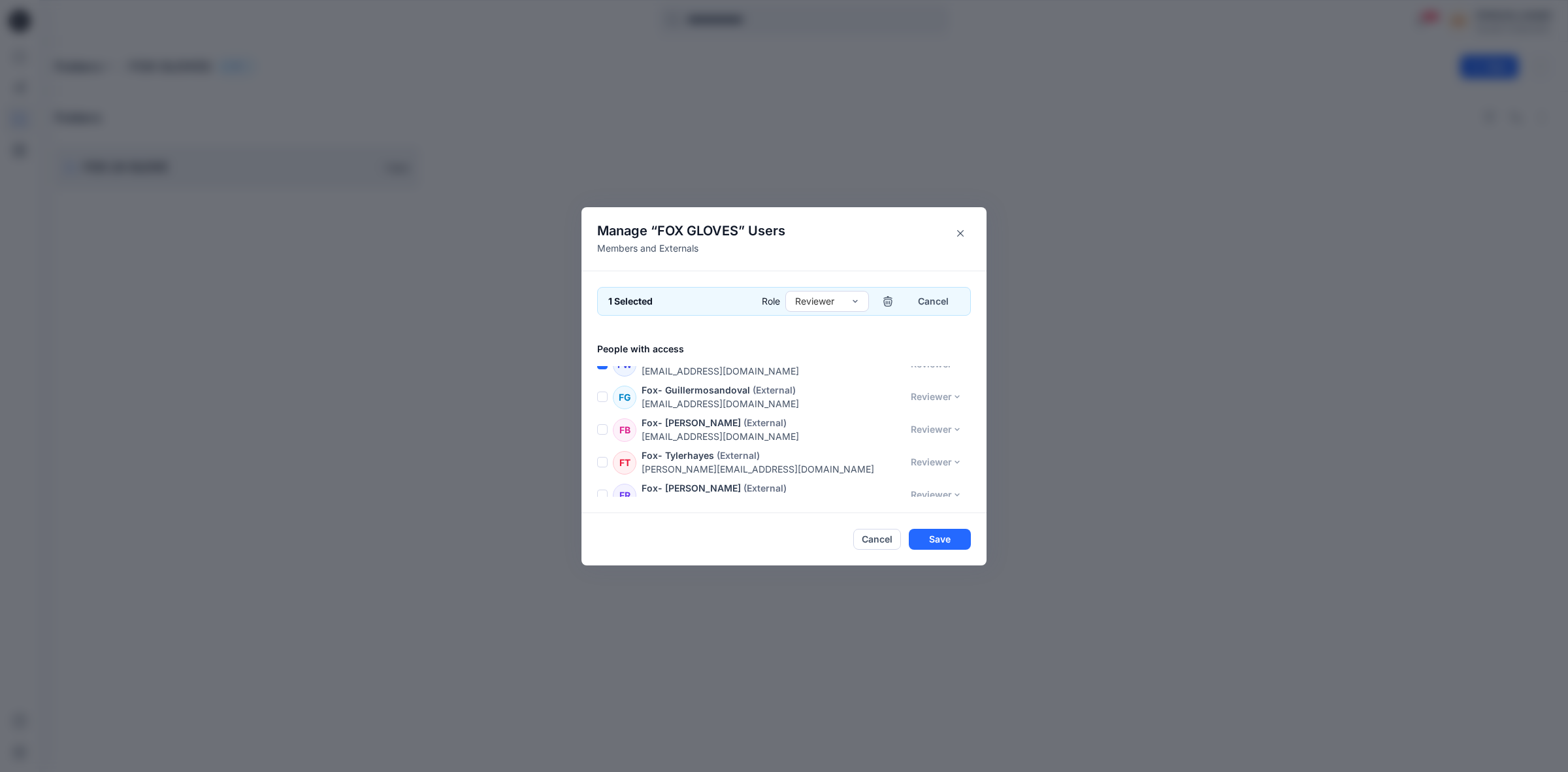
scroll to position [245, 0]
click at [600, 484] on span at bounding box center [602, 489] width 11 height 11
click at [602, 435] on span at bounding box center [602, 440] width 11 height 11
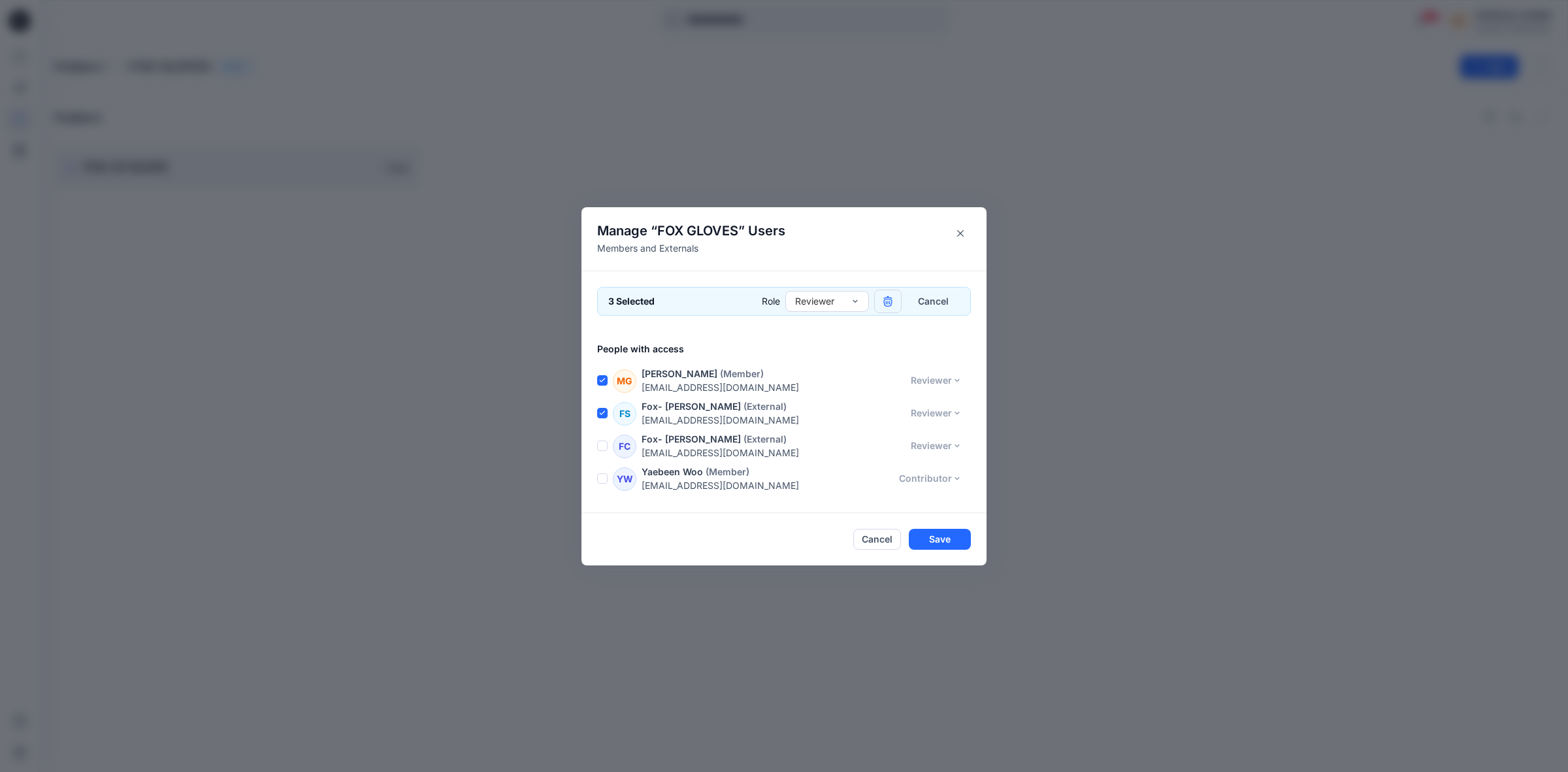
click at [886, 301] on icon "button" at bounding box center [887, 300] width 9 height 9
click at [925, 540] on button "Save" at bounding box center [939, 539] width 62 height 21
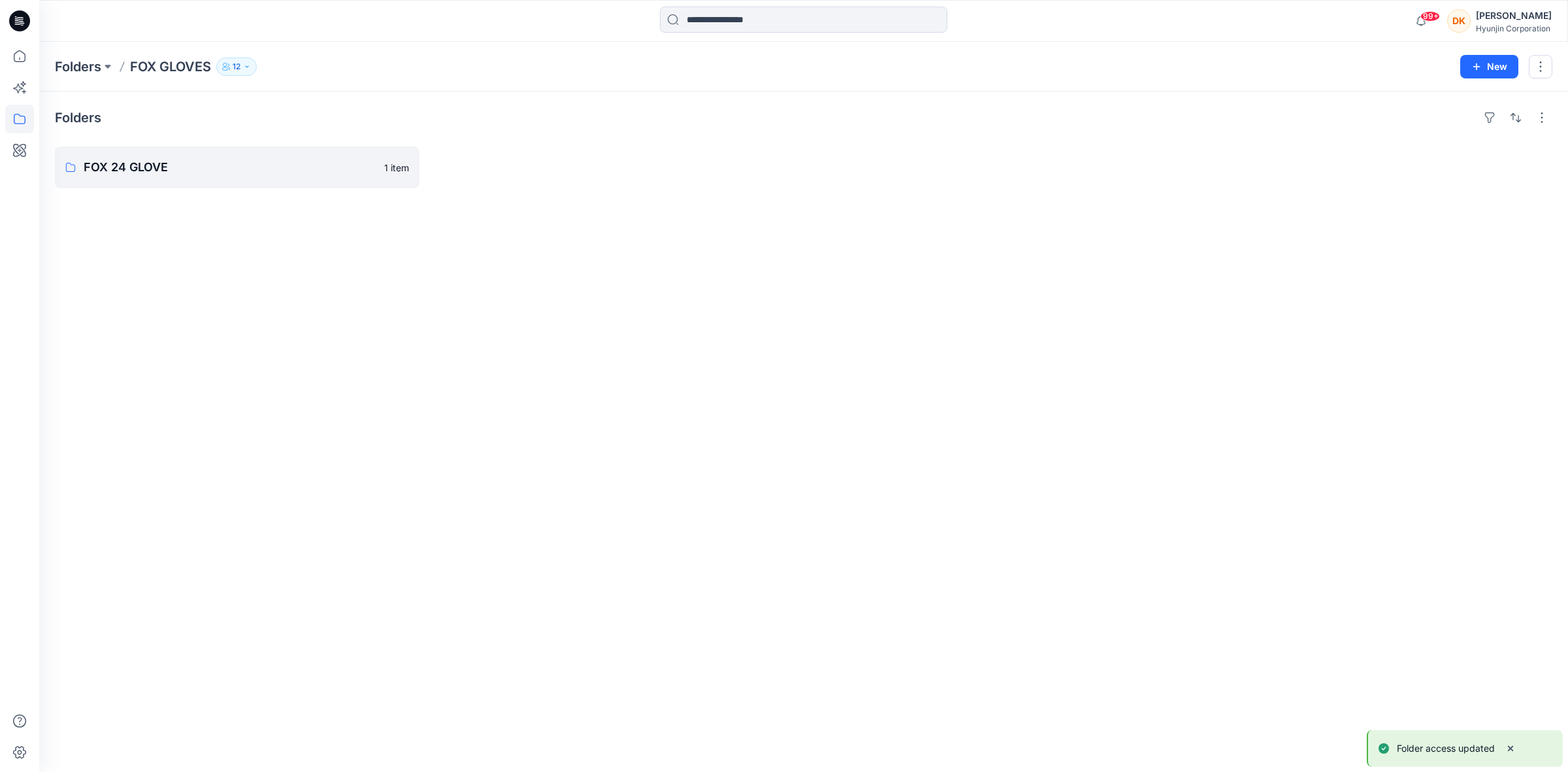
click at [246, 71] on button "12" at bounding box center [236, 67] width 40 height 18
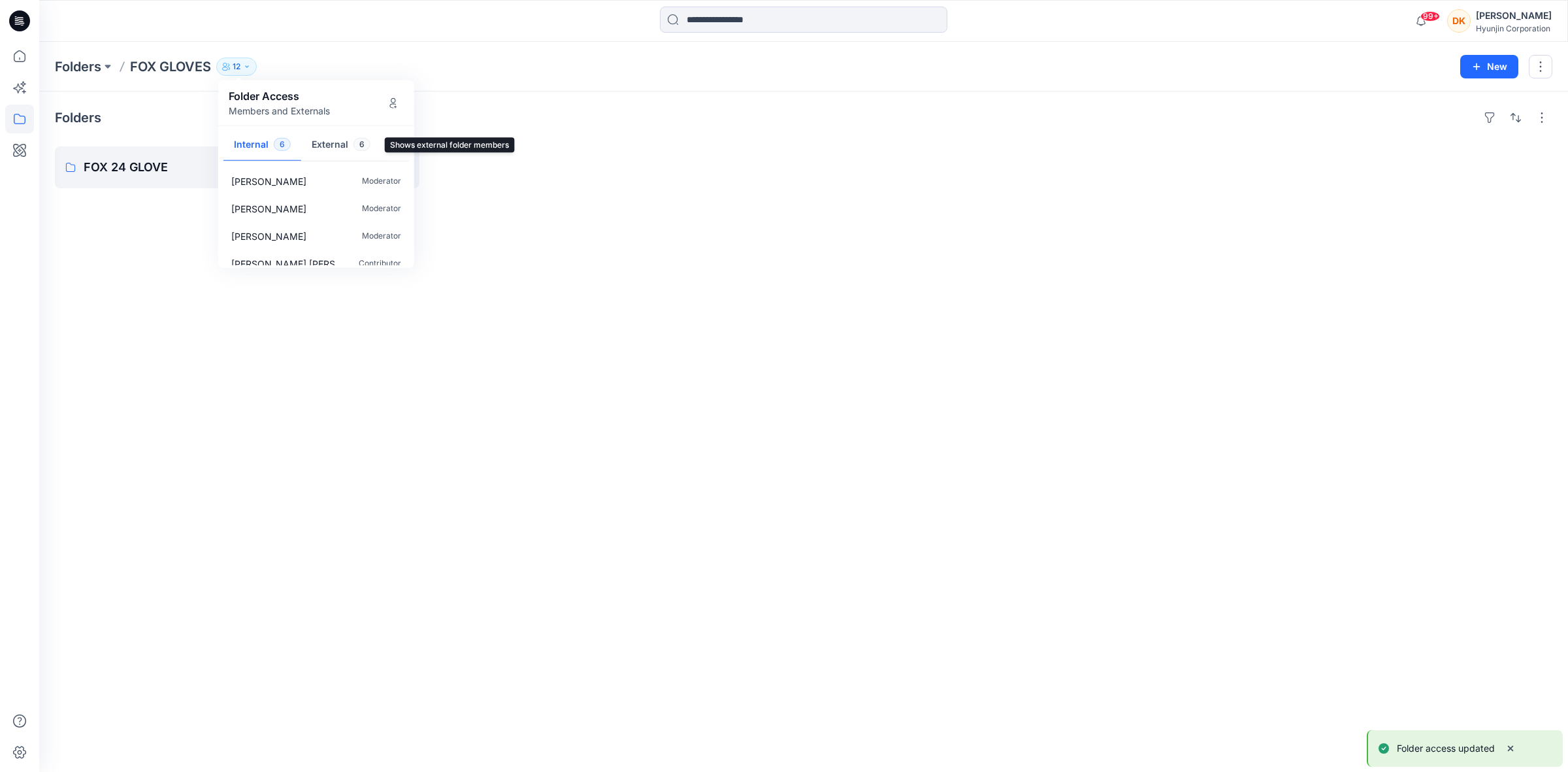
click at [320, 145] on button "External 6" at bounding box center [340, 146] width 80 height 34
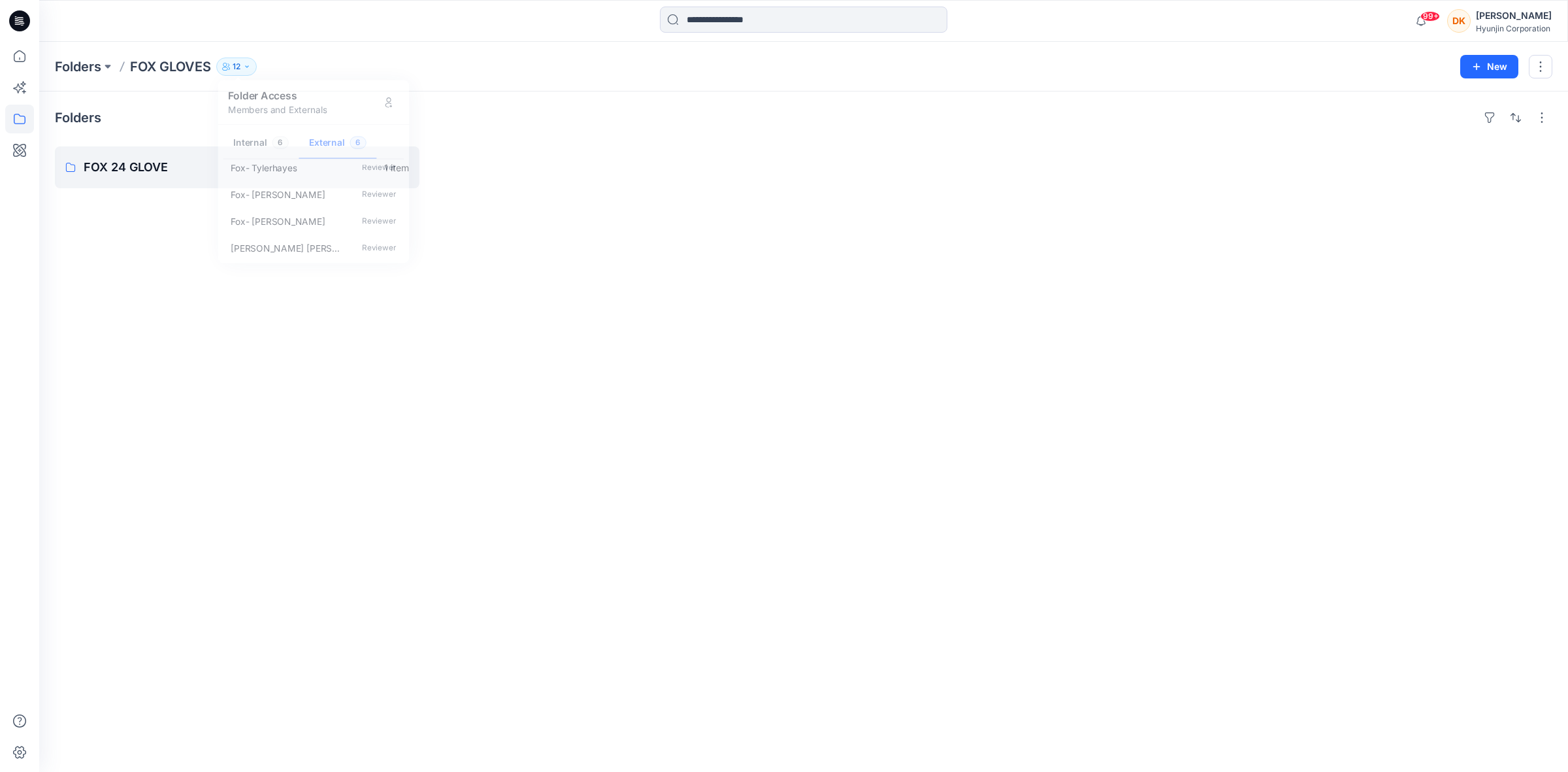
click at [520, 265] on div "Folders FOX 24 GLOVE 1 item" at bounding box center [803, 431] width 1528 height 681
click at [69, 67] on p "Folders" at bounding box center [78, 67] width 46 height 18
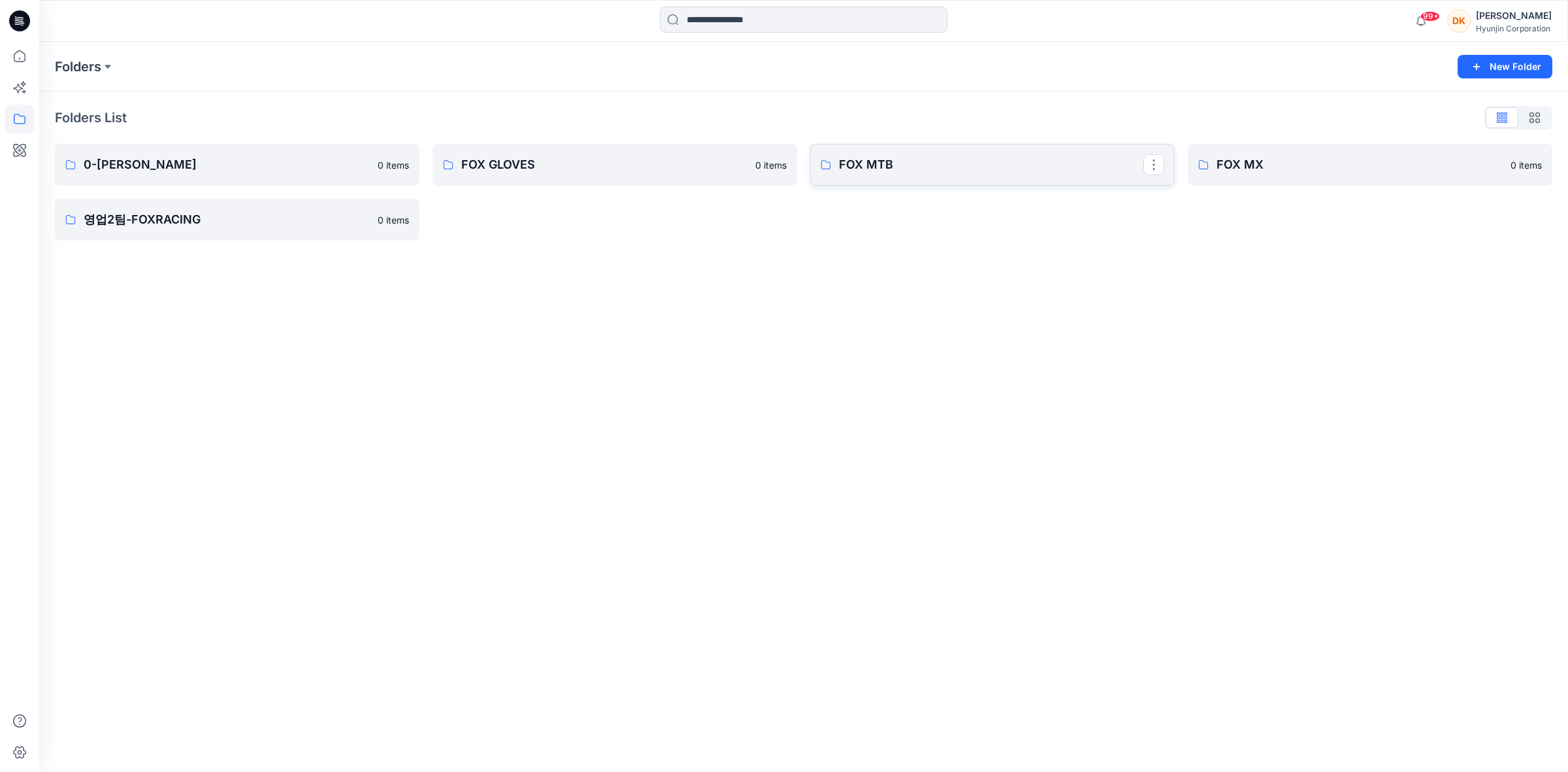
click at [868, 168] on p "FOX MTB" at bounding box center [990, 165] width 304 height 18
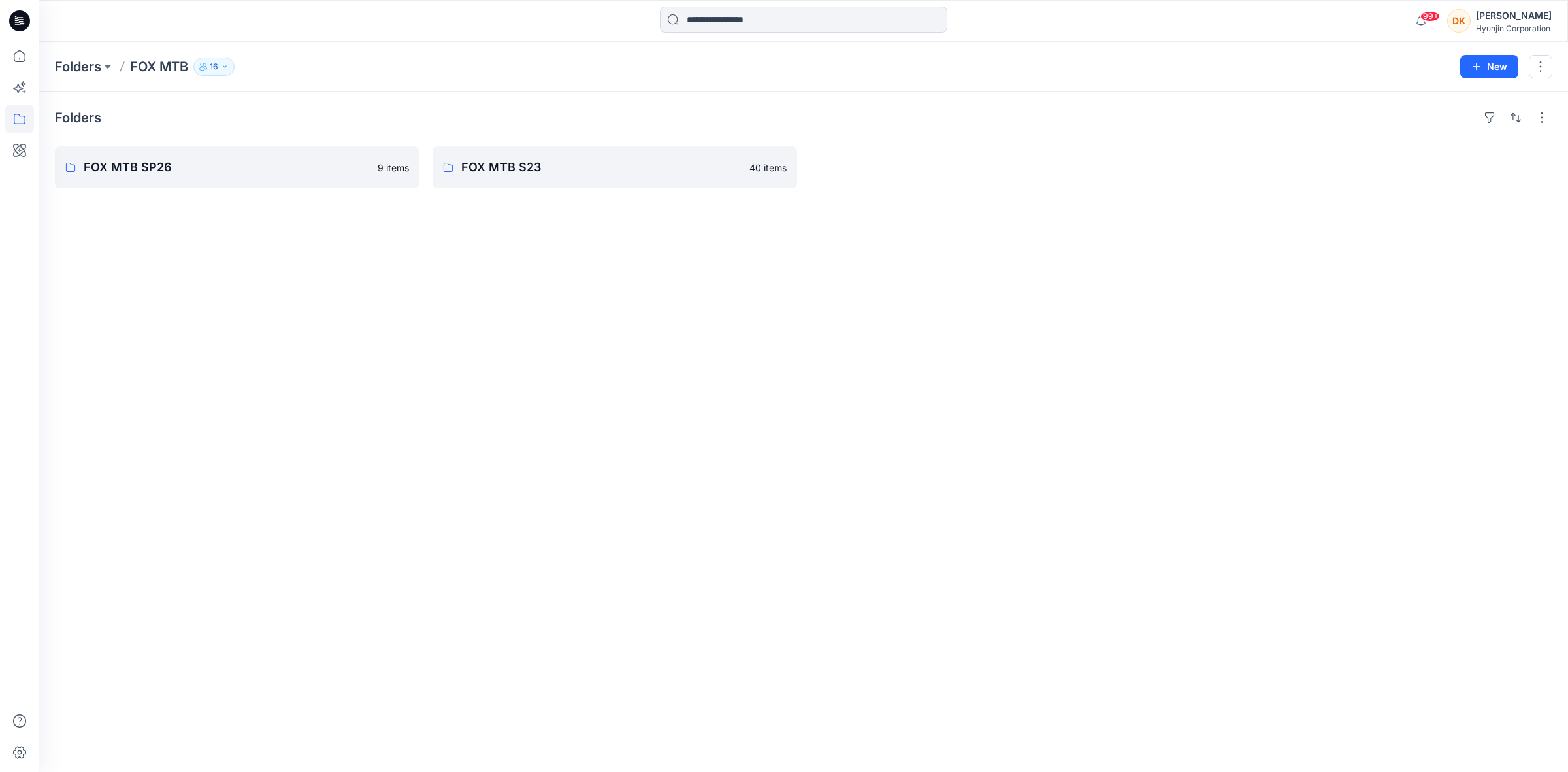
click at [224, 67] on icon "button" at bounding box center [225, 67] width 8 height 8
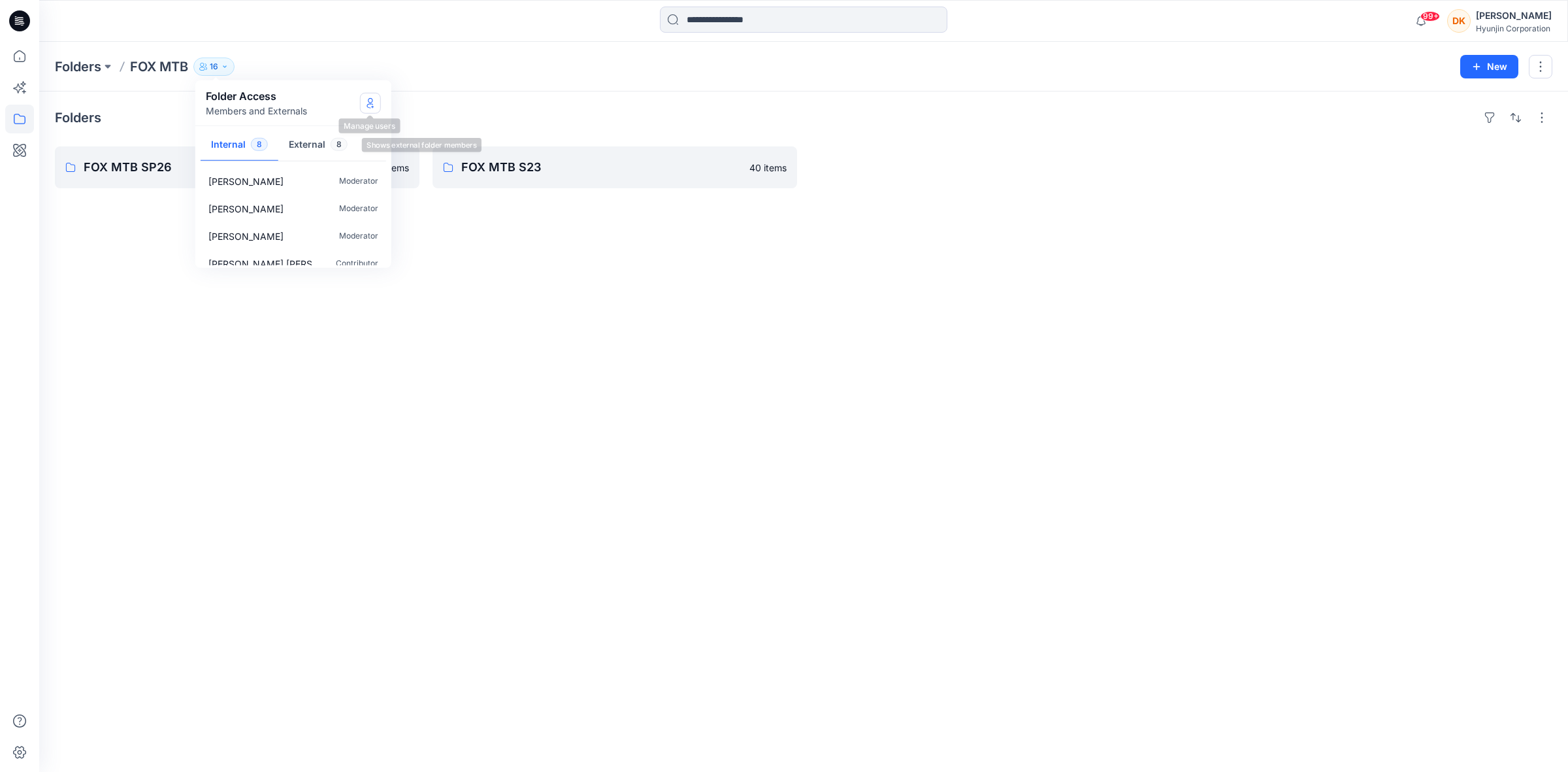
click at [368, 96] on button "Manage Users" at bounding box center [370, 102] width 21 height 21
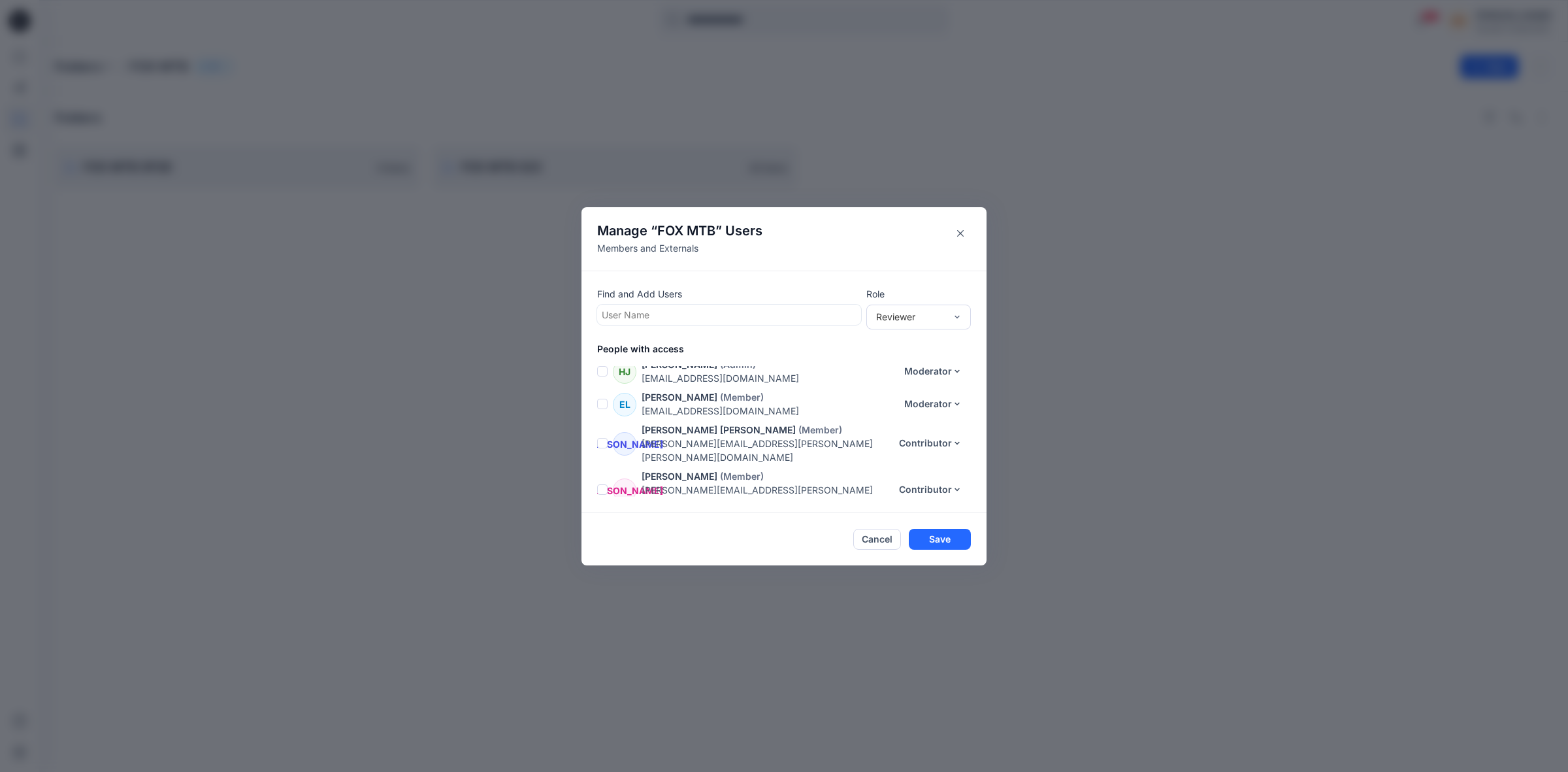
scroll to position [82, 0]
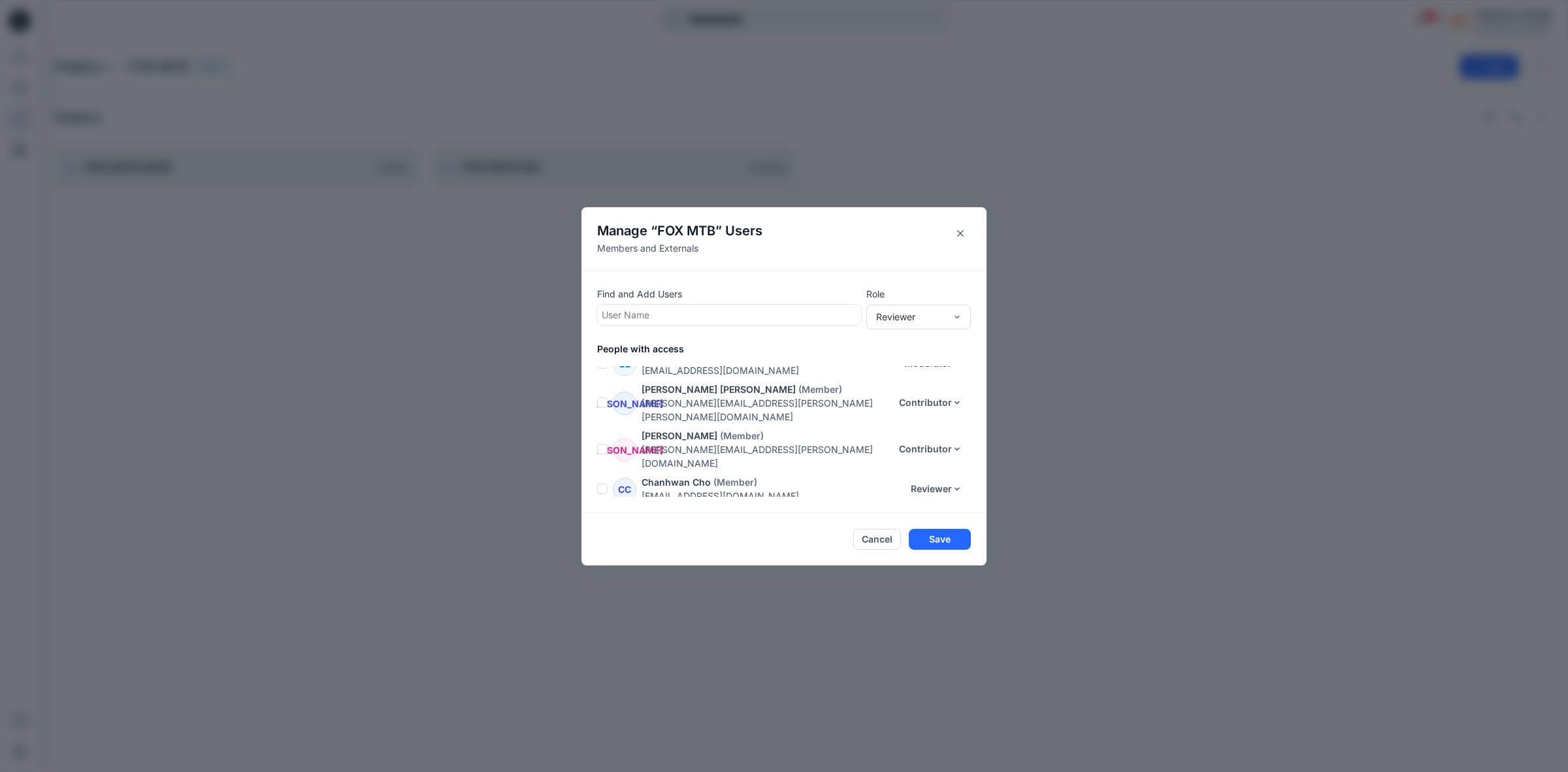
click at [598, 484] on span at bounding box center [602, 489] width 11 height 11
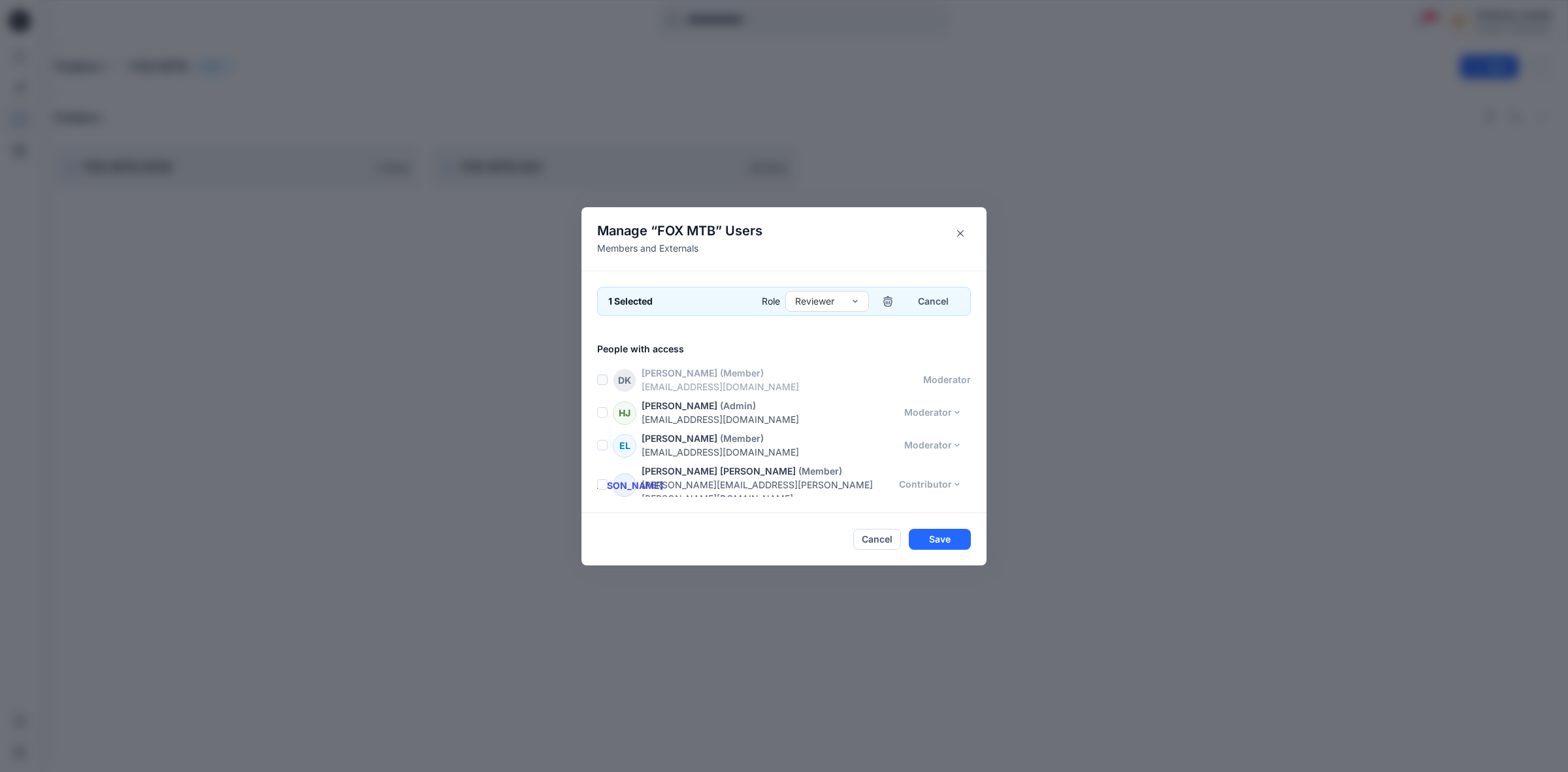
scroll to position [163, 0]
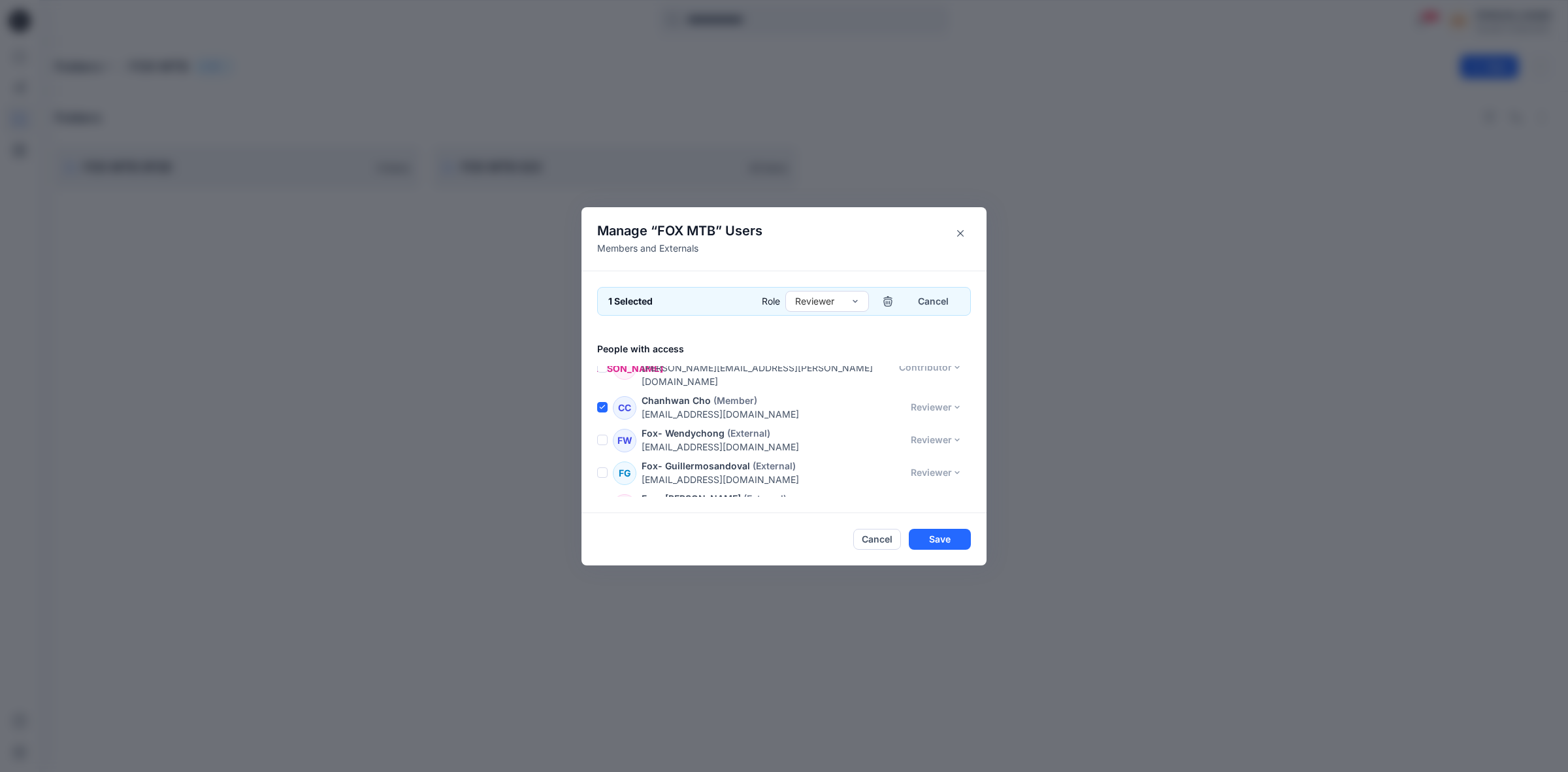
click at [598, 435] on span at bounding box center [602, 440] width 11 height 11
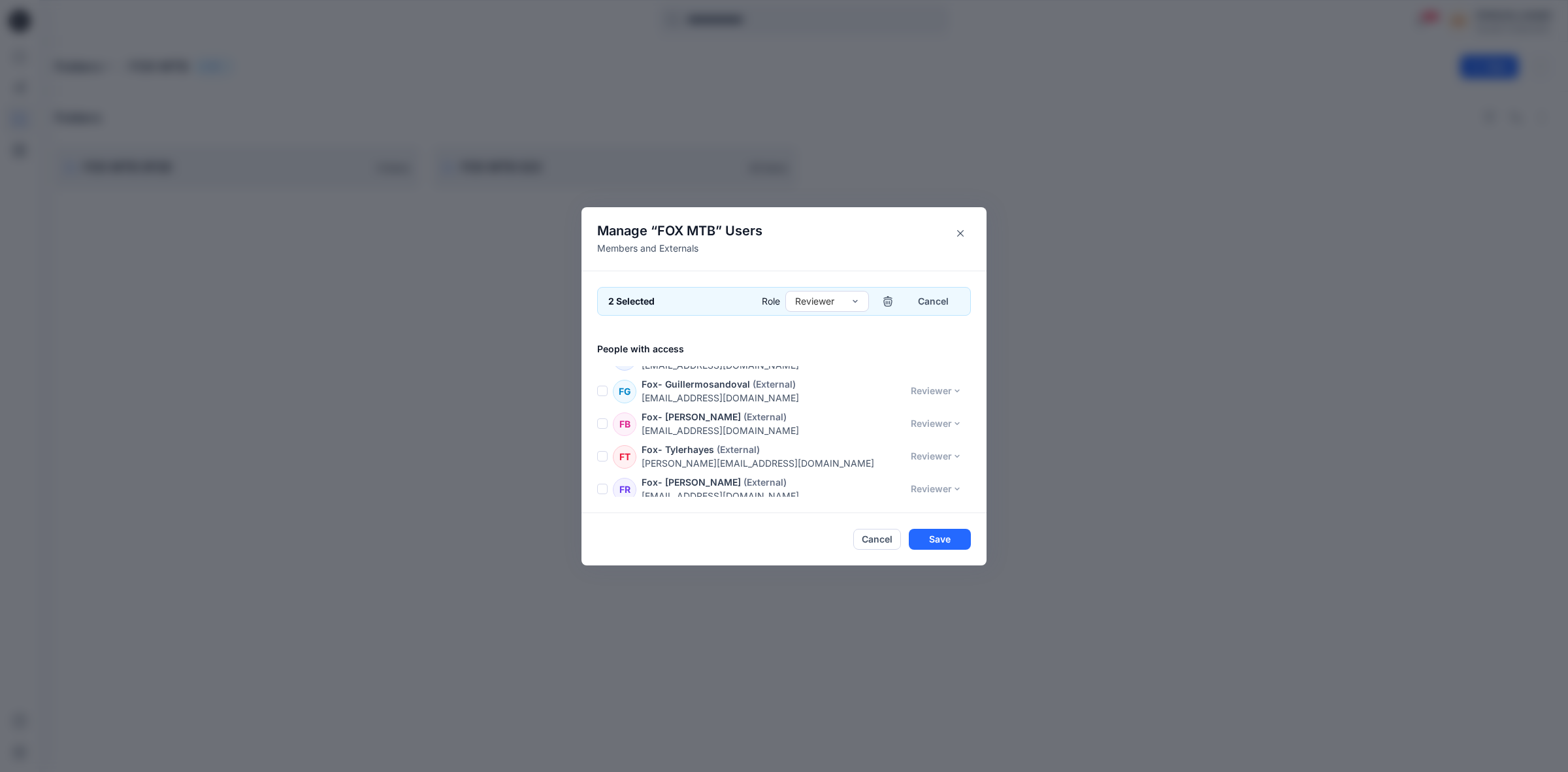
scroll to position [327, 0]
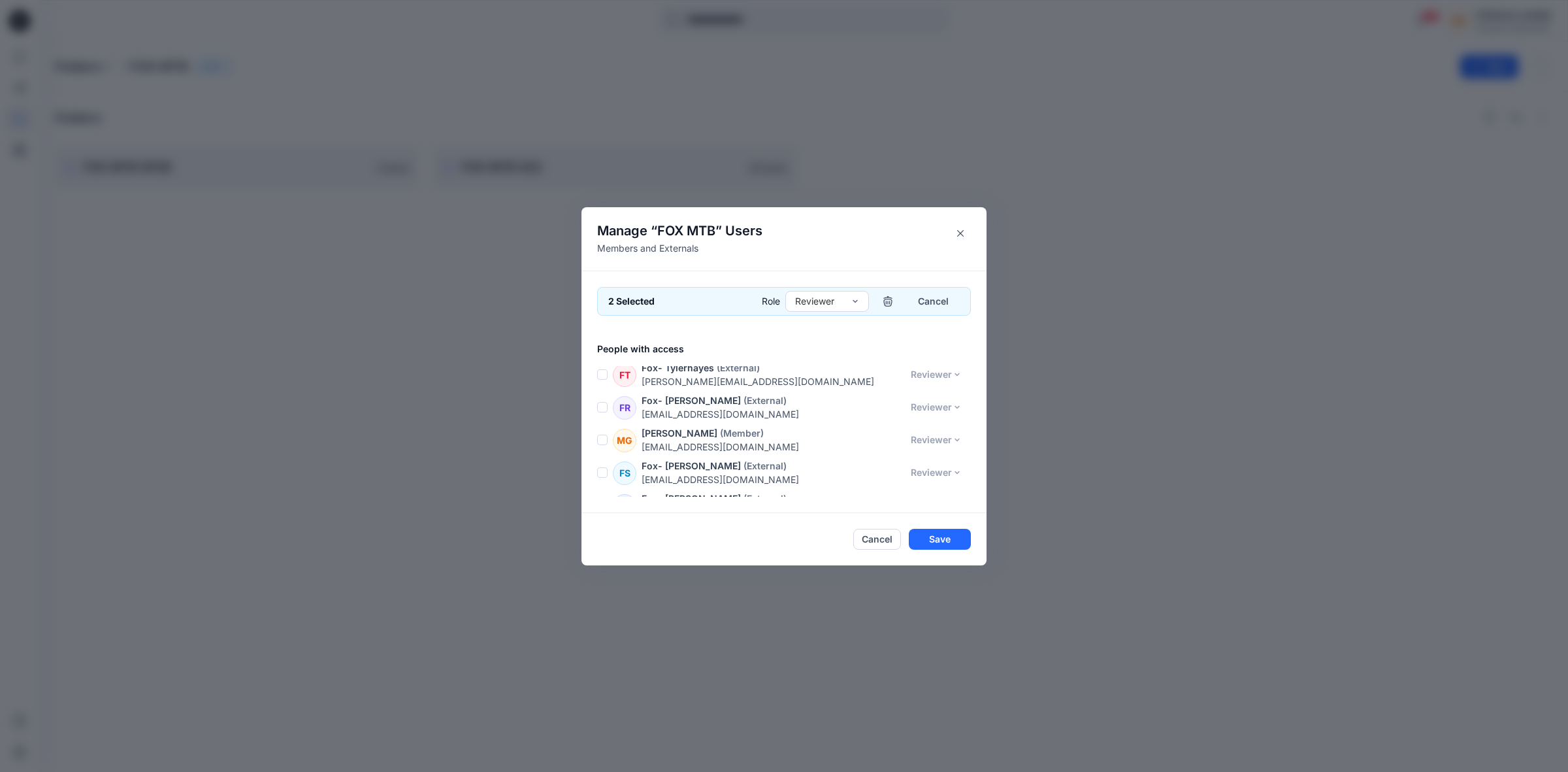
click at [602, 435] on span at bounding box center [602, 440] width 11 height 11
click at [602, 468] on span at bounding box center [602, 473] width 11 height 11
click at [598, 402] on span at bounding box center [602, 407] width 11 height 11
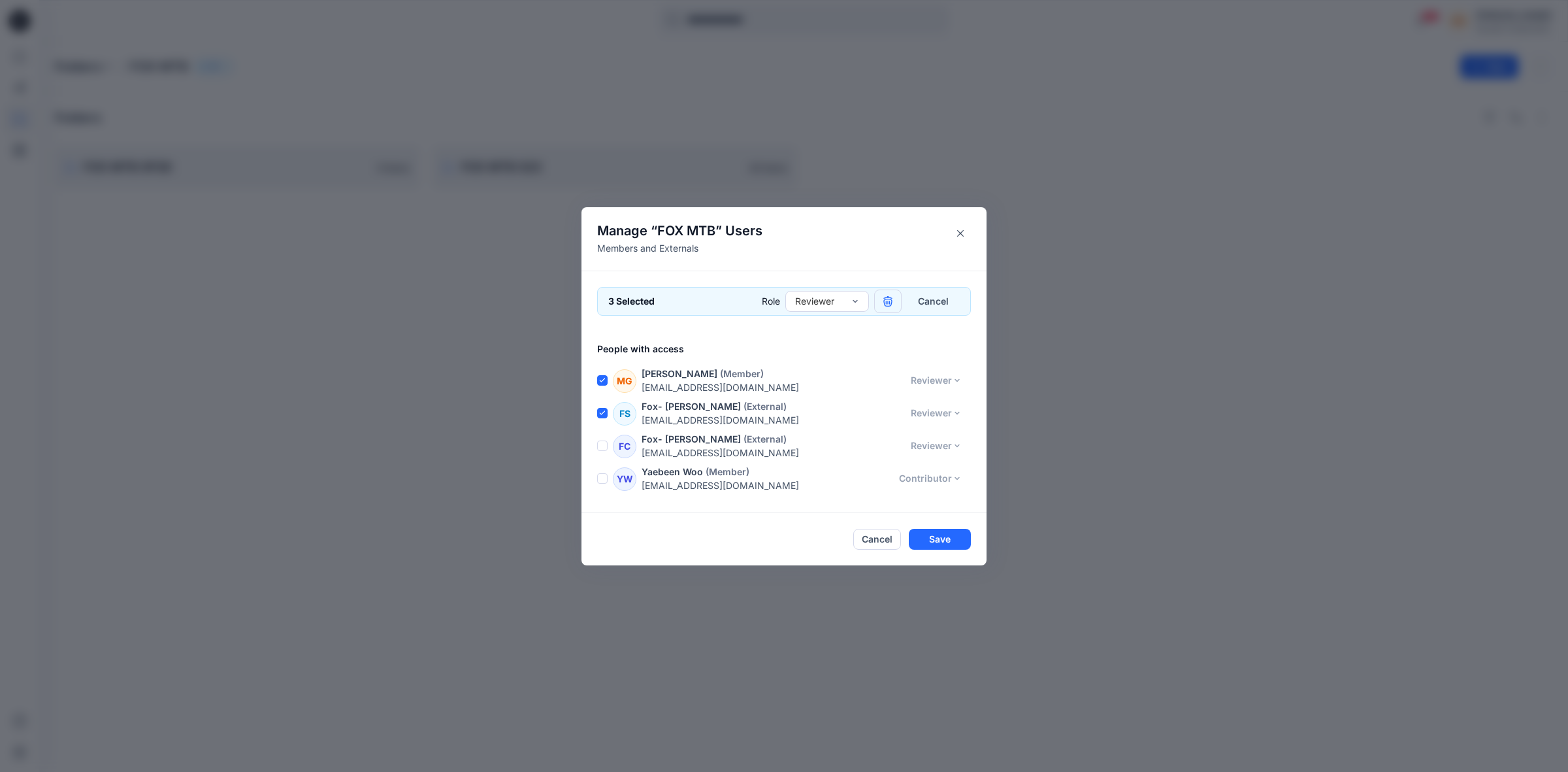
click at [886, 302] on icon "button" at bounding box center [887, 300] width 9 height 9
click at [943, 538] on button "Save" at bounding box center [939, 539] width 62 height 21
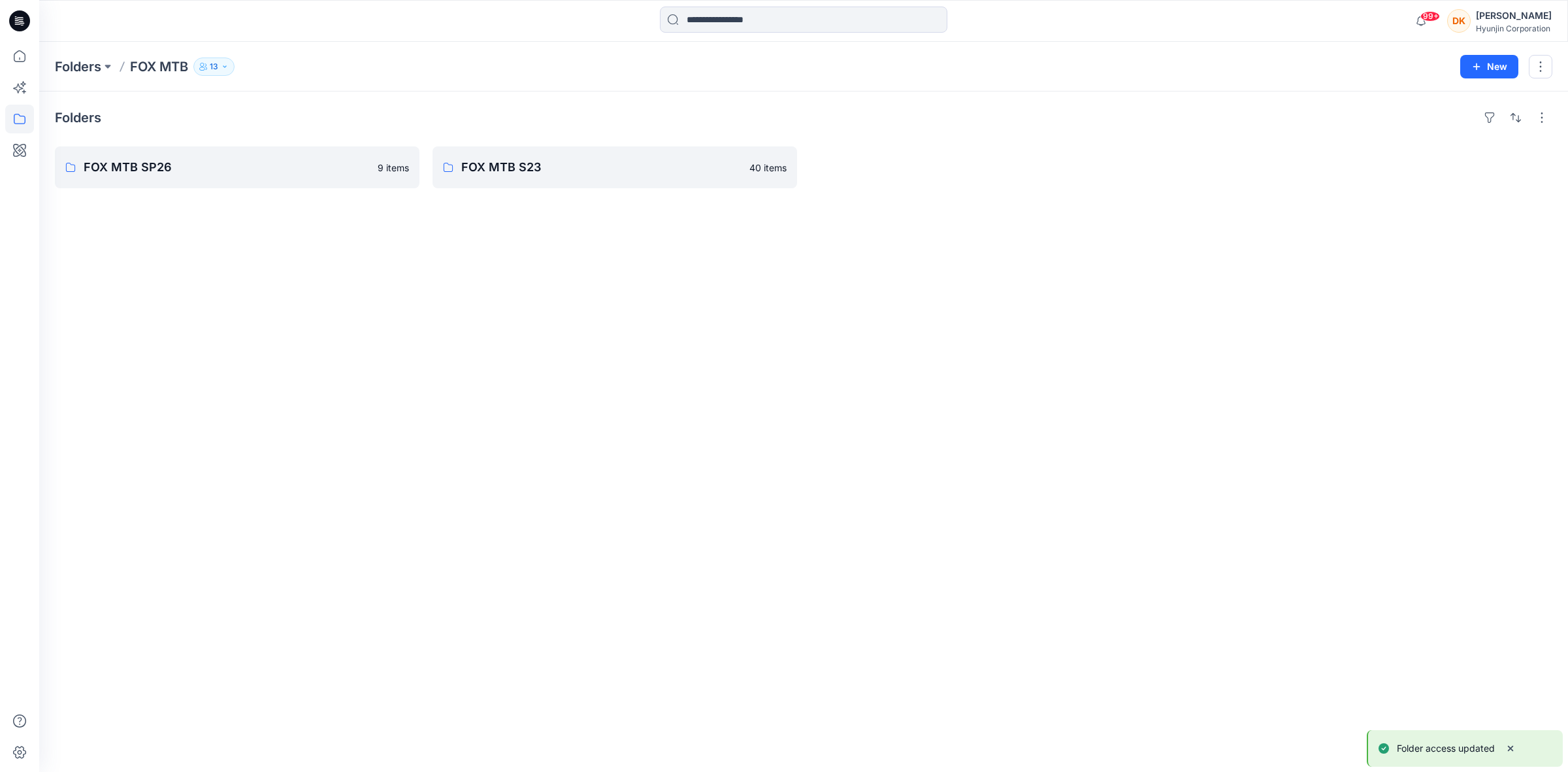
click at [220, 69] on button "13" at bounding box center [214, 67] width 41 height 18
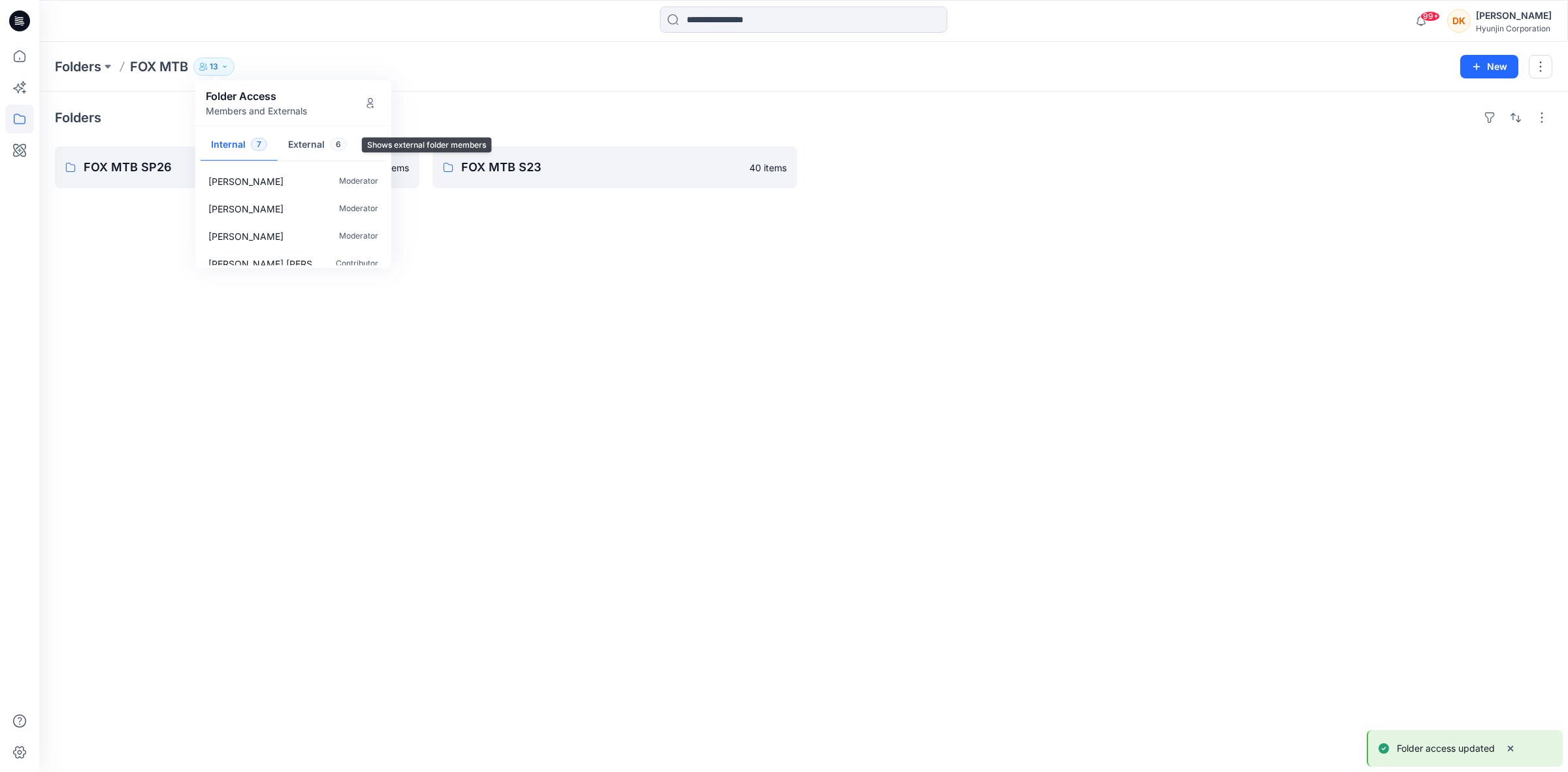
click at [311, 142] on button "External 6" at bounding box center [317, 146] width 80 height 34
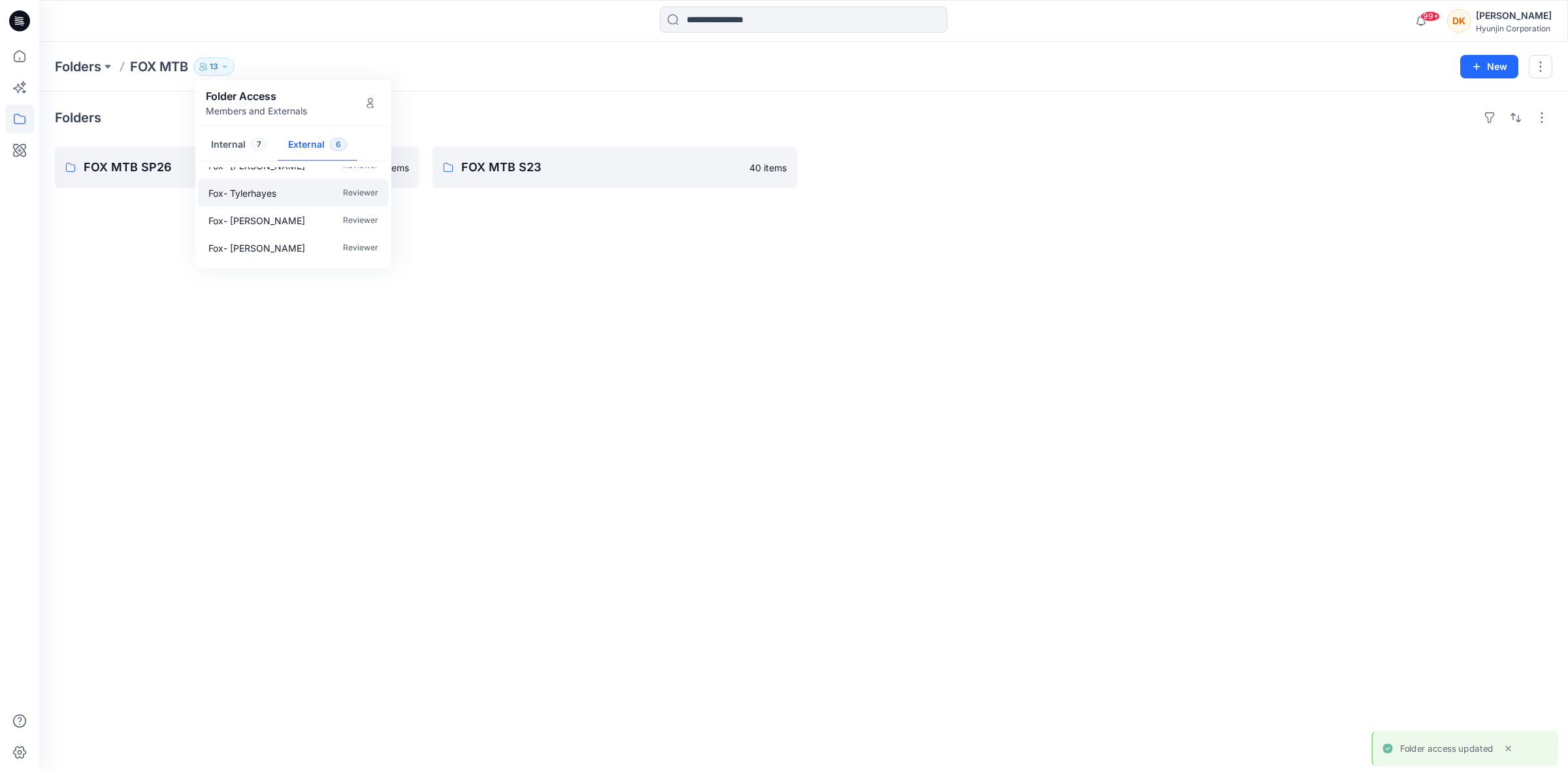
scroll to position [66, 0]
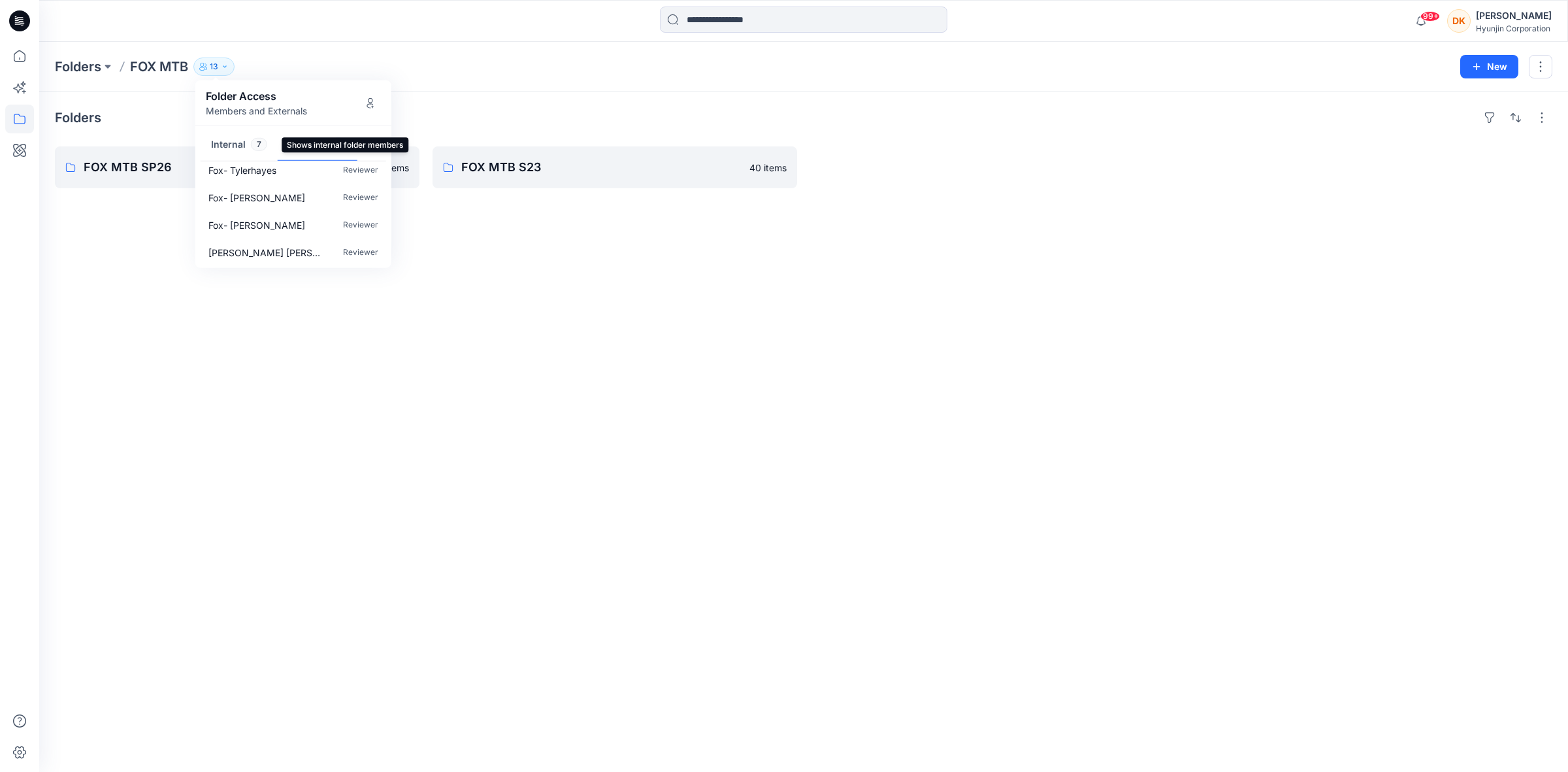
click at [236, 144] on button "Internal 7" at bounding box center [239, 146] width 77 height 34
drag, startPoint x: 297, startPoint y: 345, endPoint x: 276, endPoint y: 282, distance: 66.4
click at [298, 345] on div "Folders FOX MTB SP26 9 items FOX MTB S23 40 items" at bounding box center [803, 431] width 1528 height 681
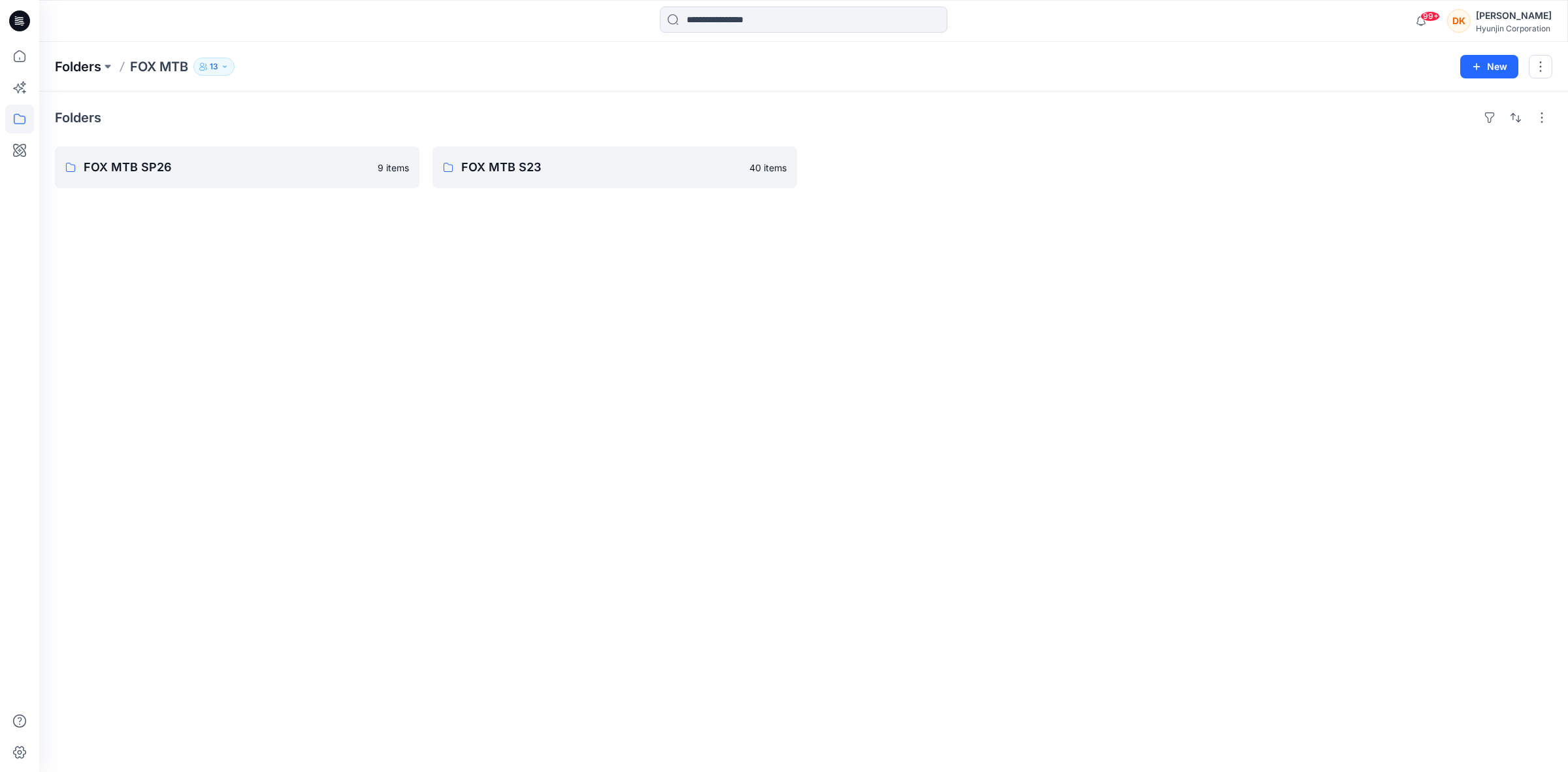
click at [83, 60] on p "Folders" at bounding box center [78, 67] width 46 height 18
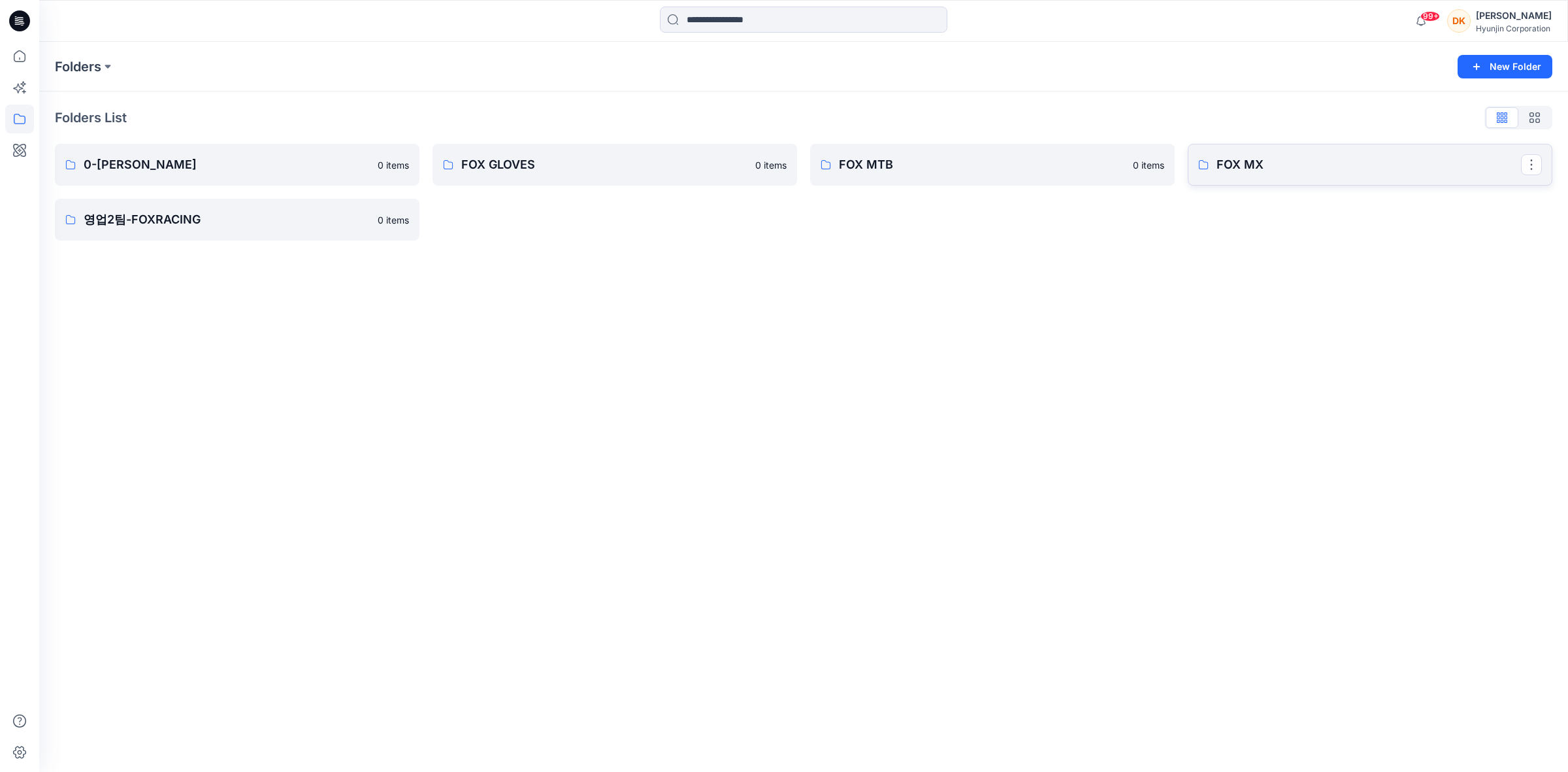
click at [1239, 161] on p "FOX MX" at bounding box center [1368, 165] width 304 height 18
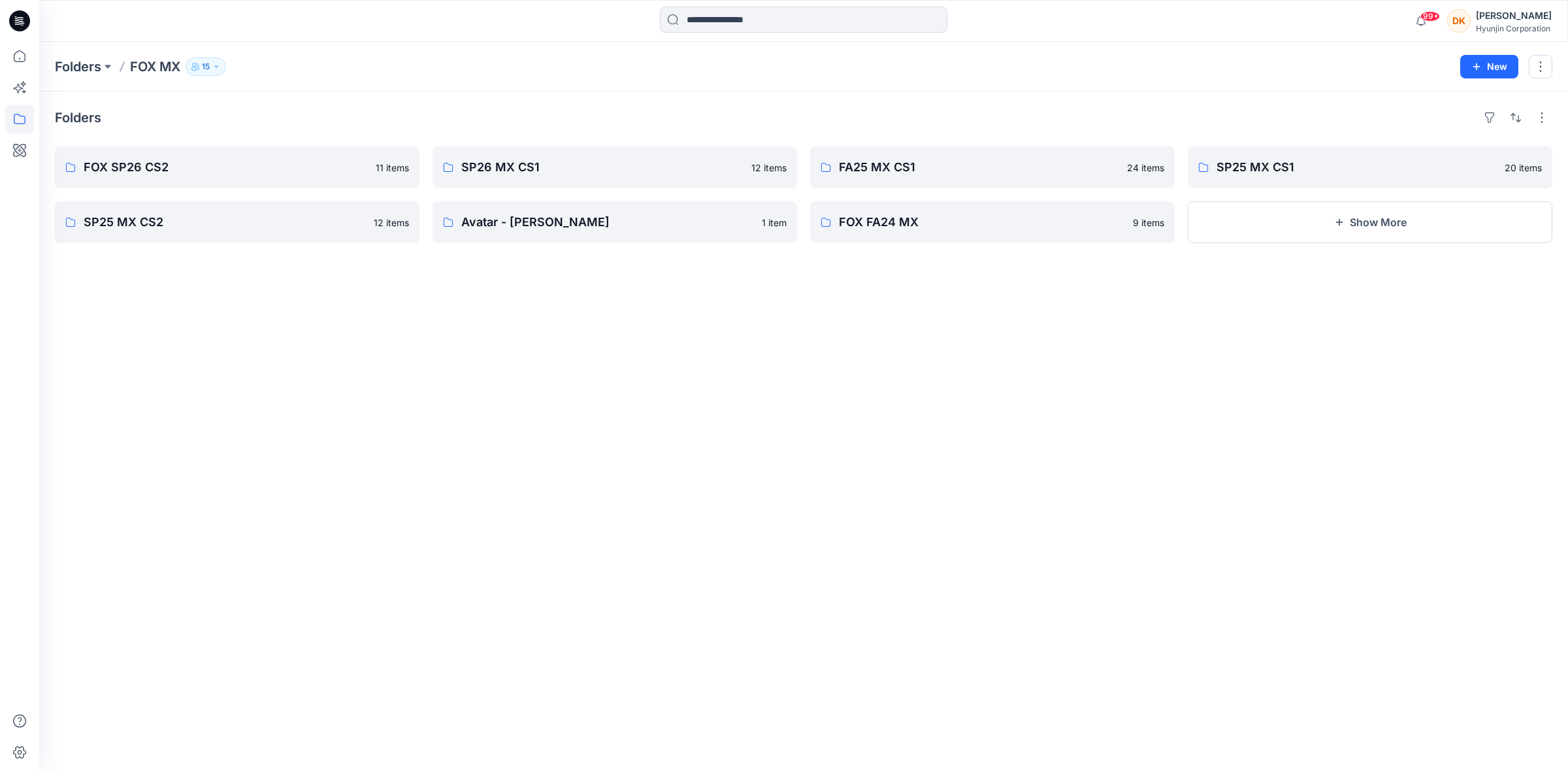
click at [207, 73] on button "15" at bounding box center [205, 67] width 40 height 18
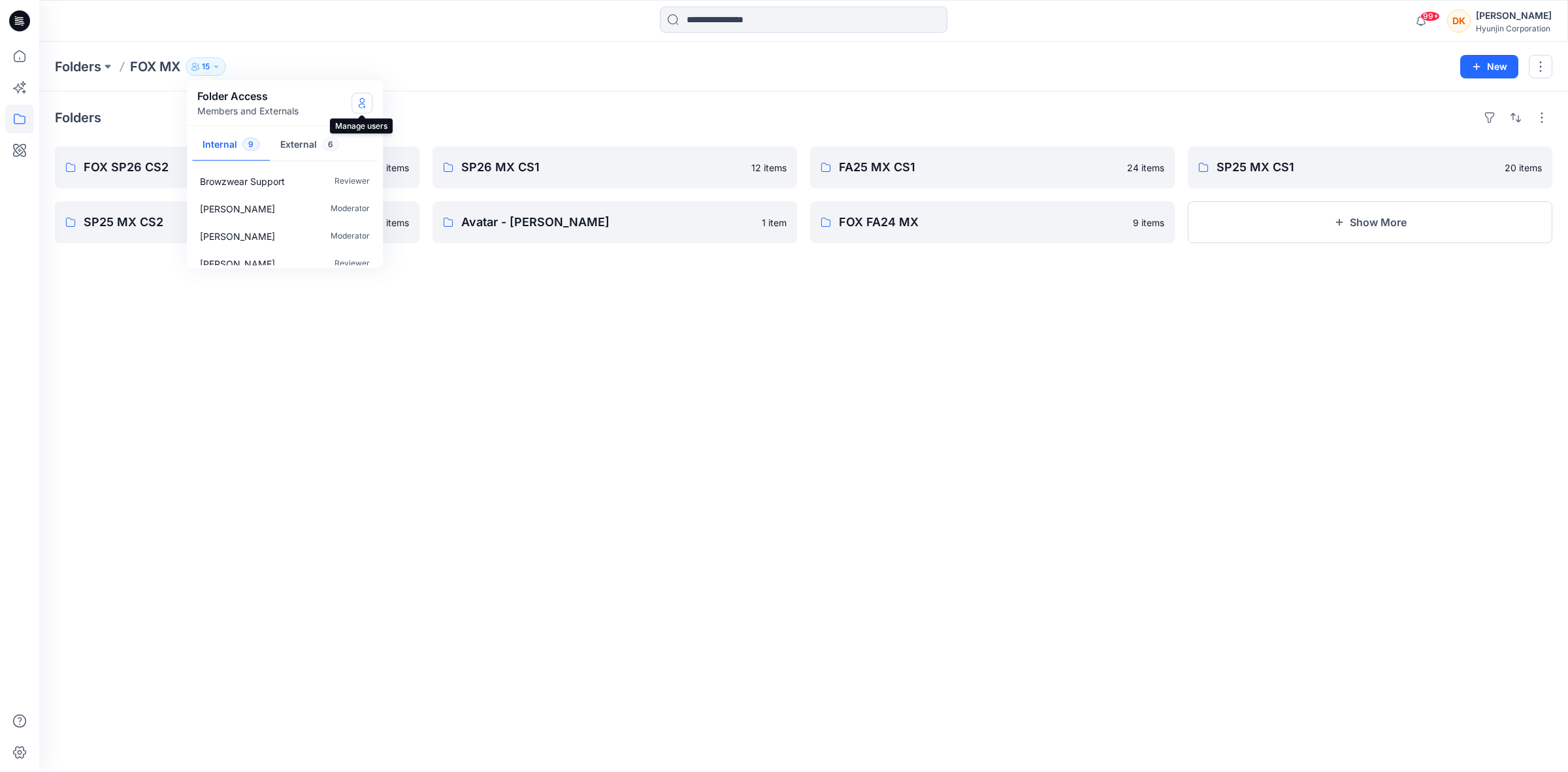
click at [361, 101] on icon "Manage Users" at bounding box center [362, 103] width 11 height 11
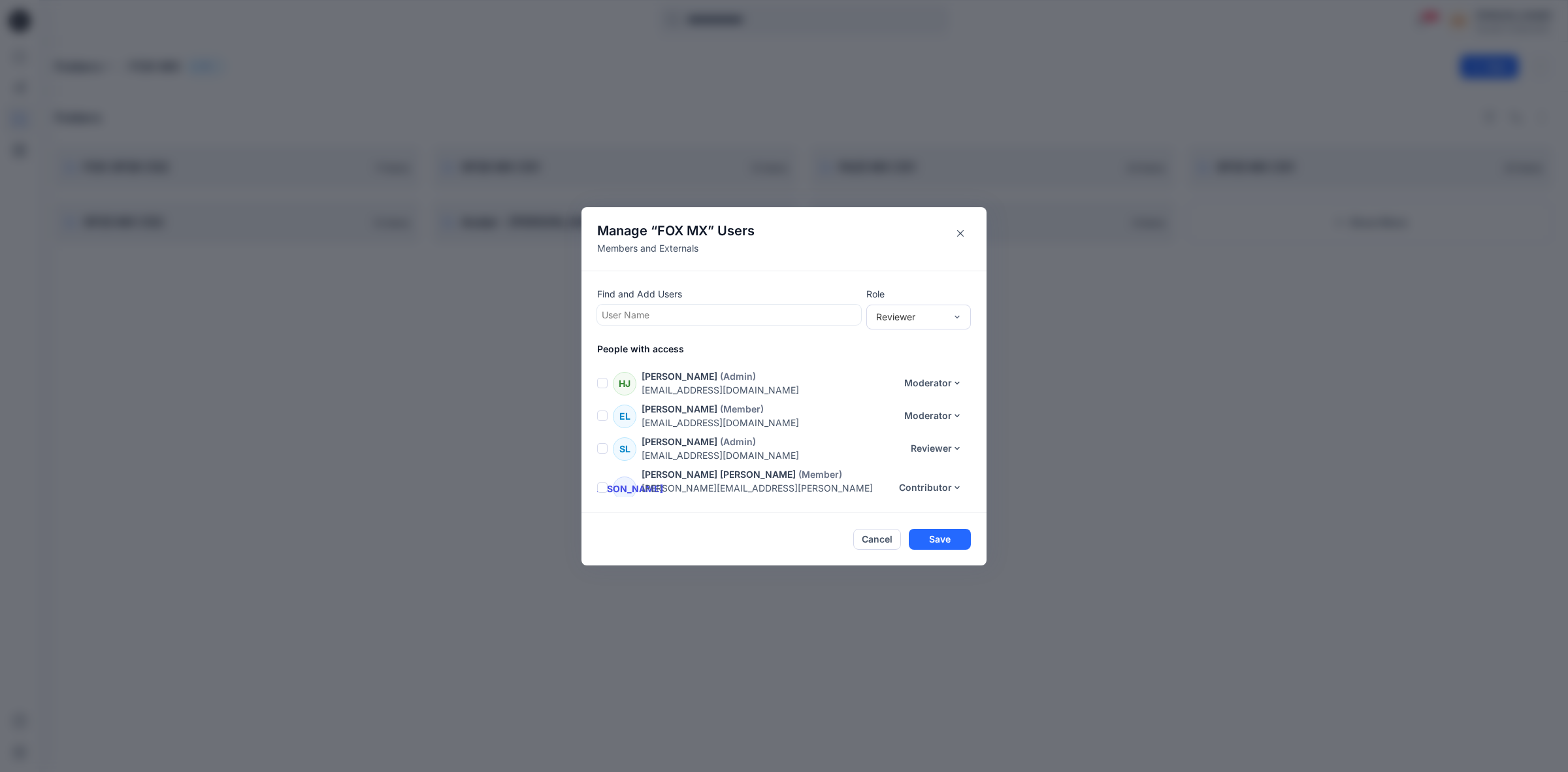
scroll to position [82, 0]
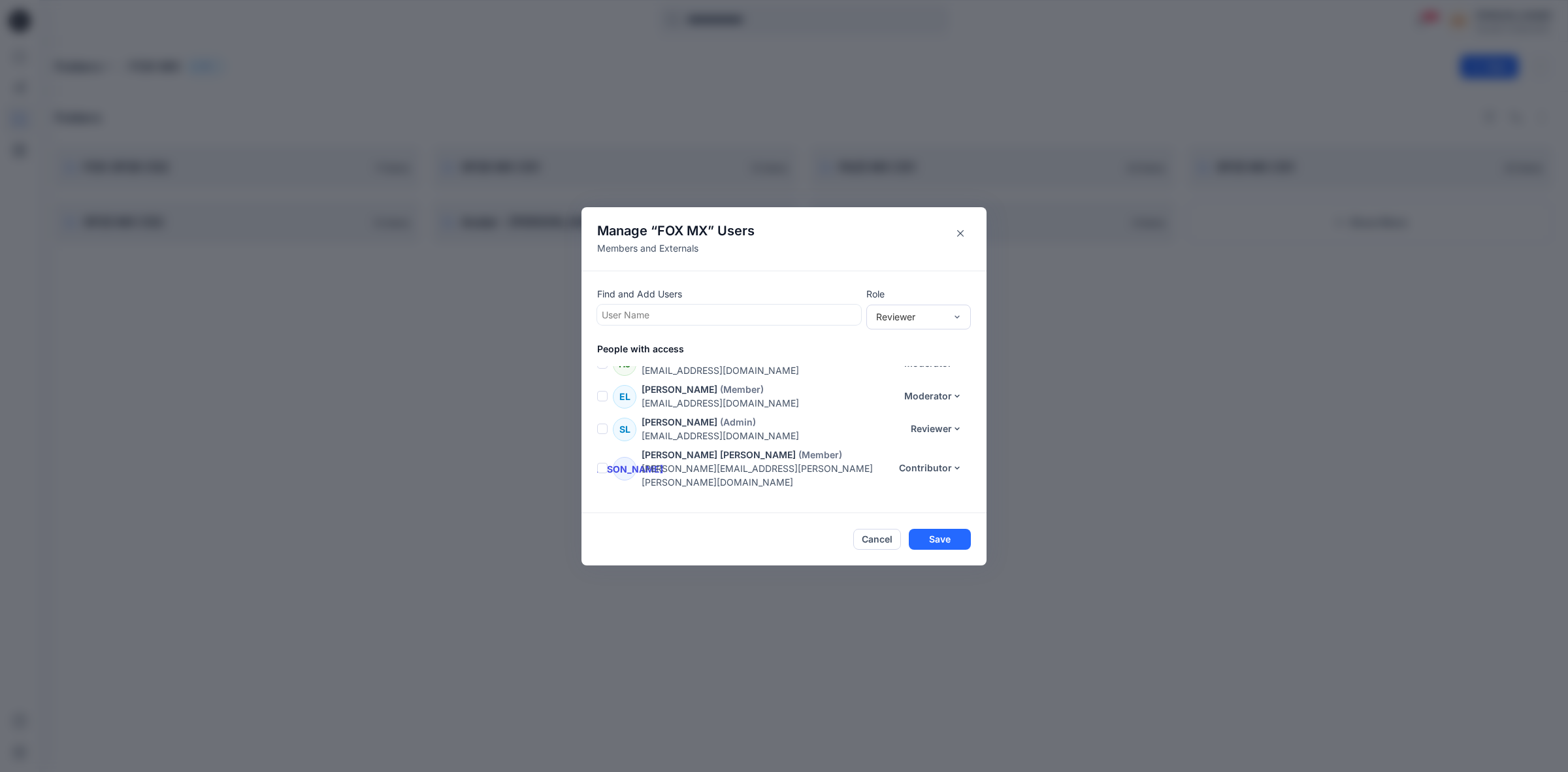
click at [598, 429] on span at bounding box center [602, 429] width 11 height 11
click at [890, 300] on icon "button" at bounding box center [888, 302] width 11 height 11
click at [605, 435] on span at bounding box center [602, 440] width 11 height 11
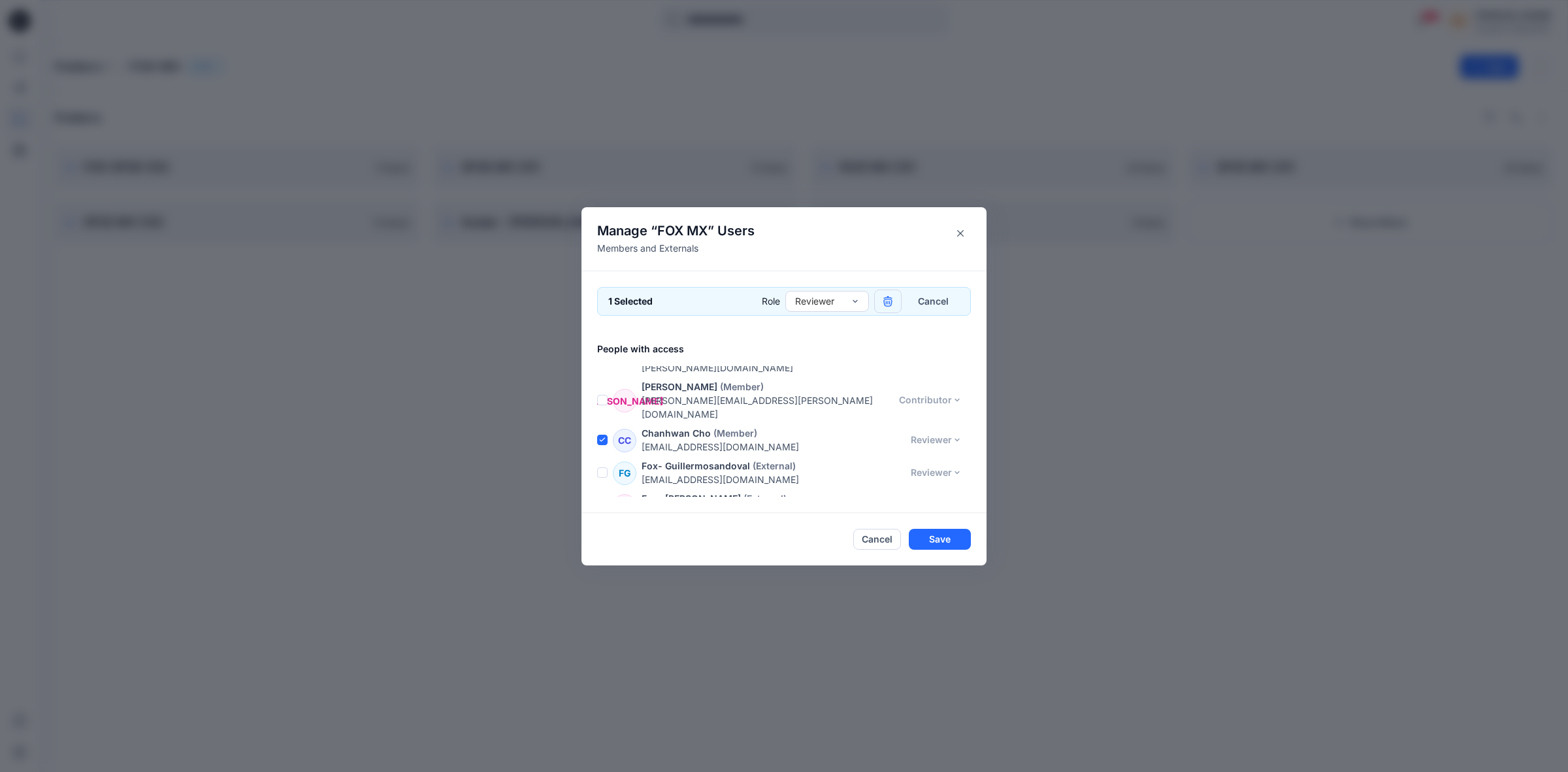
click at [886, 300] on icon "button" at bounding box center [888, 302] width 11 height 11
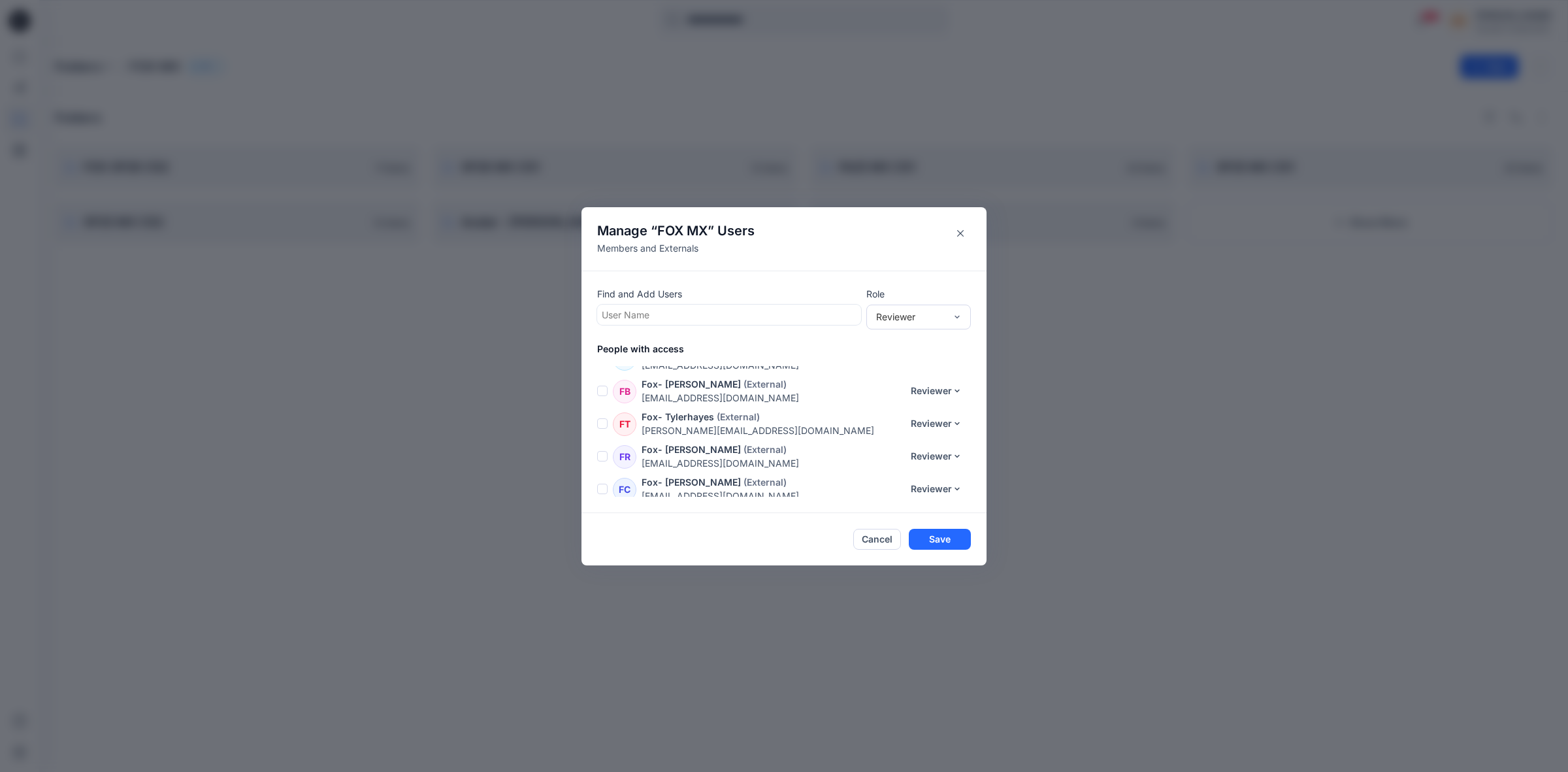
scroll to position [288, 0]
click at [952, 538] on button "Save" at bounding box center [939, 539] width 62 height 21
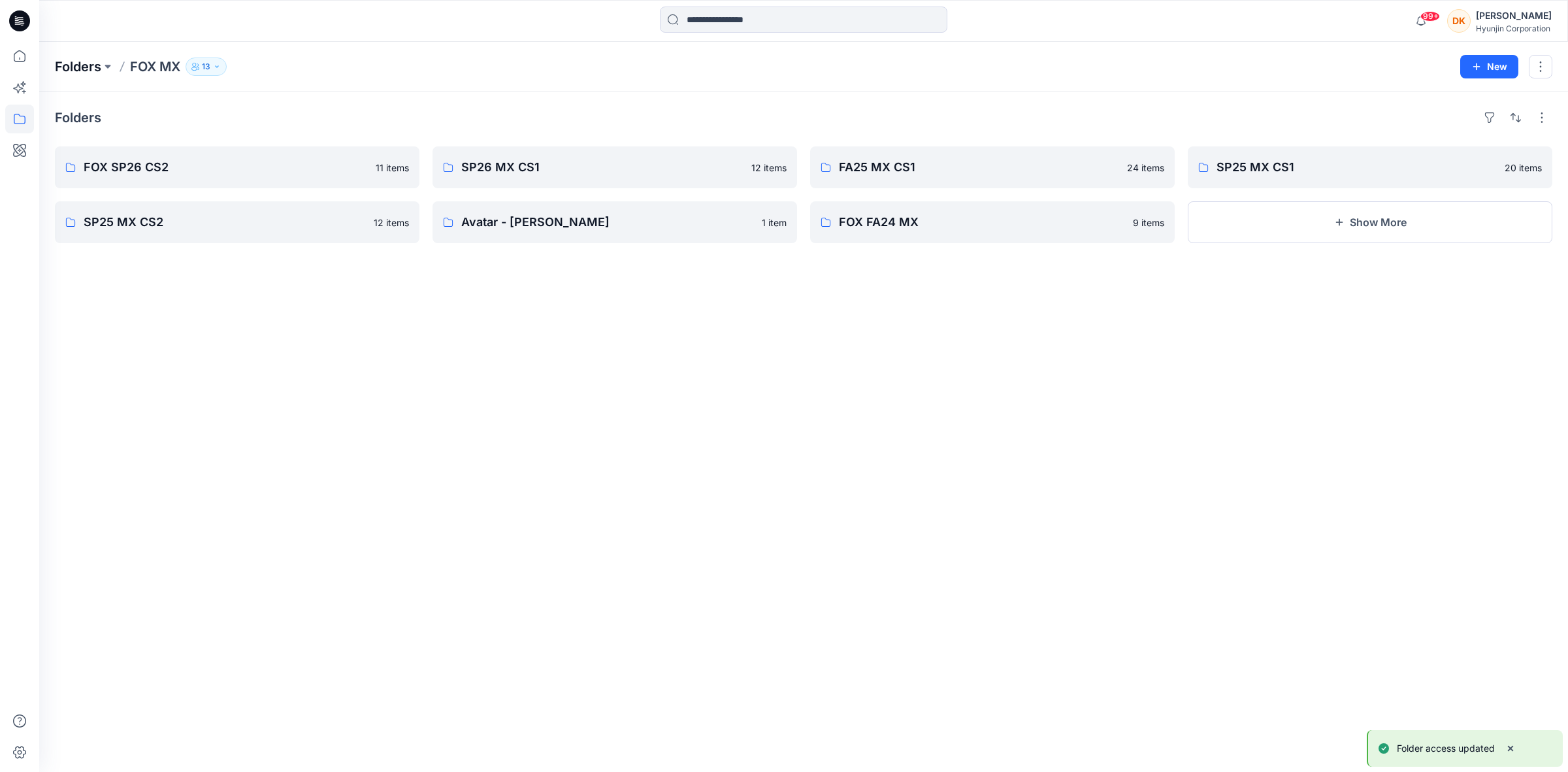
click at [74, 65] on p "Folders" at bounding box center [78, 67] width 46 height 18
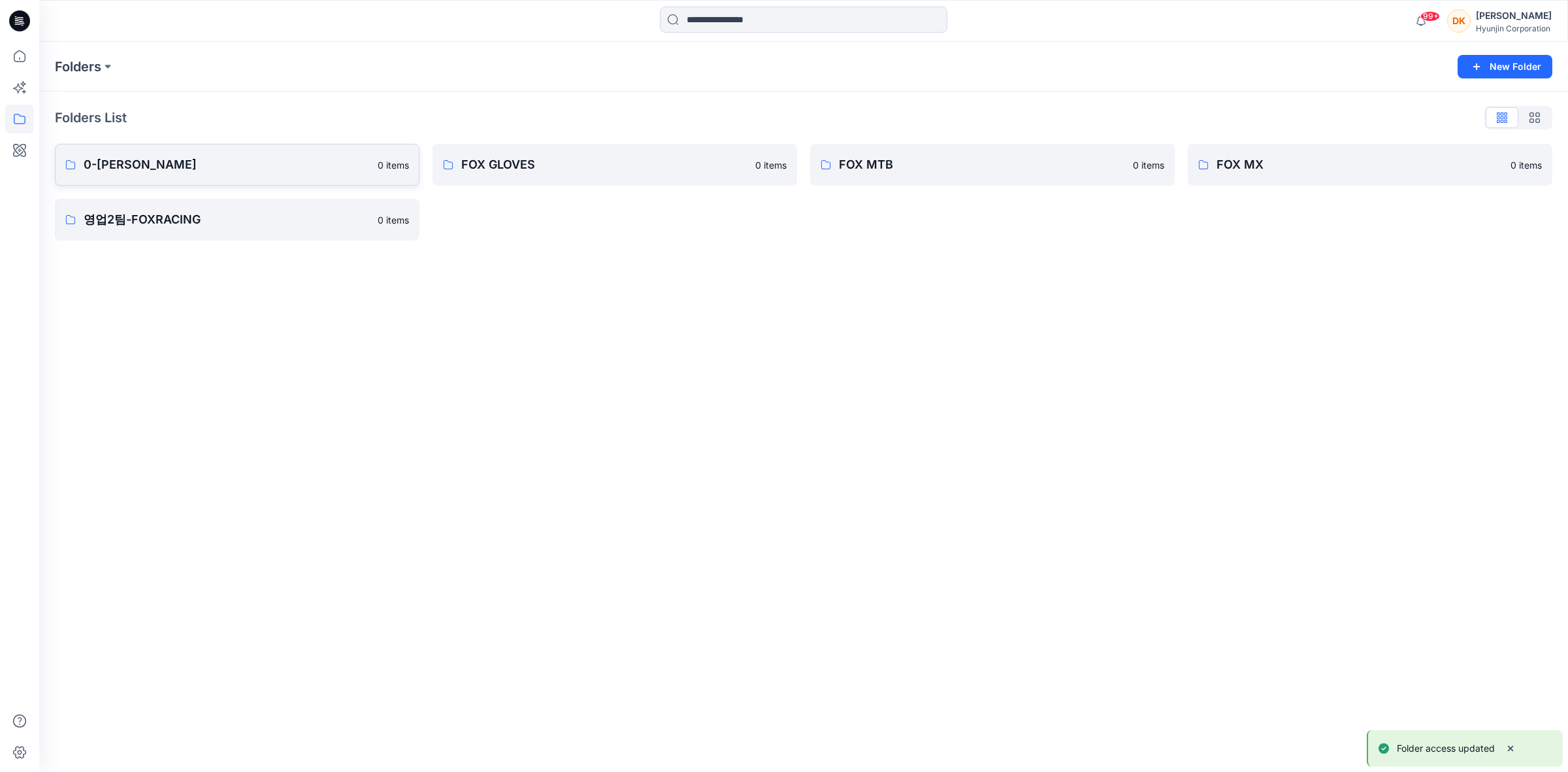
click at [167, 168] on p "0-[PERSON_NAME]" at bounding box center [227, 165] width 286 height 18
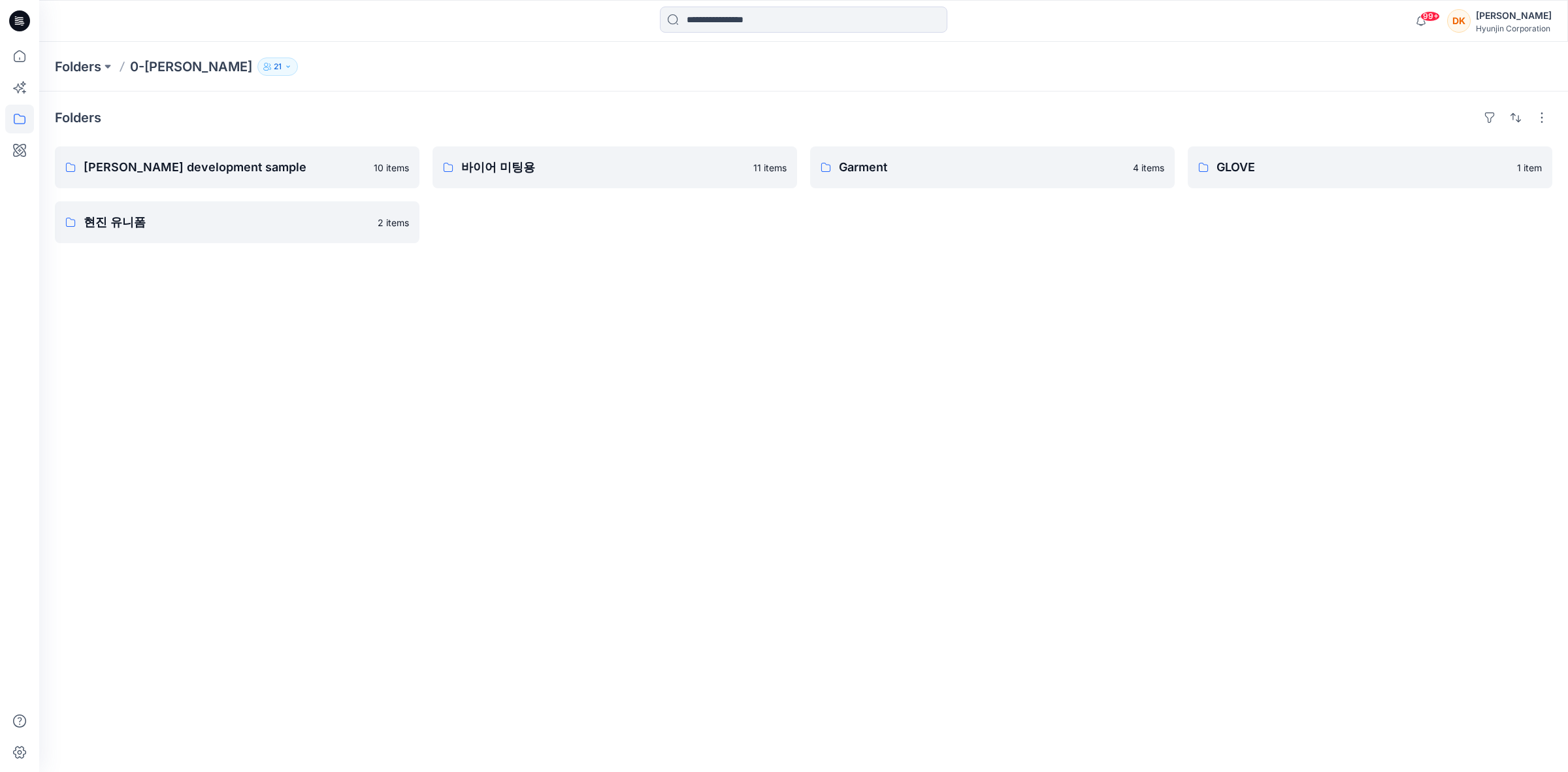
click at [274, 69] on p "21" at bounding box center [278, 67] width 8 height 14
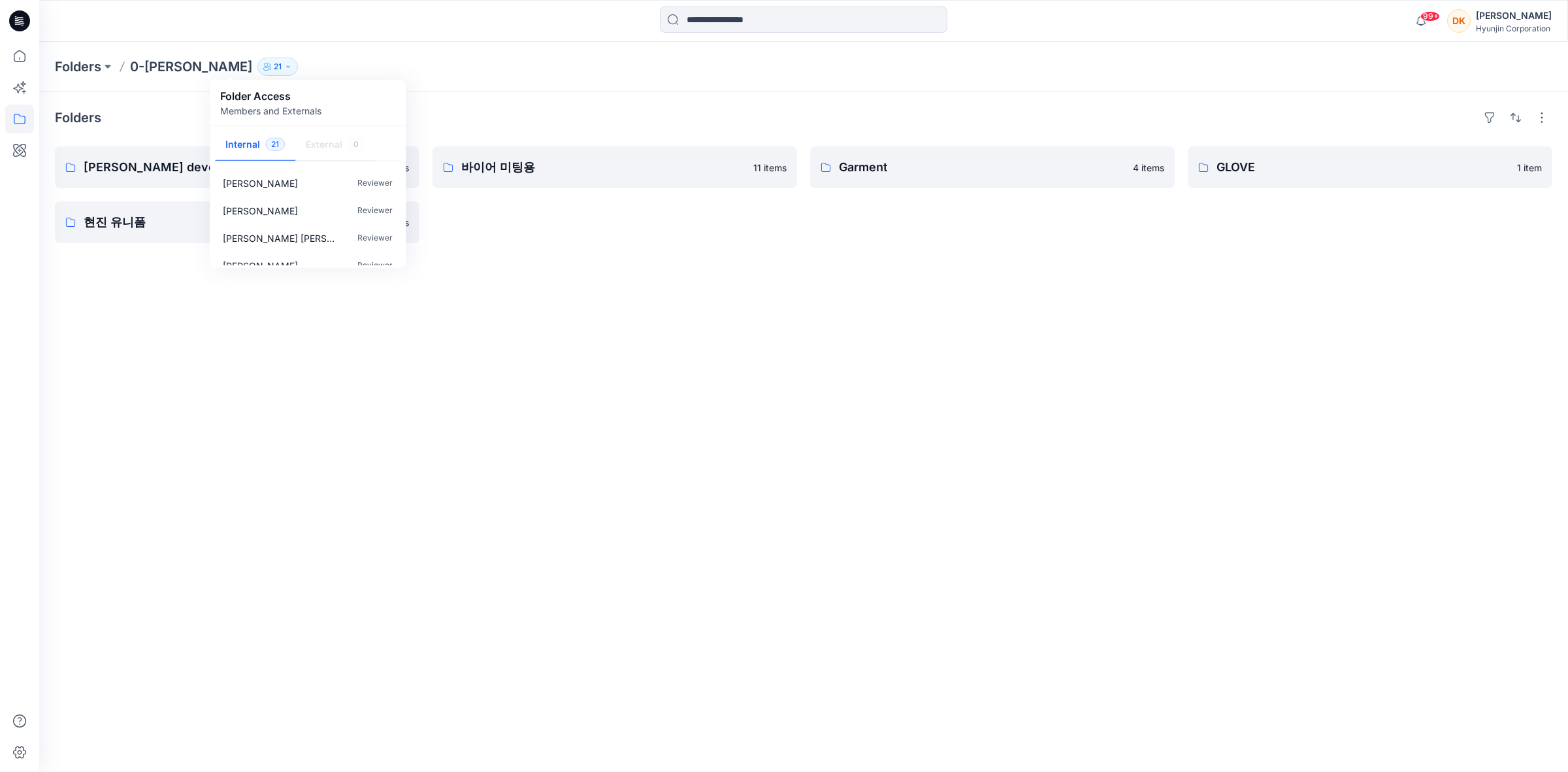
scroll to position [82, 0]
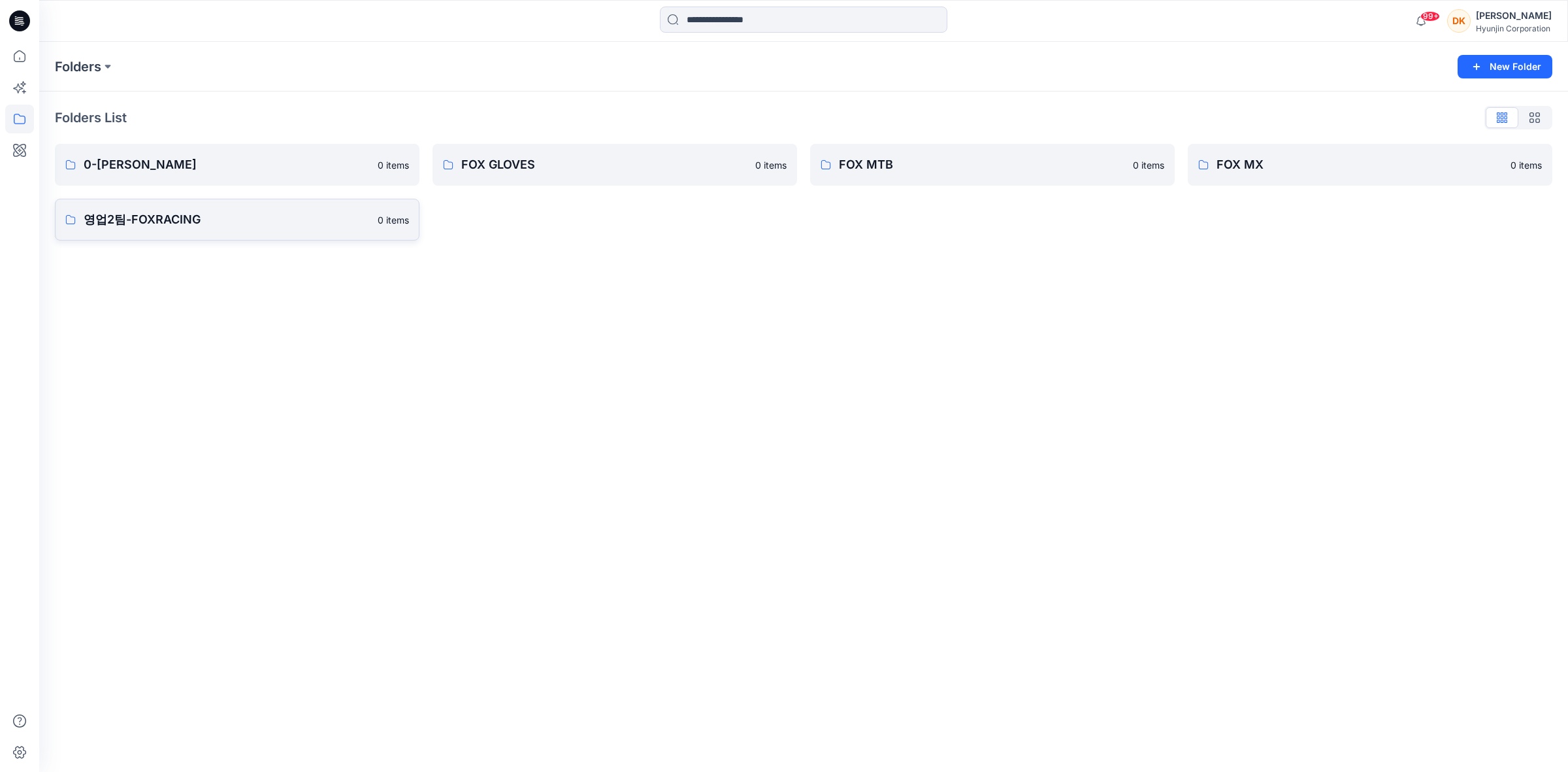
click at [263, 232] on link "영업2팀-FOXRACING 0 items" at bounding box center [237, 220] width 365 height 42
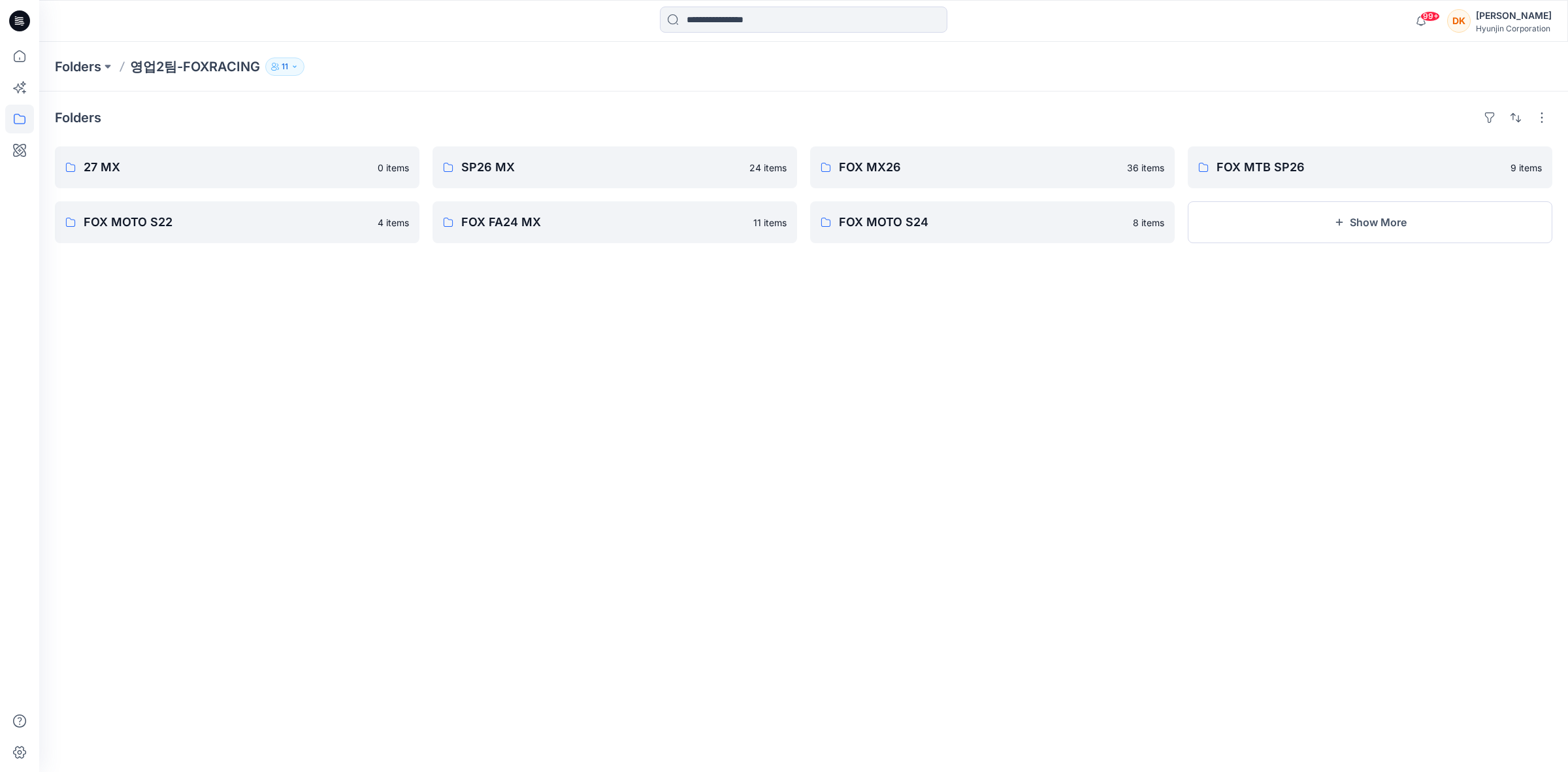
click at [285, 69] on p "11" at bounding box center [285, 67] width 7 height 14
click at [408, 325] on div "Folders 27 MX 0 items FOX MOTO S22 4 items SP26 MX 24 items FOX FA24 MX 11 item…" at bounding box center [803, 431] width 1528 height 681
click at [86, 64] on p "Folders" at bounding box center [78, 67] width 46 height 18
